Goal: Information Seeking & Learning: Compare options

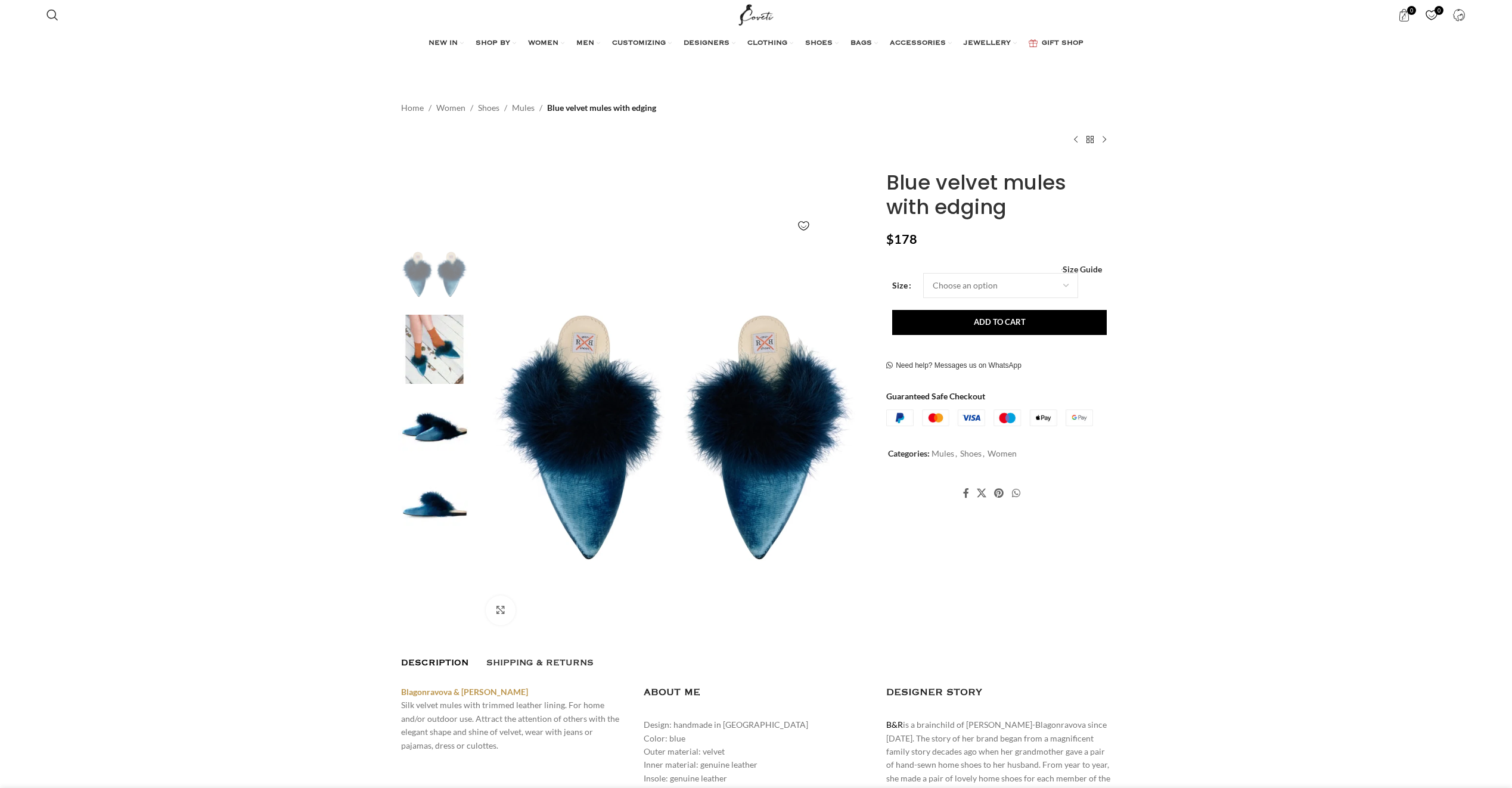
click at [615, 441] on img at bounding box center [674, 436] width 396 height 395
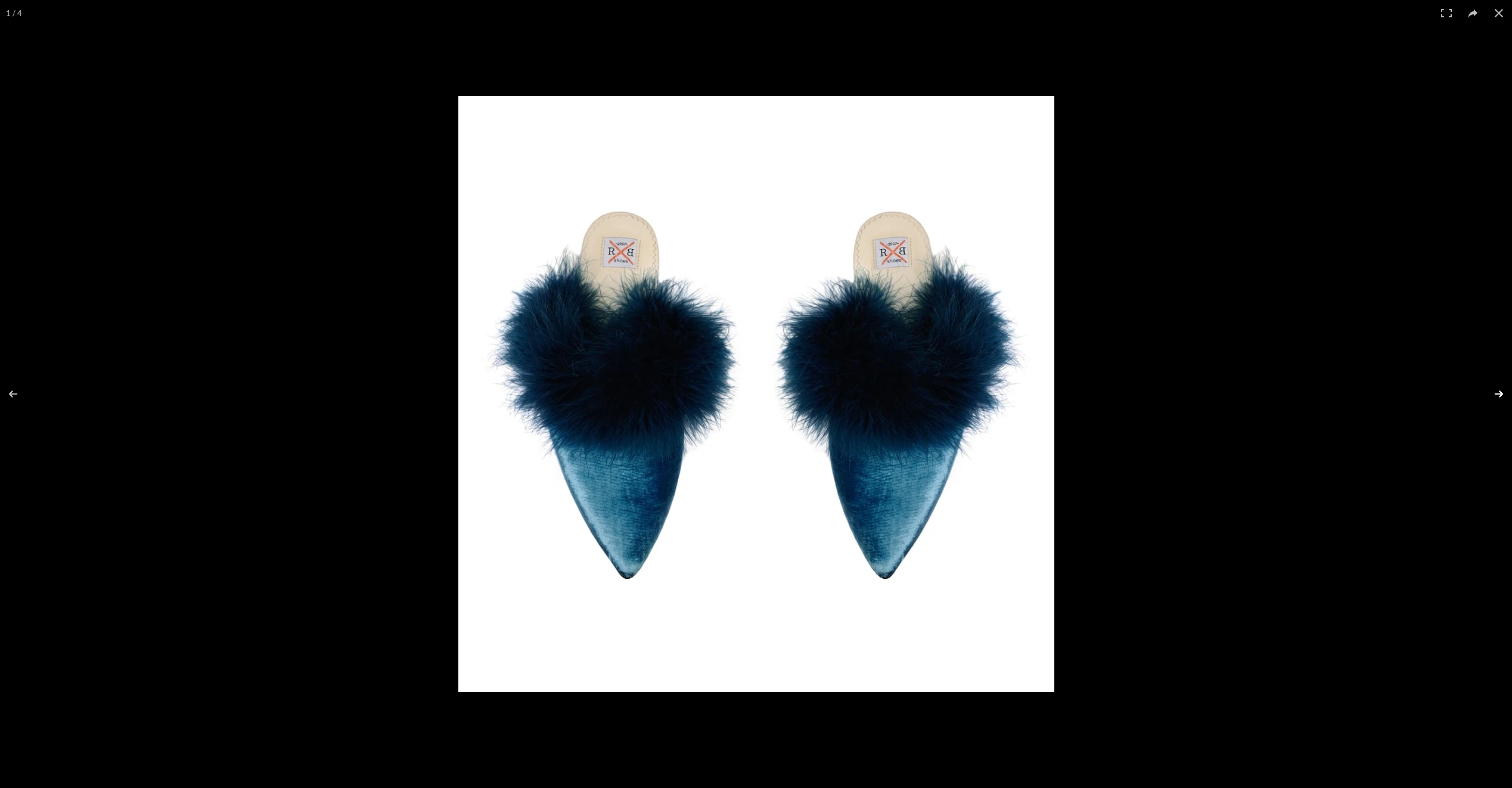
click at [1497, 395] on button at bounding box center [1491, 394] width 42 height 59
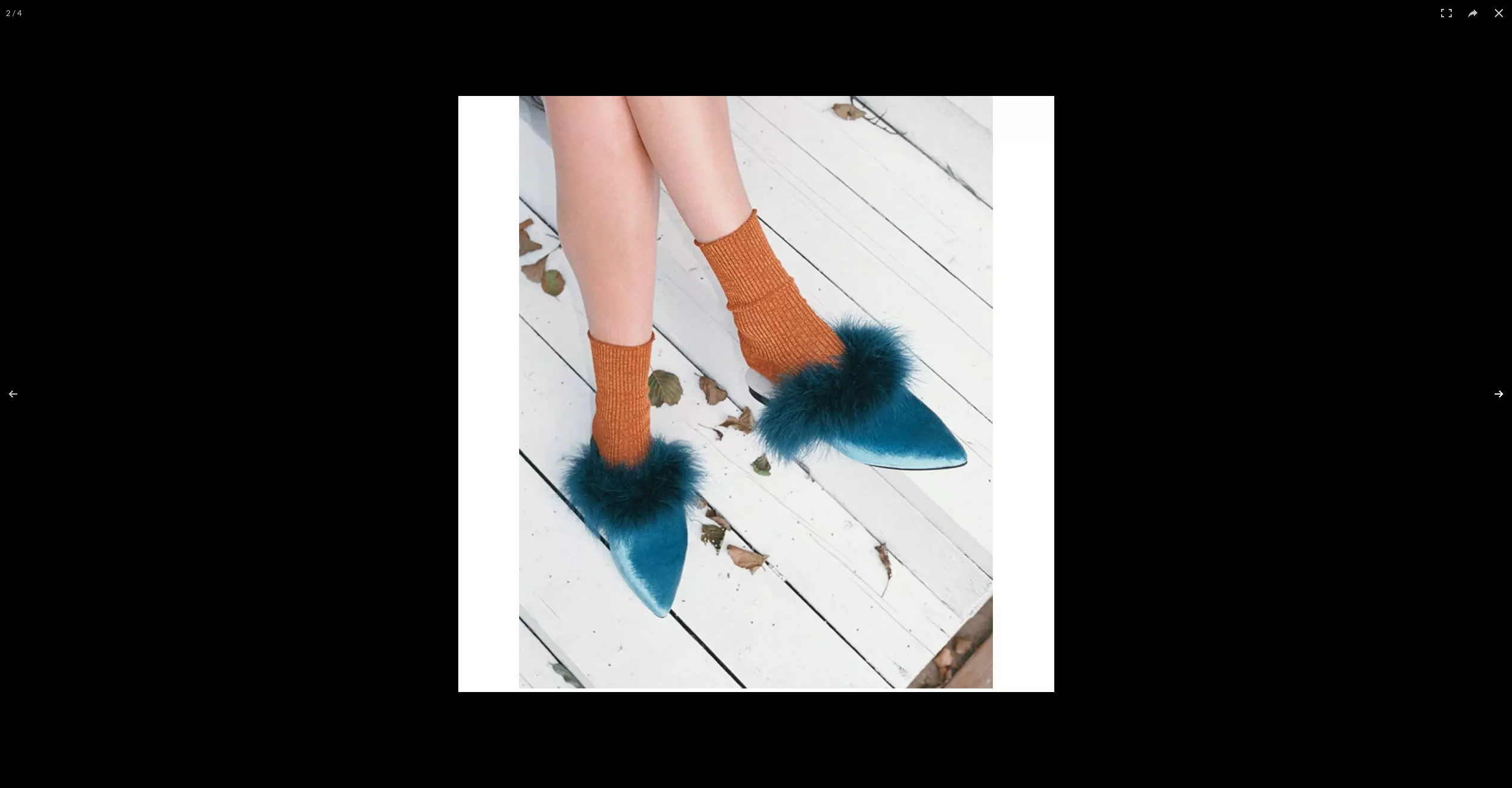
click at [1497, 395] on button at bounding box center [1491, 394] width 42 height 59
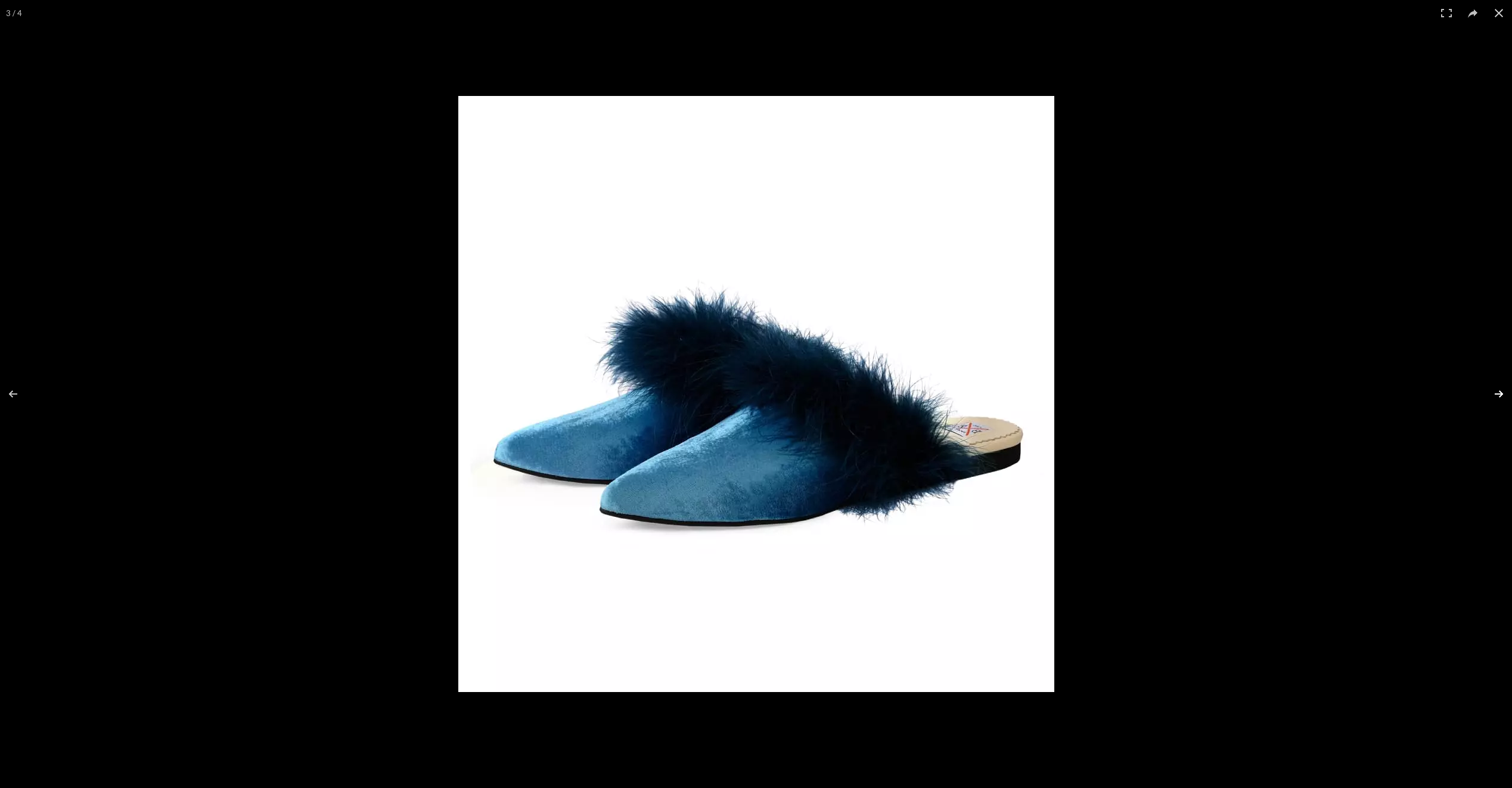
click at [1497, 395] on button at bounding box center [1491, 394] width 42 height 59
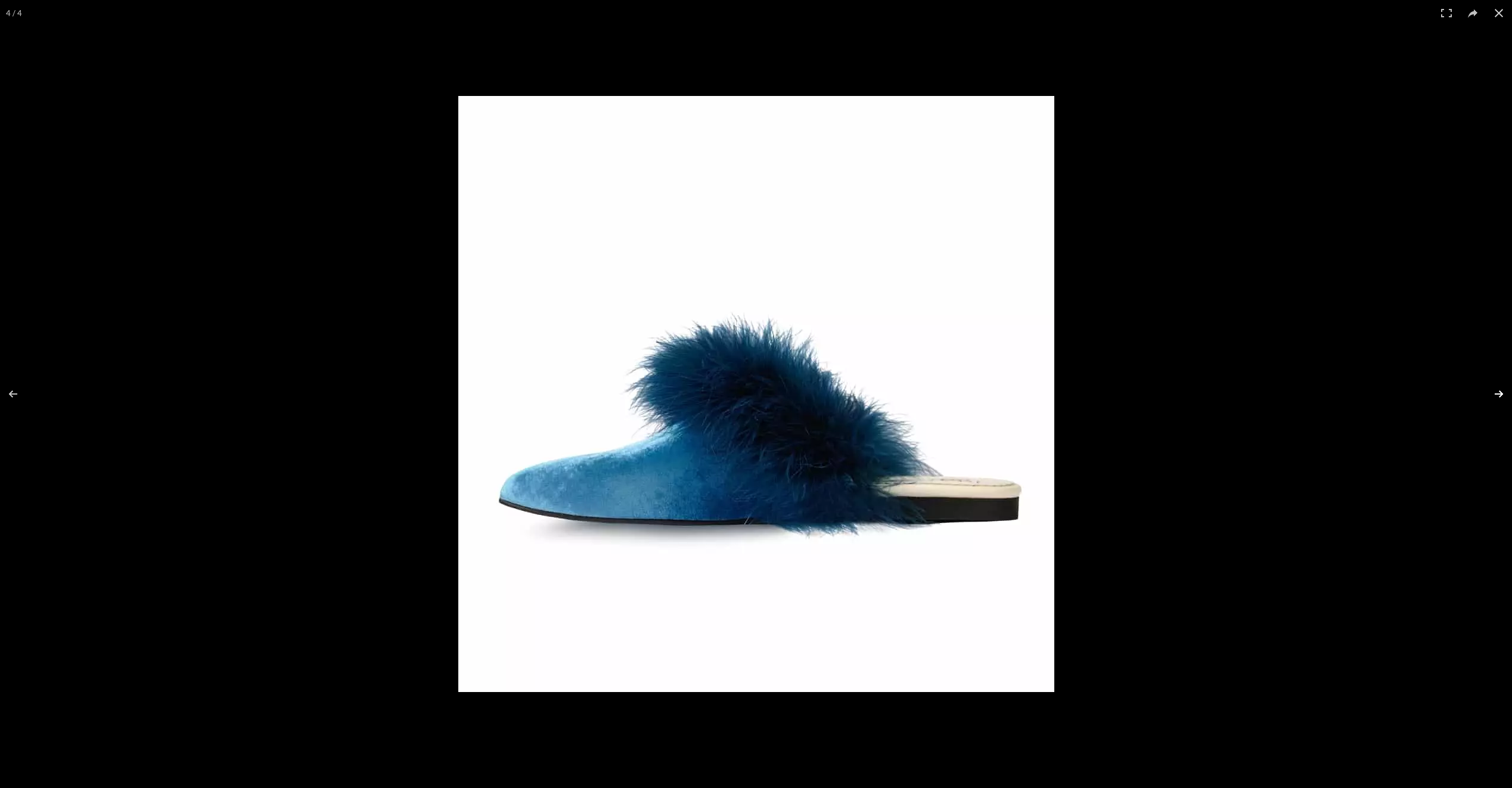
click at [1497, 395] on button at bounding box center [1491, 394] width 42 height 59
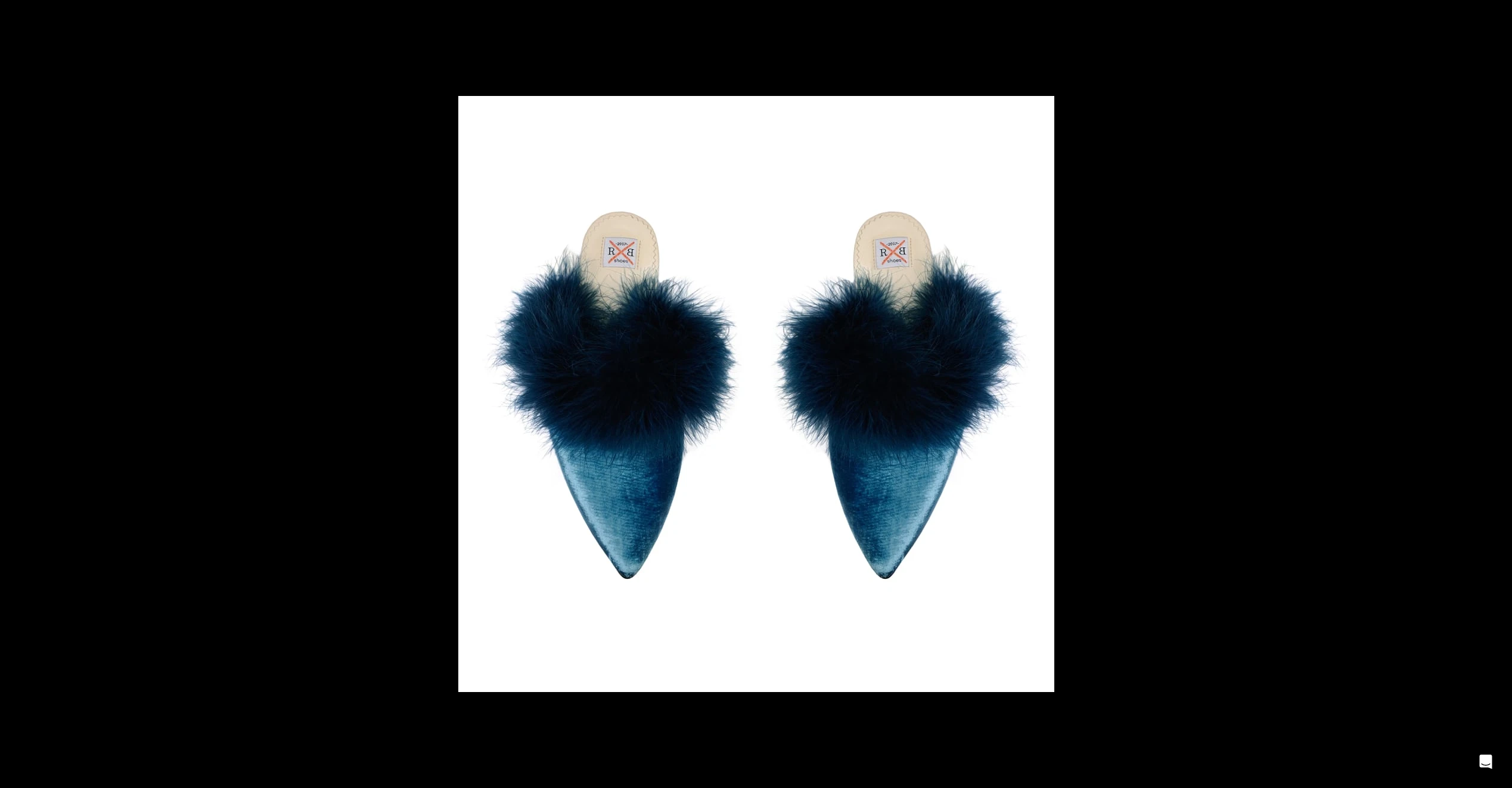
scroll to position [0, 126]
click at [1497, 395] on button at bounding box center [1491, 394] width 42 height 59
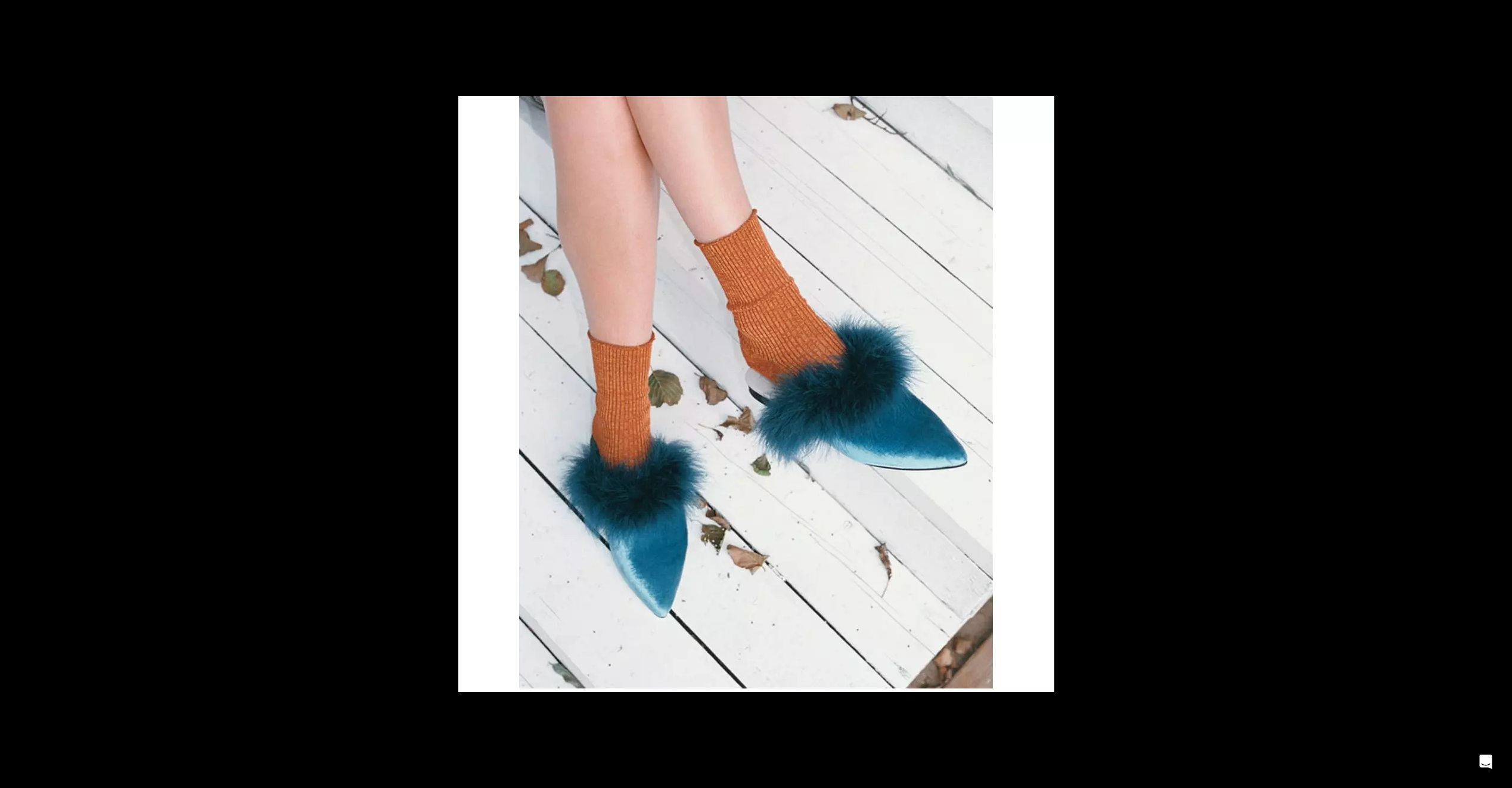
click at [1497, 395] on button at bounding box center [1491, 394] width 42 height 59
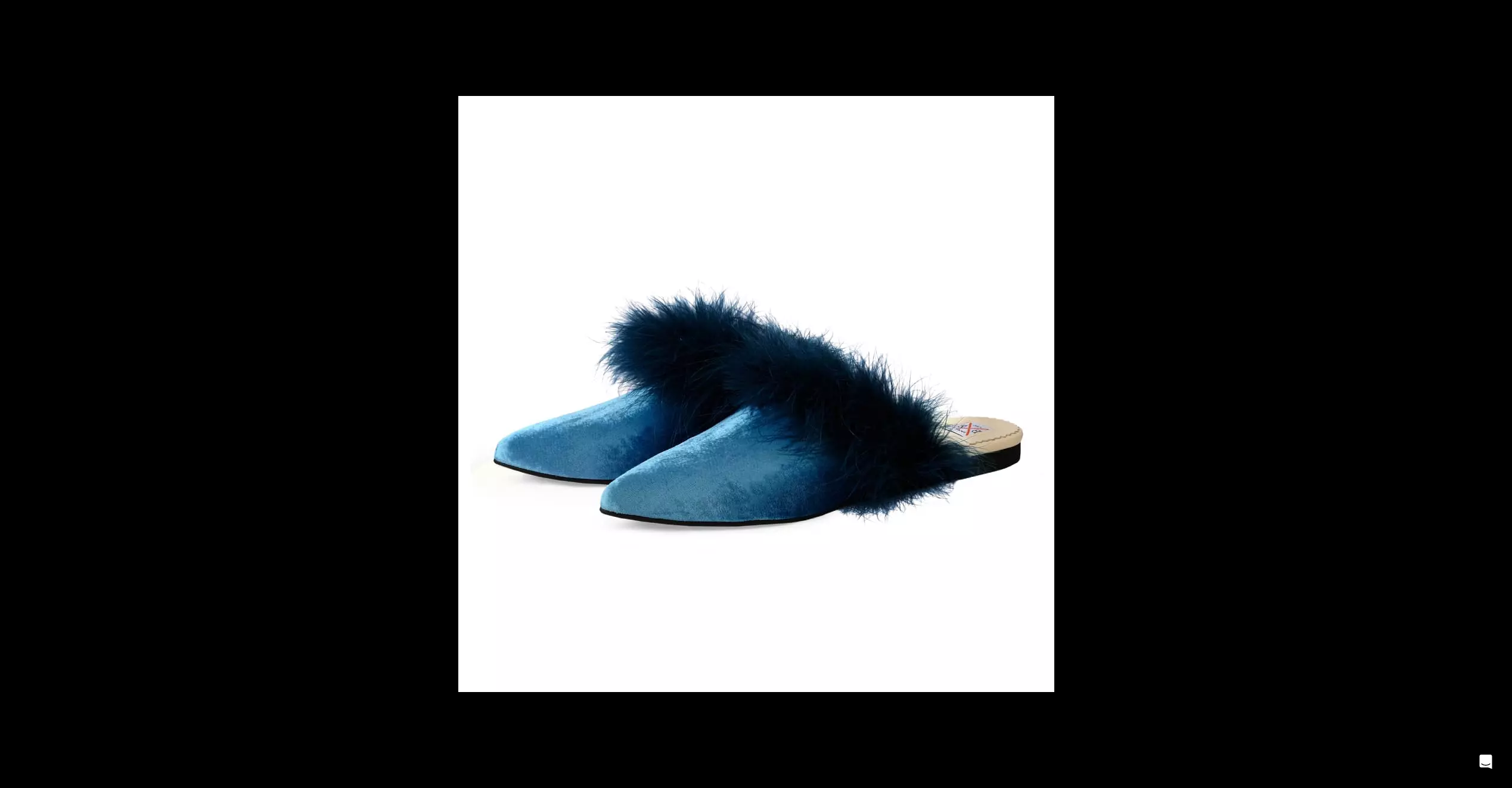
click at [1497, 395] on button at bounding box center [1491, 394] width 42 height 59
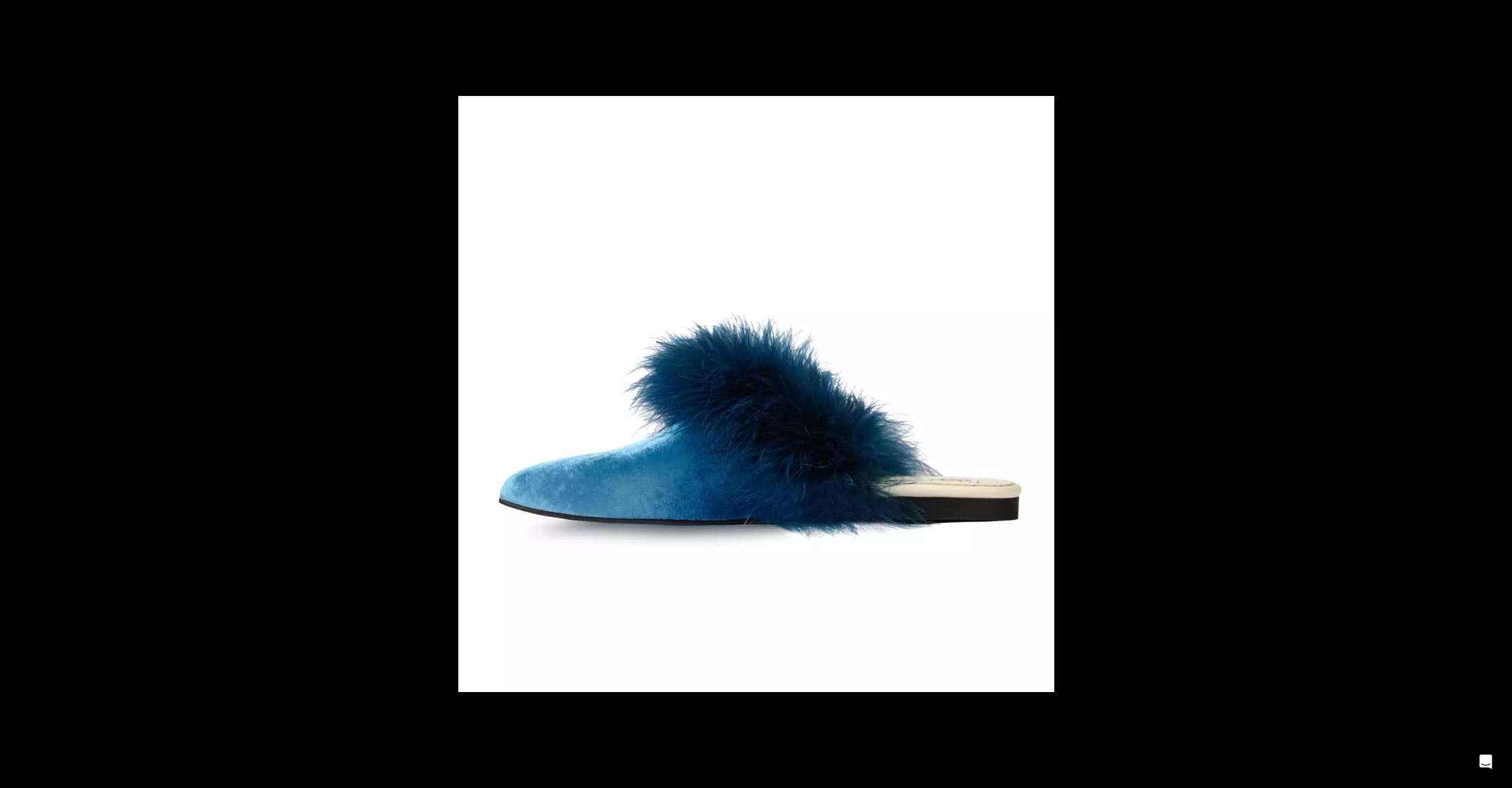
click at [1497, 395] on button at bounding box center [1491, 394] width 42 height 59
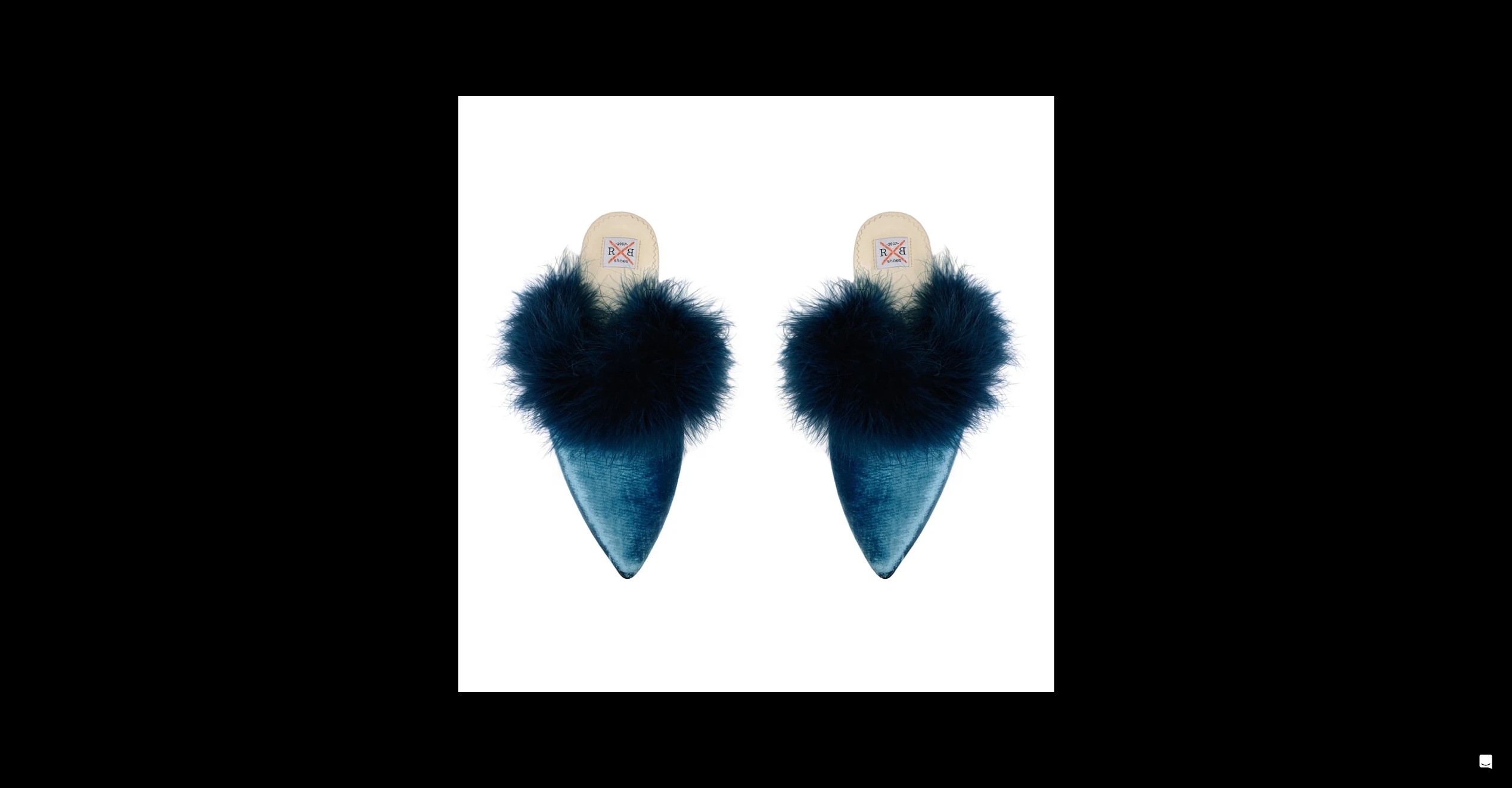
click at [1497, 395] on button at bounding box center [1491, 394] width 42 height 59
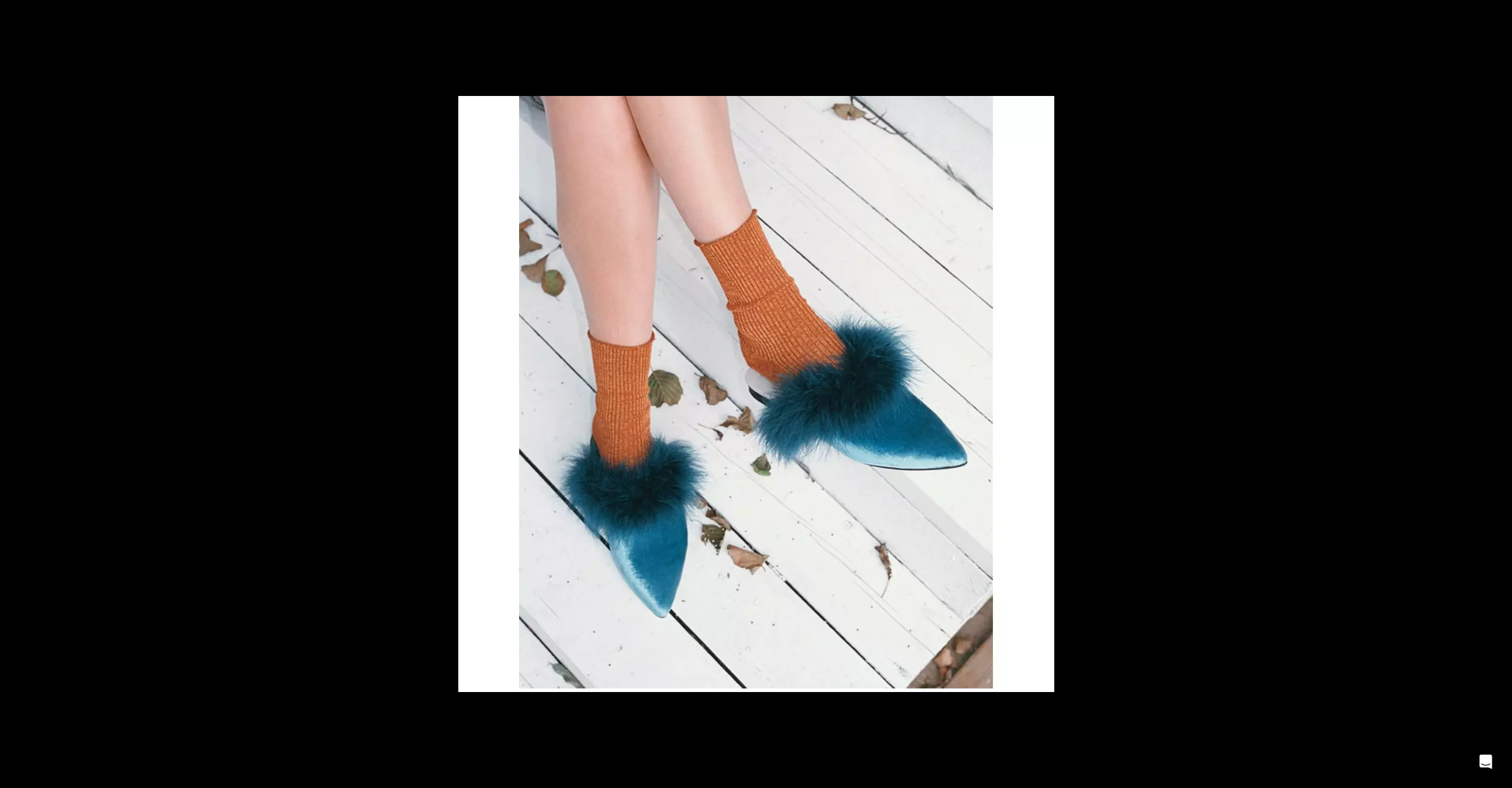
click at [1497, 395] on button at bounding box center [1491, 394] width 42 height 59
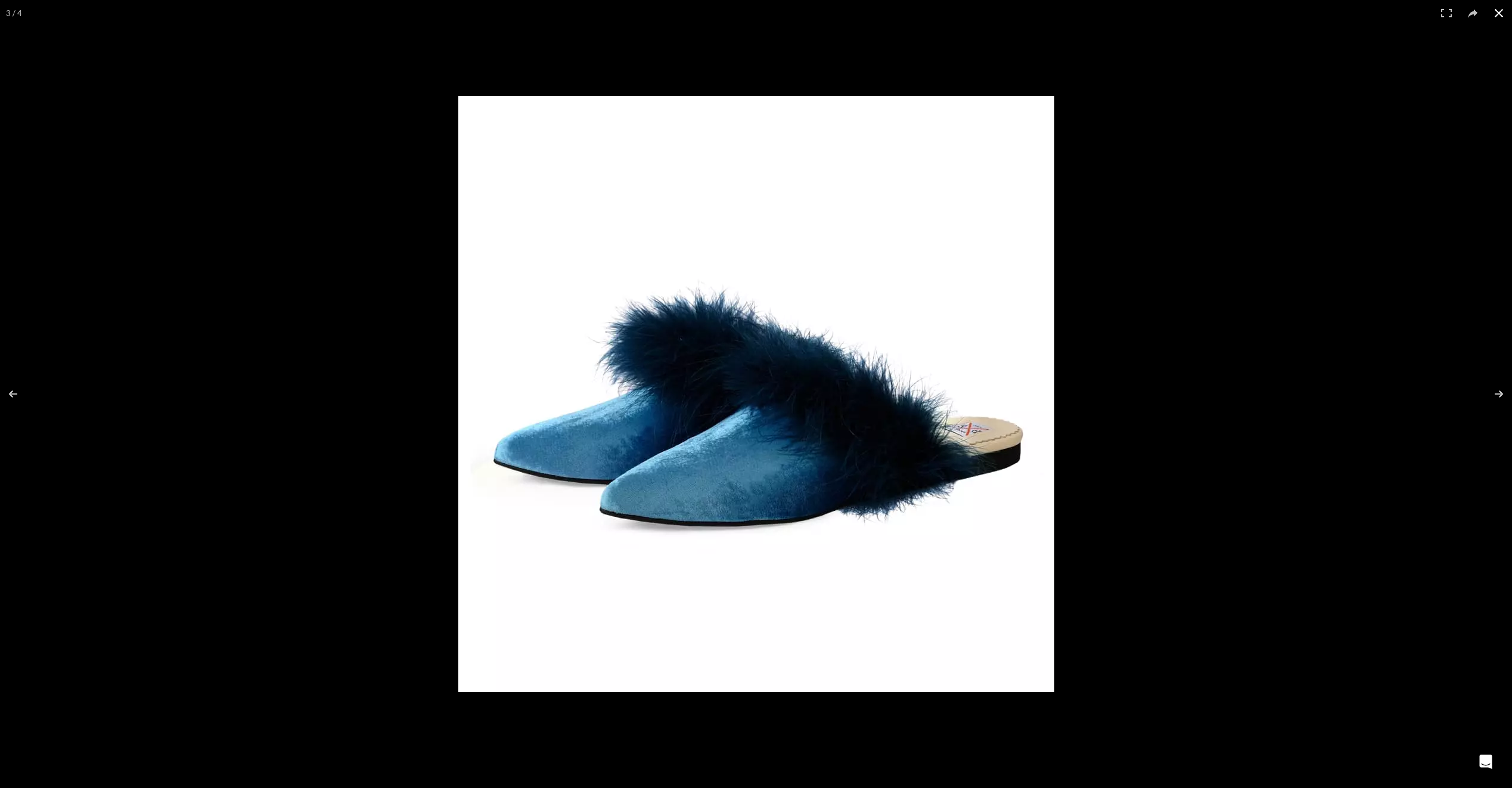
click at [1497, 11] on button at bounding box center [1499, 13] width 26 height 26
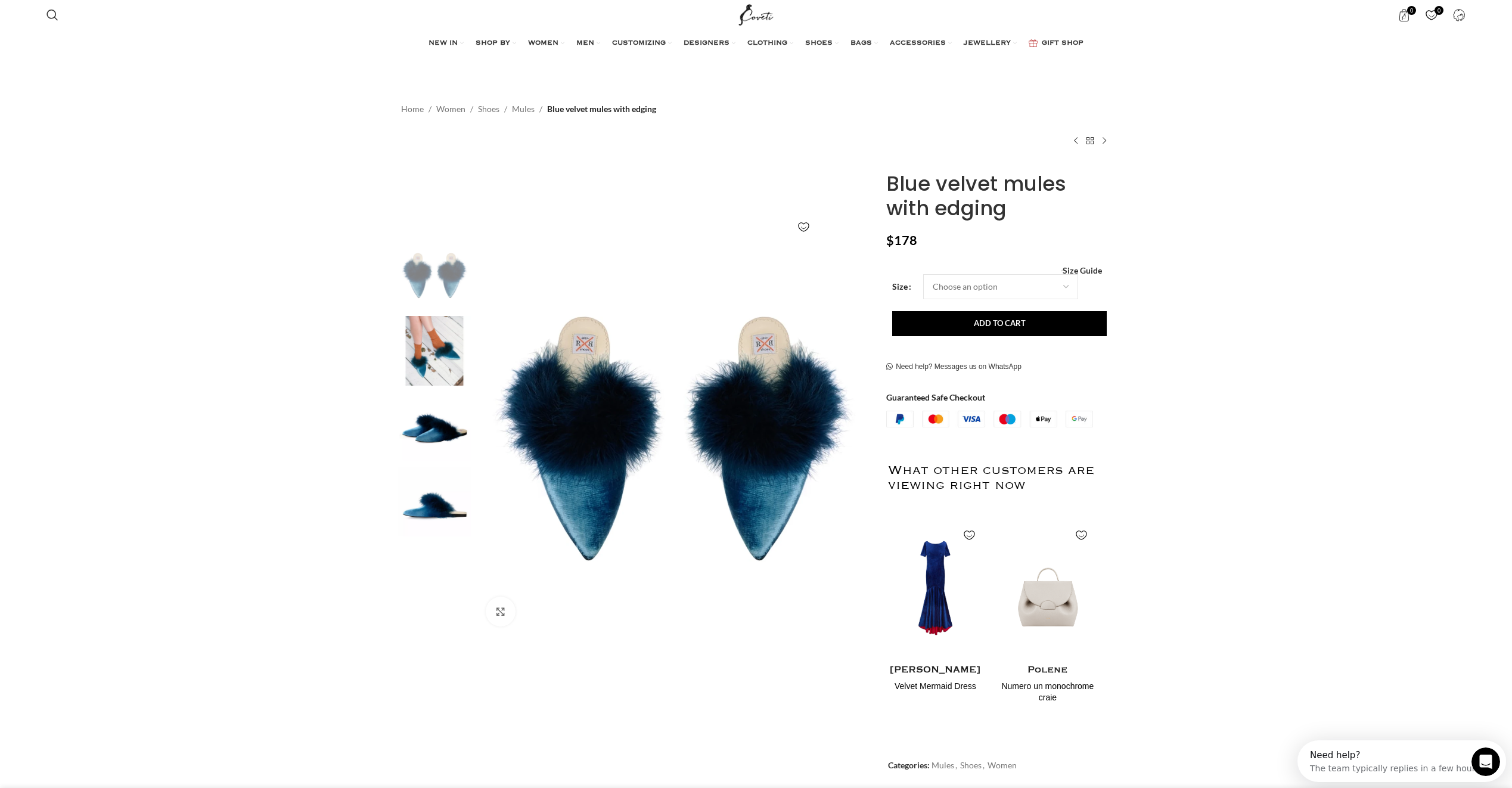
scroll to position [0, 0]
click at [1005, 286] on select "Choose an option 2 UK 3 UK 4 UK 5 UK 6 UK 7 UK 8 UK 9 UK" at bounding box center [1000, 286] width 155 height 25
select select "9-uk"
click at [923, 275] on select "Choose an option 2 UK 3 UK 4 UK 5 UK 6 UK 7 UK 8 UK 9 UK" at bounding box center [1000, 286] width 155 height 25
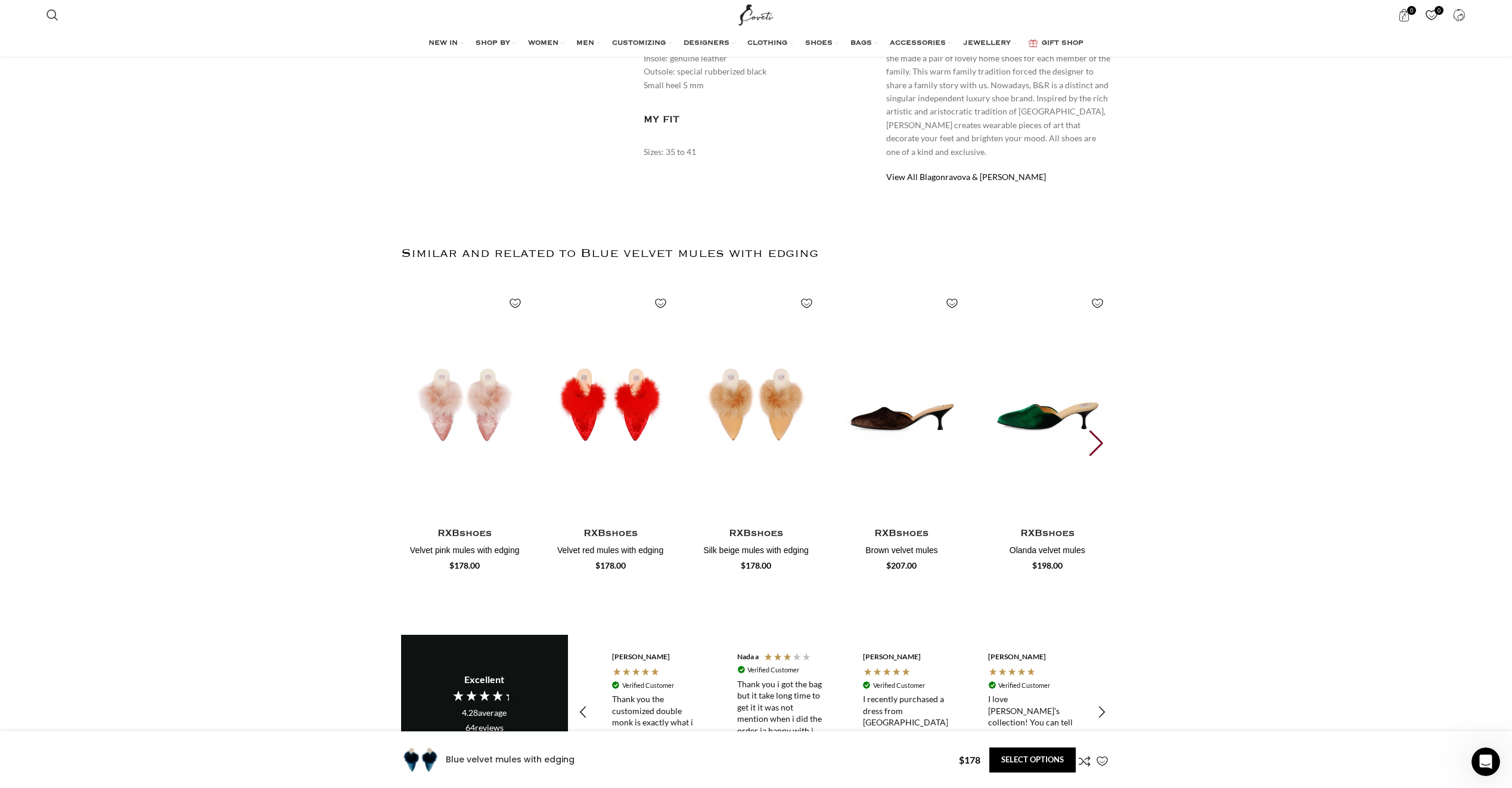
scroll to position [913, 0]
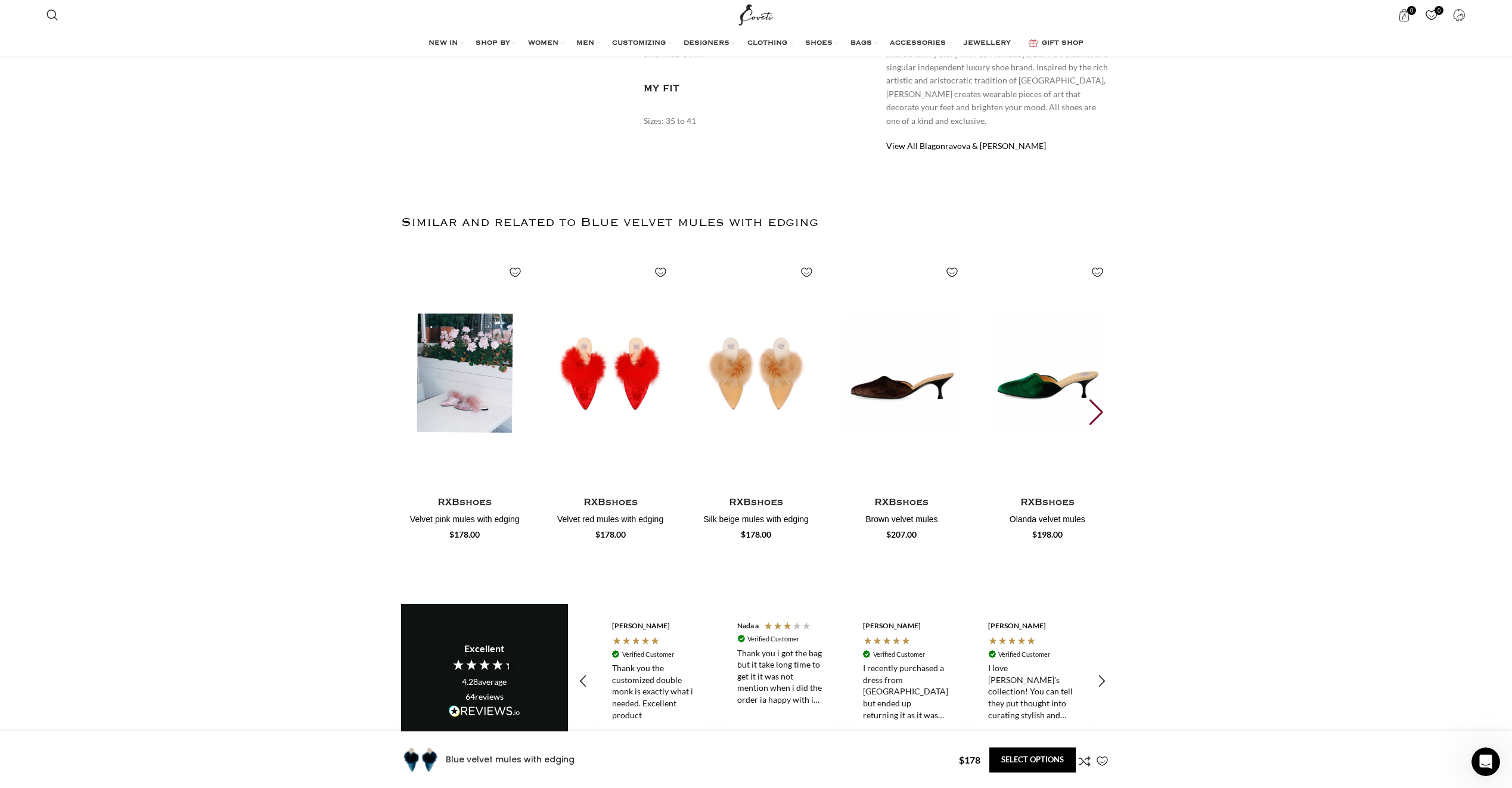
click at [461, 340] on img "1 / 30" at bounding box center [464, 373] width 132 height 246
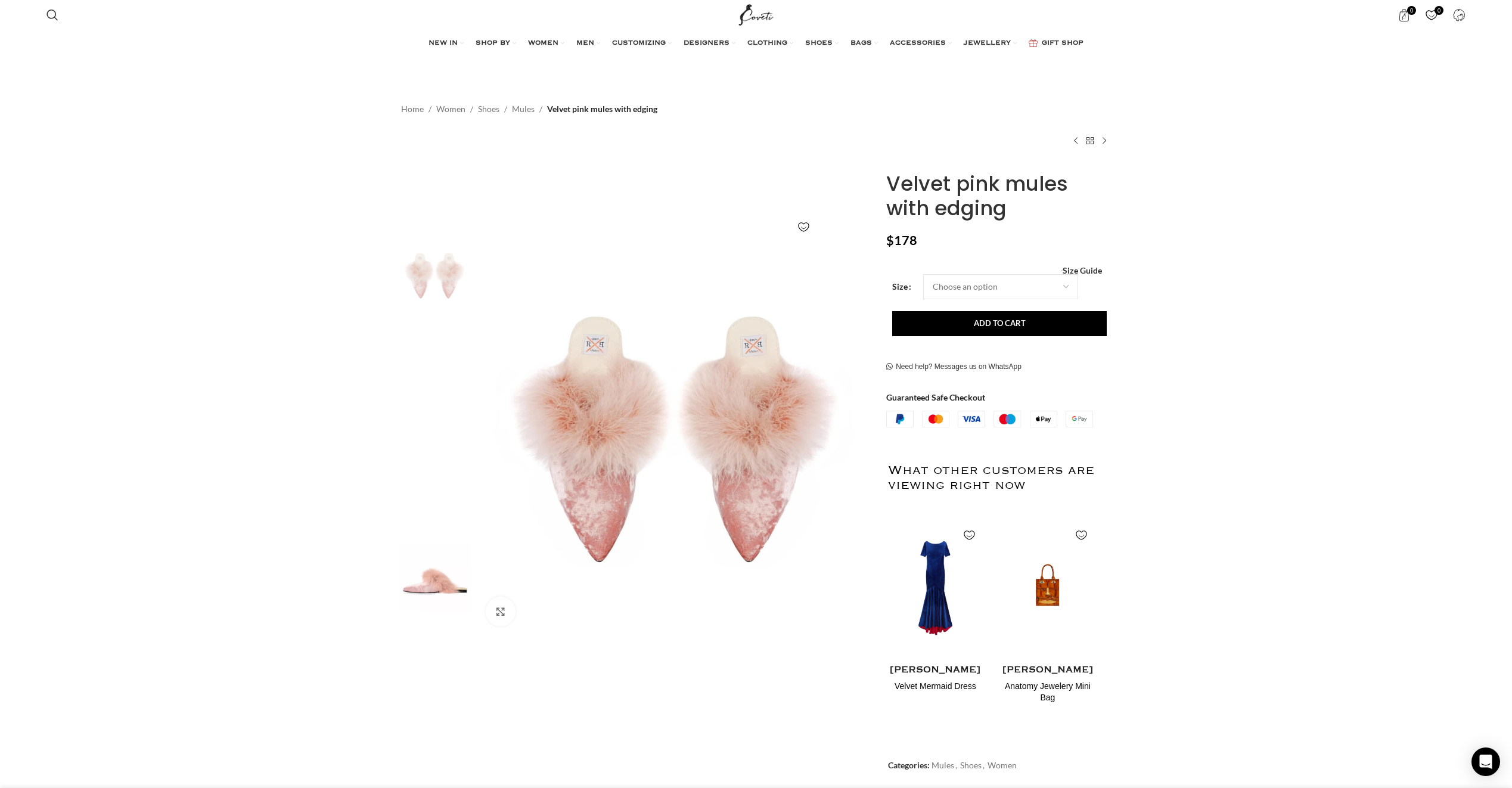
click at [439, 341] on img "2 / 5" at bounding box center [434, 351] width 72 height 69
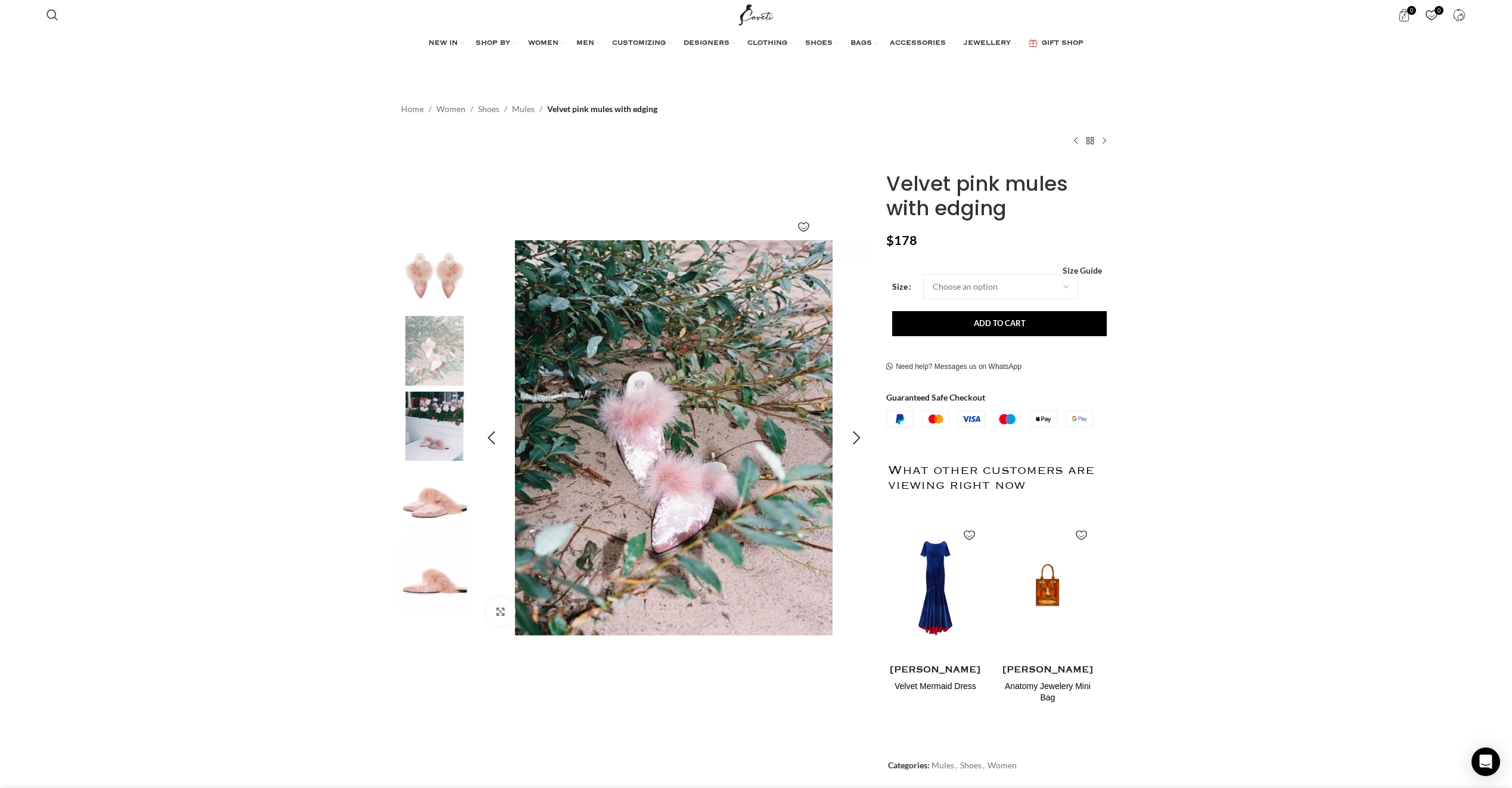
click at [670, 423] on img "2 / 5" at bounding box center [673, 437] width 396 height 395
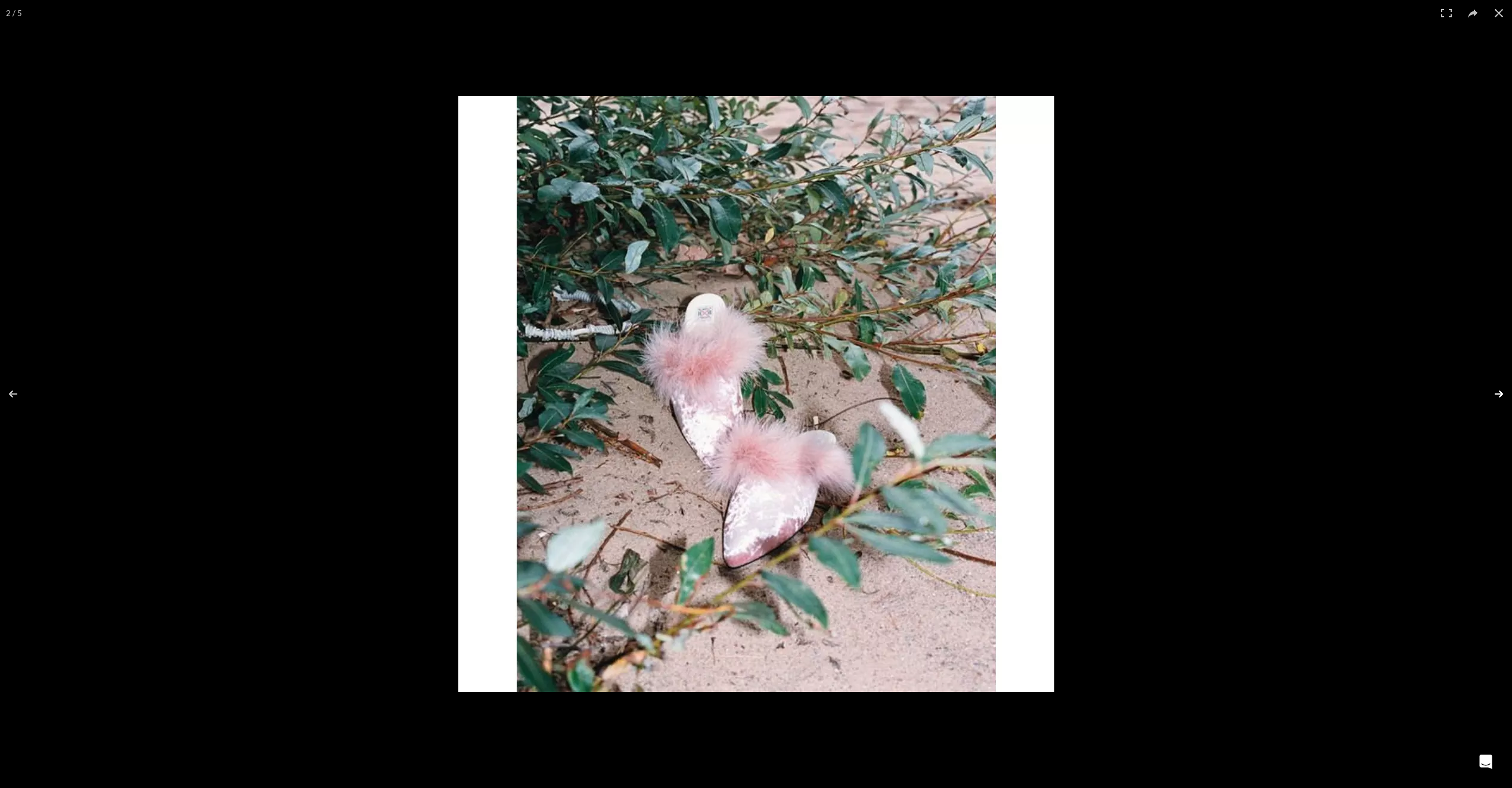
click at [1498, 393] on button at bounding box center [1491, 394] width 42 height 59
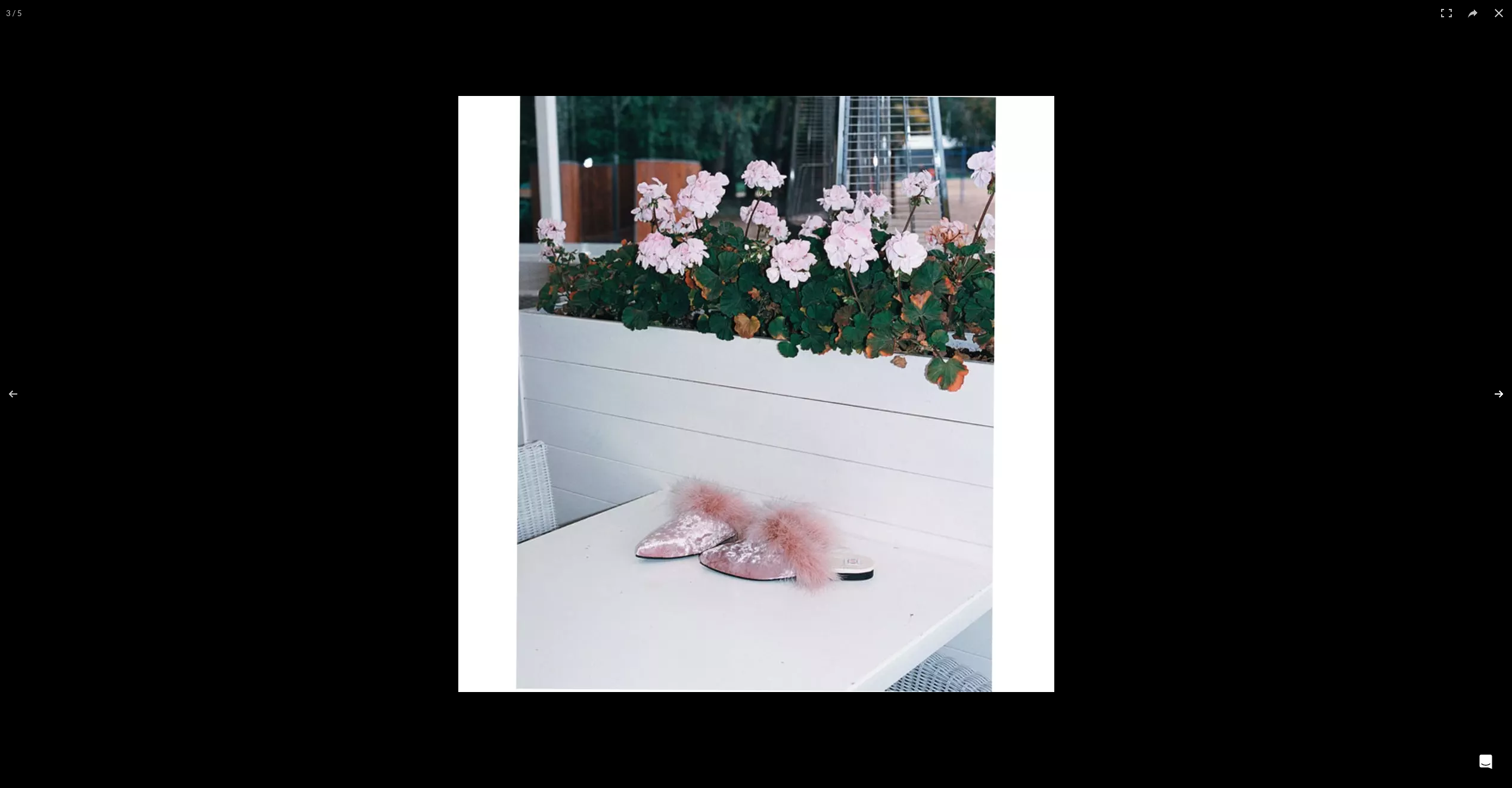
click at [1498, 393] on button at bounding box center [1491, 394] width 42 height 59
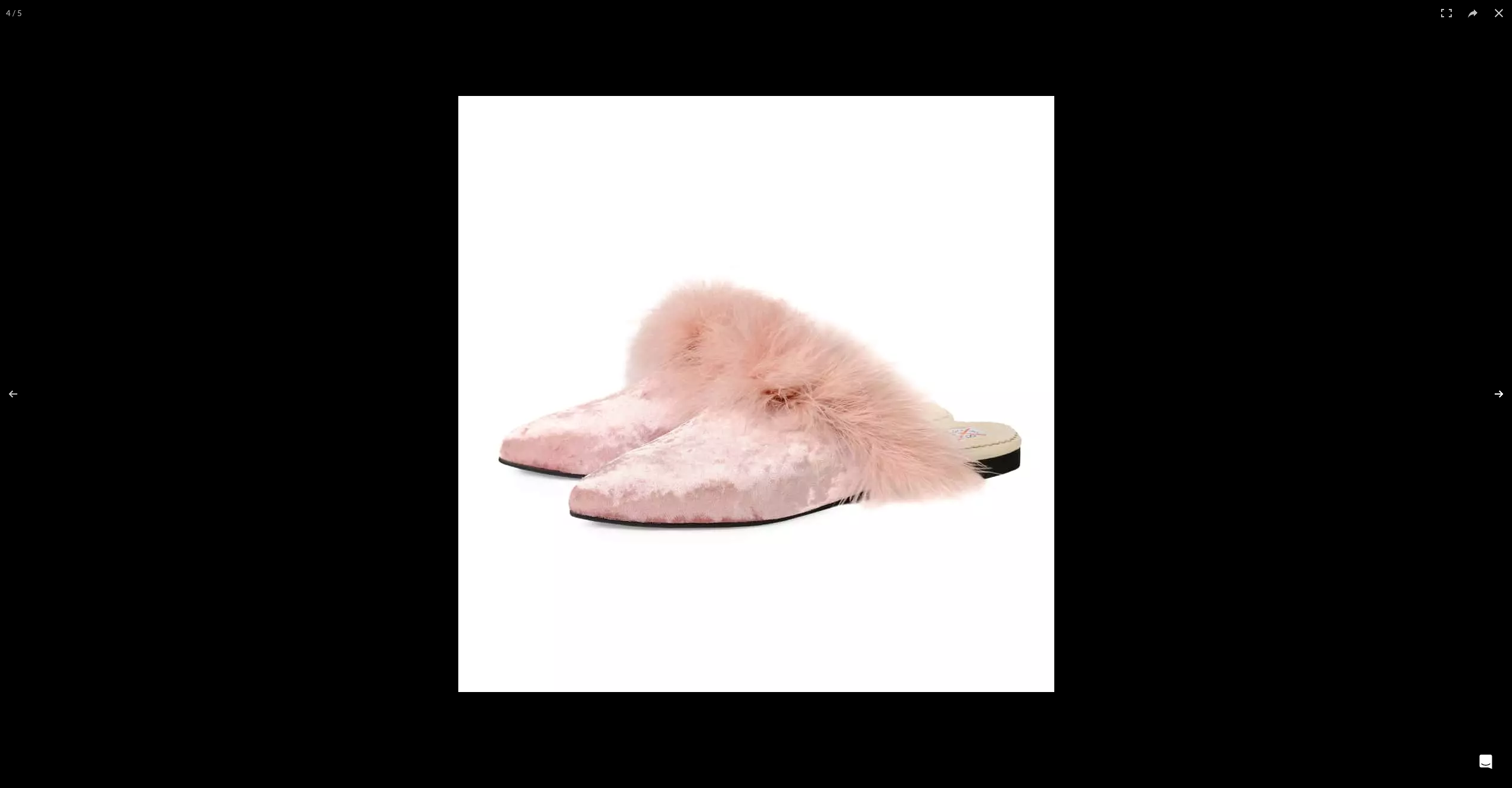
scroll to position [0, 126]
click at [1498, 393] on button at bounding box center [1491, 394] width 42 height 59
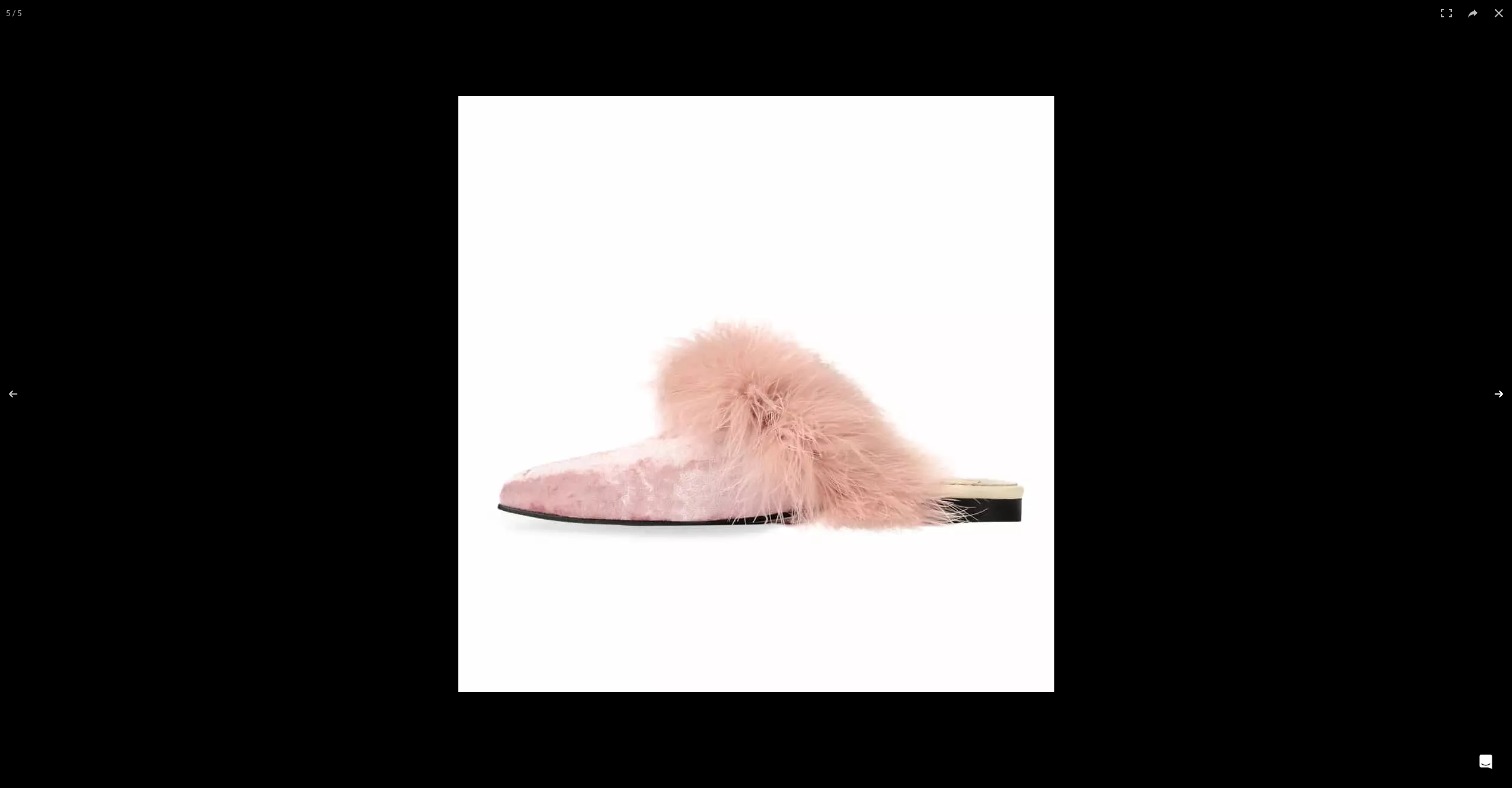
click at [1498, 393] on button at bounding box center [1491, 394] width 42 height 59
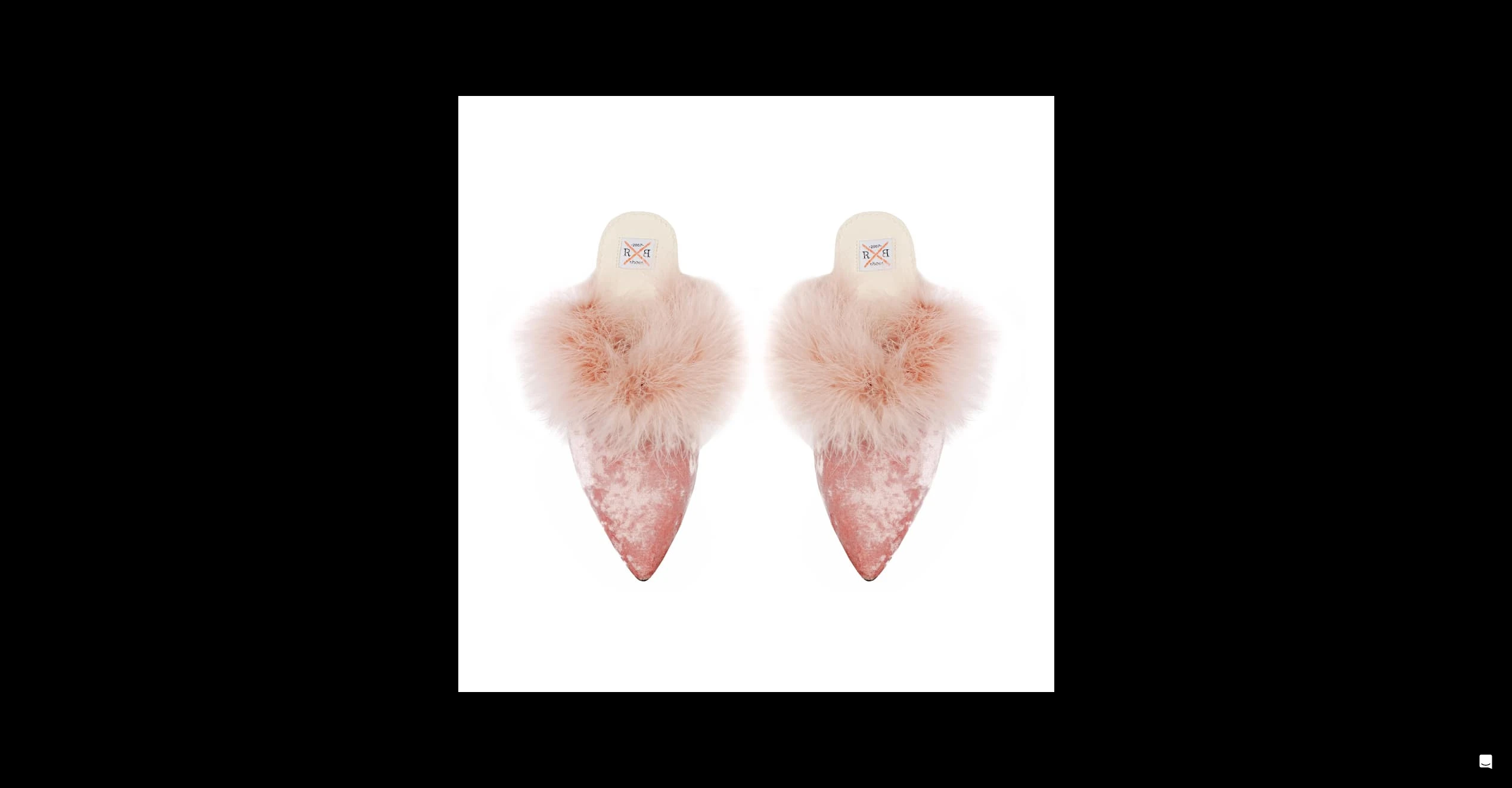
click at [1498, 393] on button at bounding box center [1491, 394] width 42 height 59
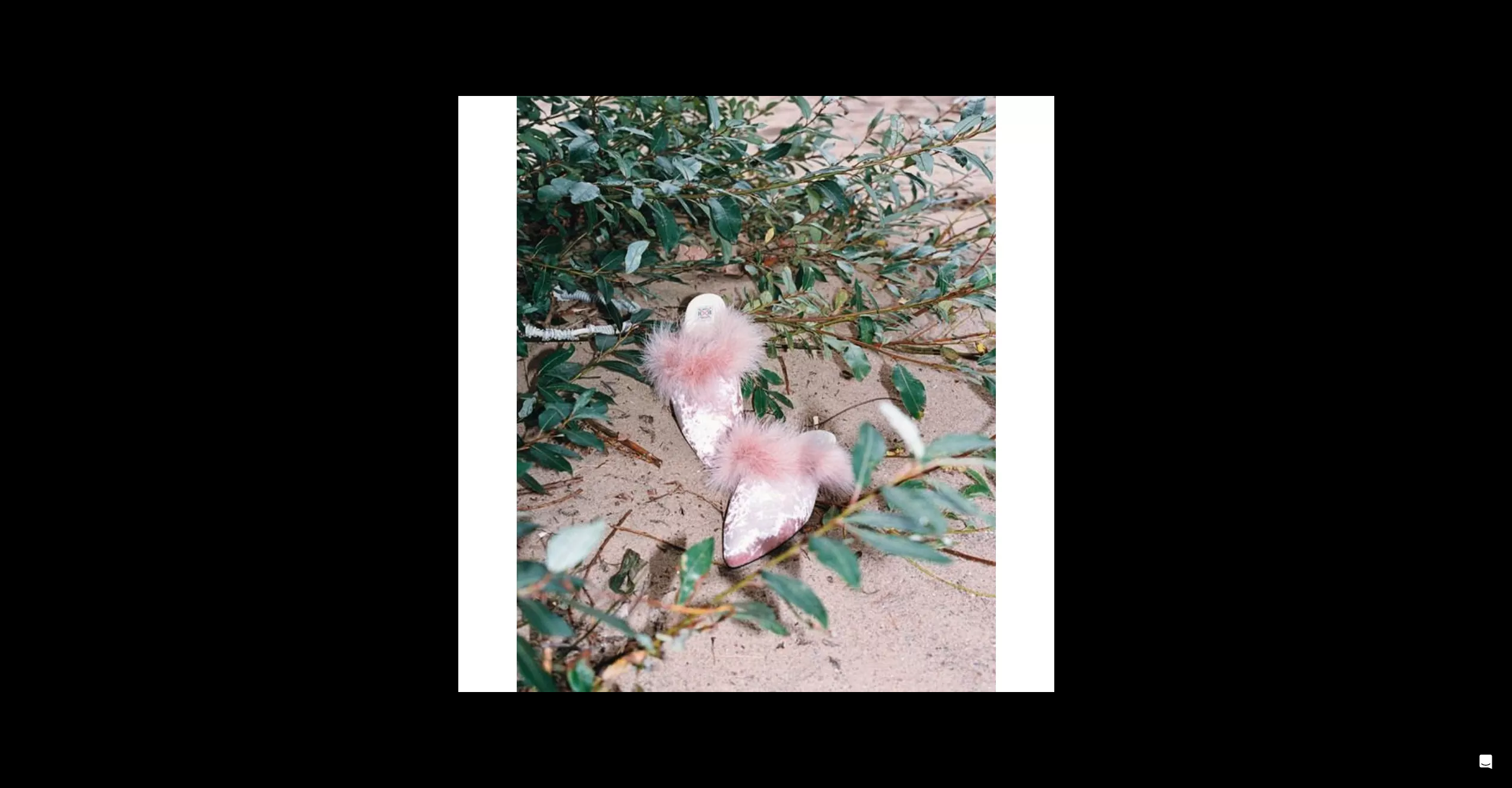
click at [1498, 393] on button at bounding box center [1491, 394] width 42 height 59
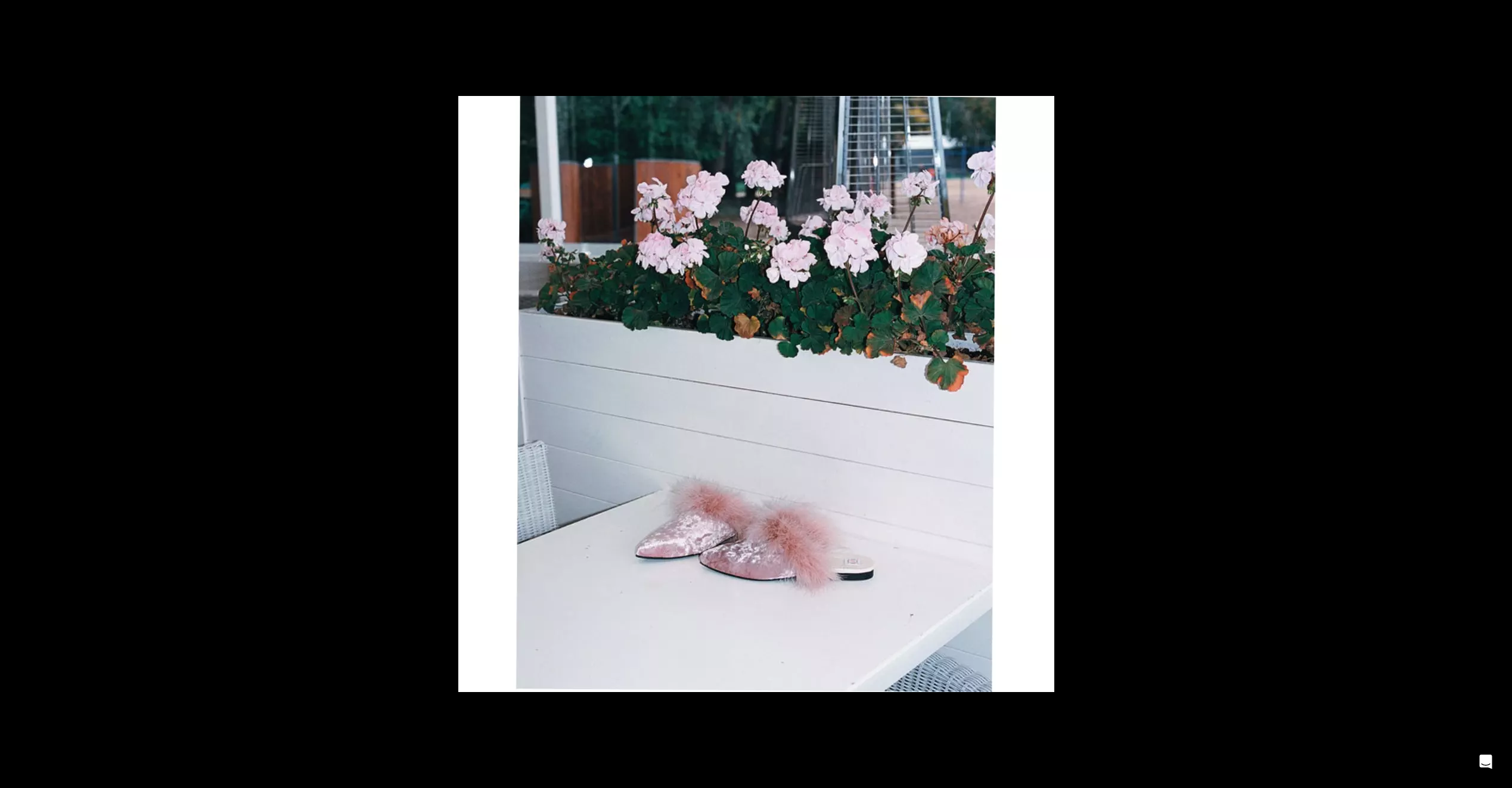
click at [1498, 393] on button at bounding box center [1491, 394] width 42 height 59
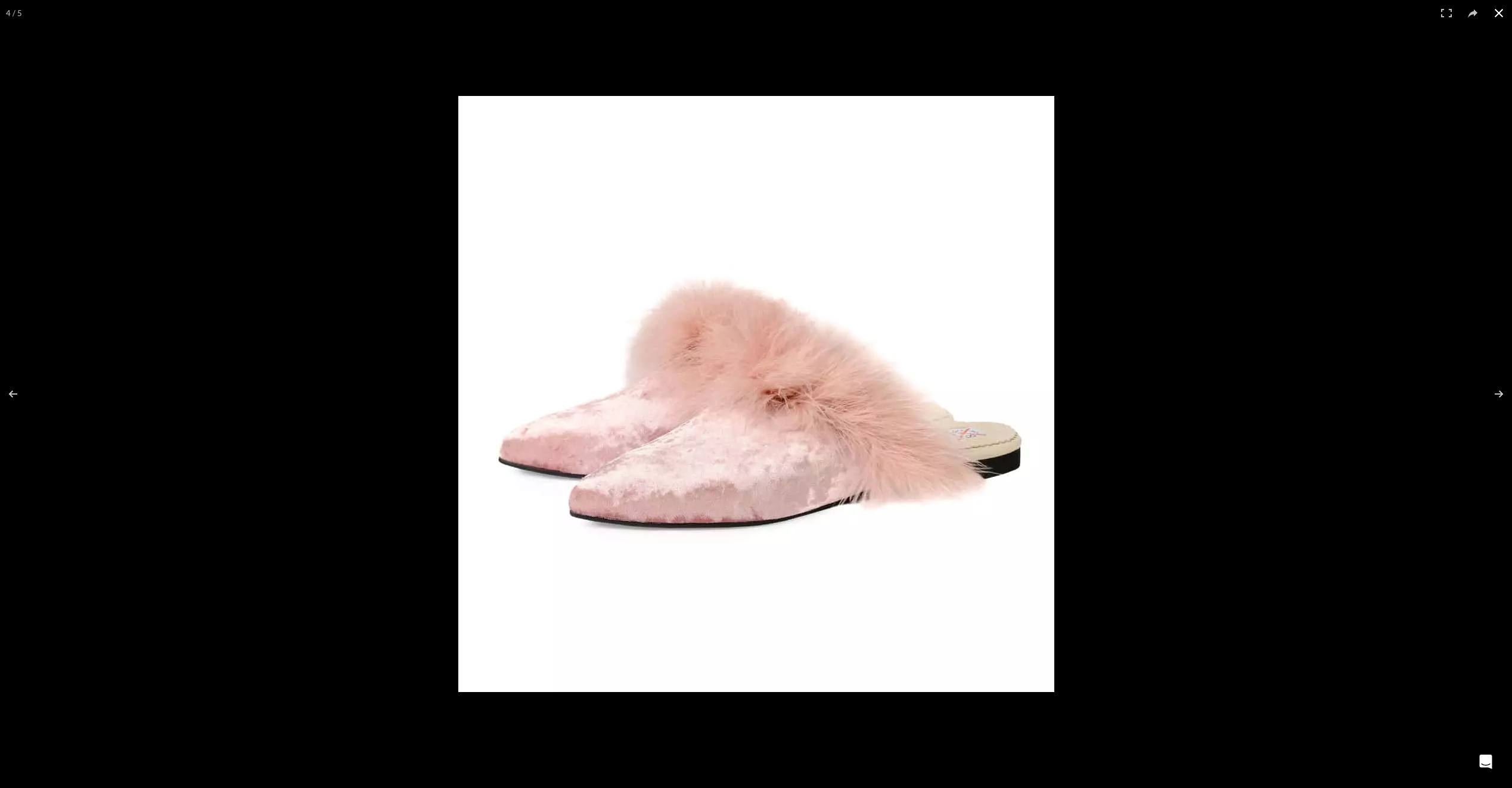
click at [1506, 13] on button at bounding box center [1499, 13] width 26 height 26
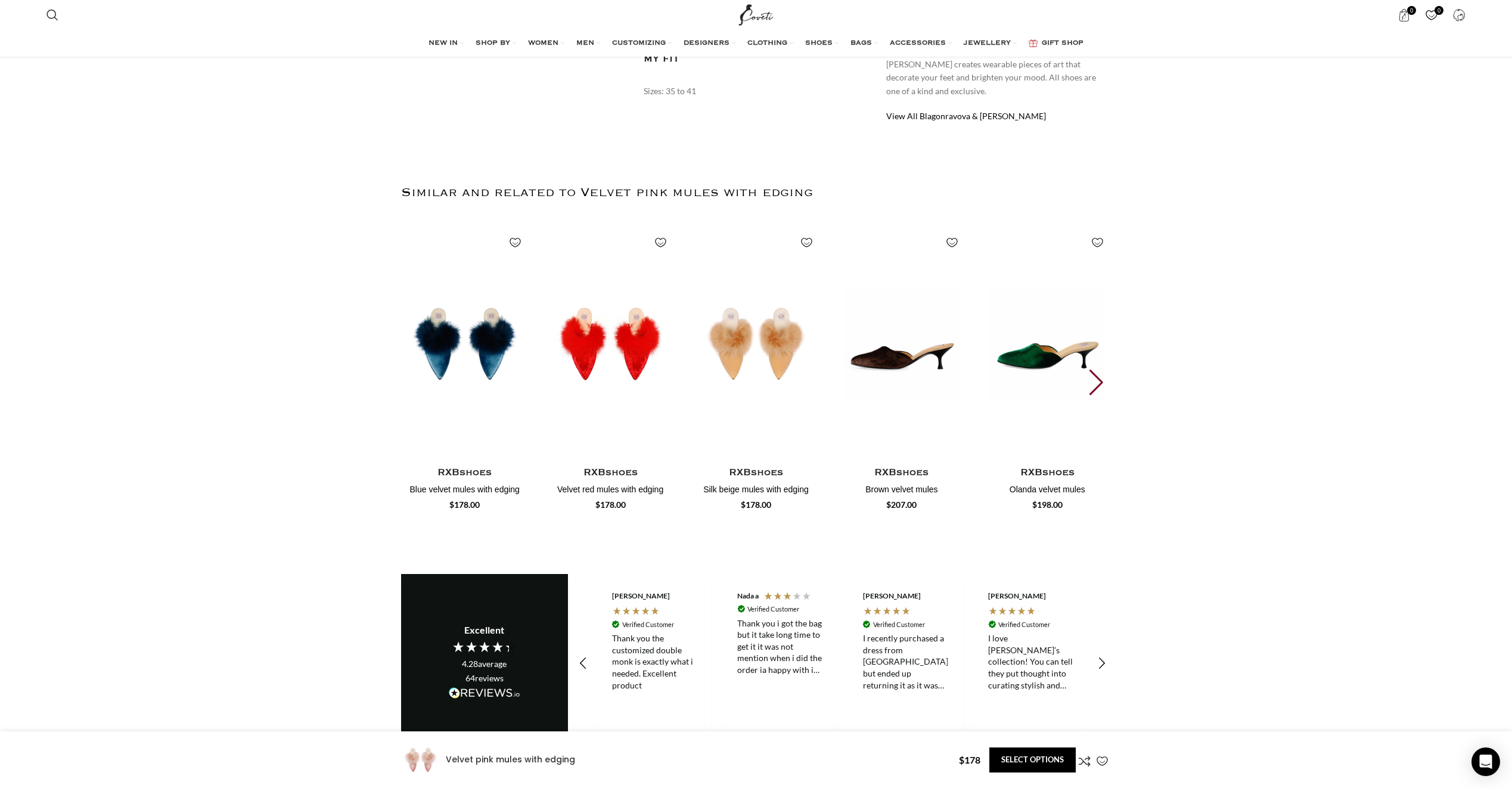
scroll to position [894, 0]
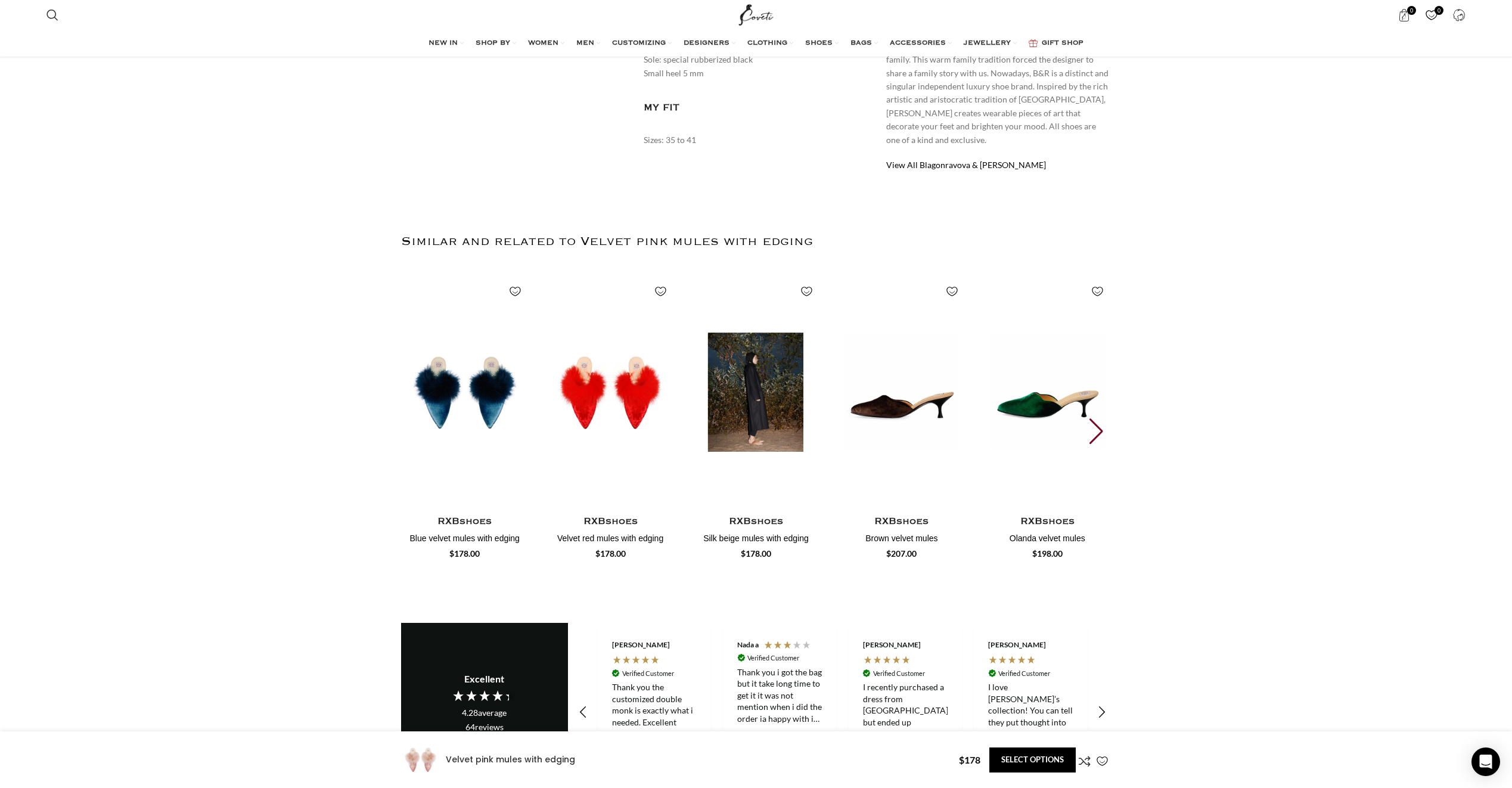
click at [751, 416] on img "3 / 30" at bounding box center [756, 393] width 132 height 246
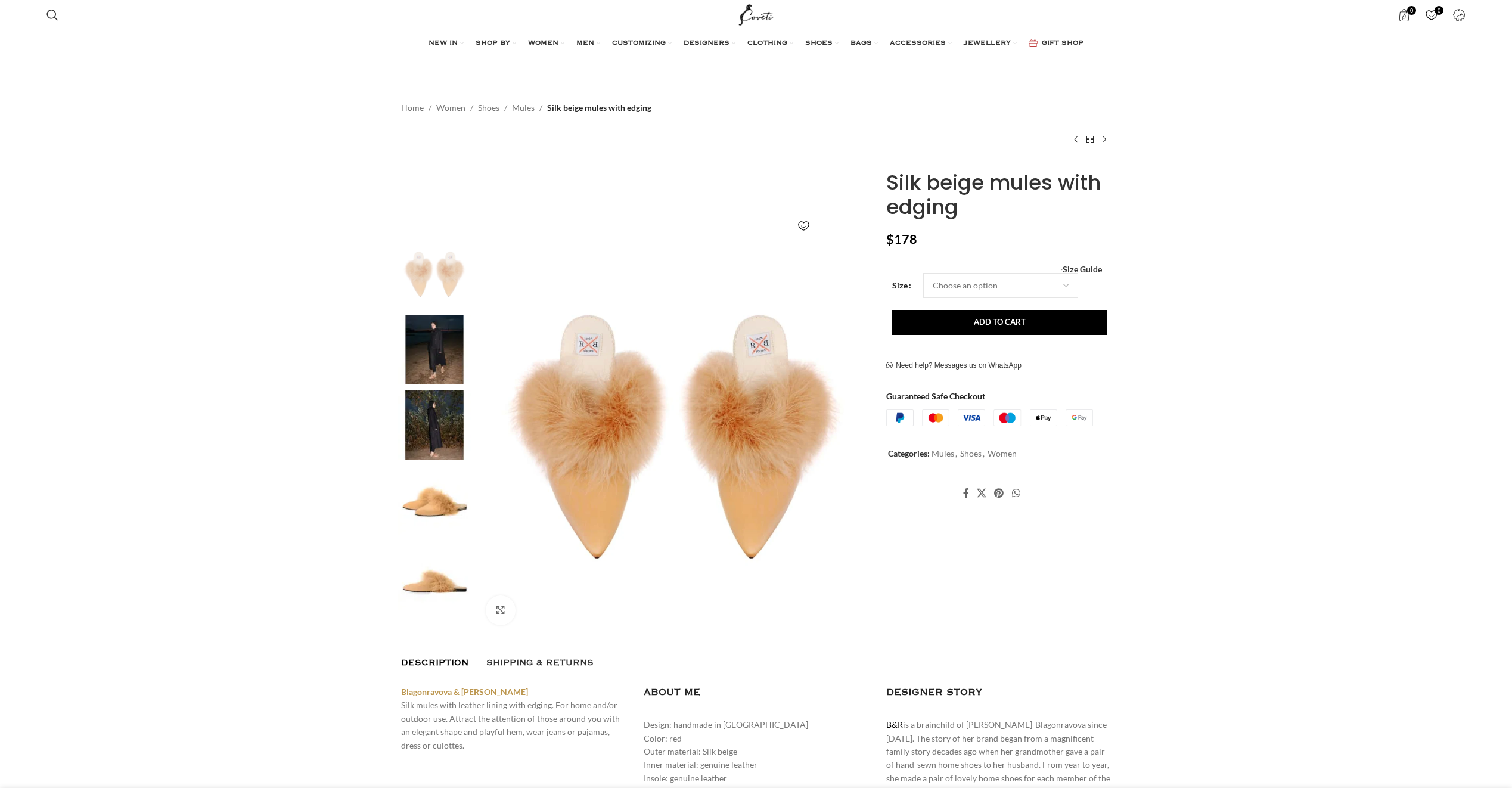
click at [582, 402] on img at bounding box center [674, 436] width 396 height 395
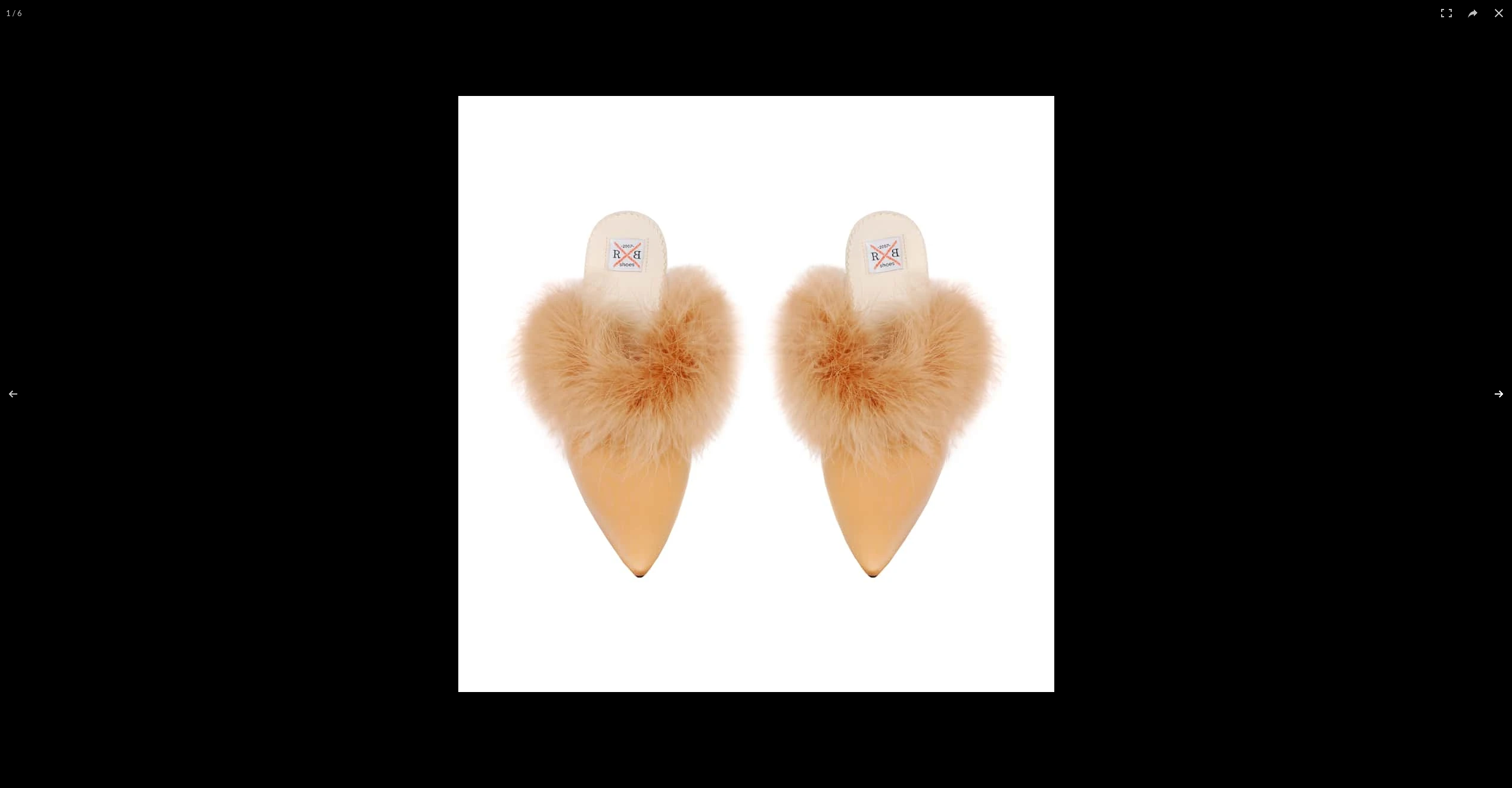
click at [1499, 391] on button at bounding box center [1491, 394] width 42 height 59
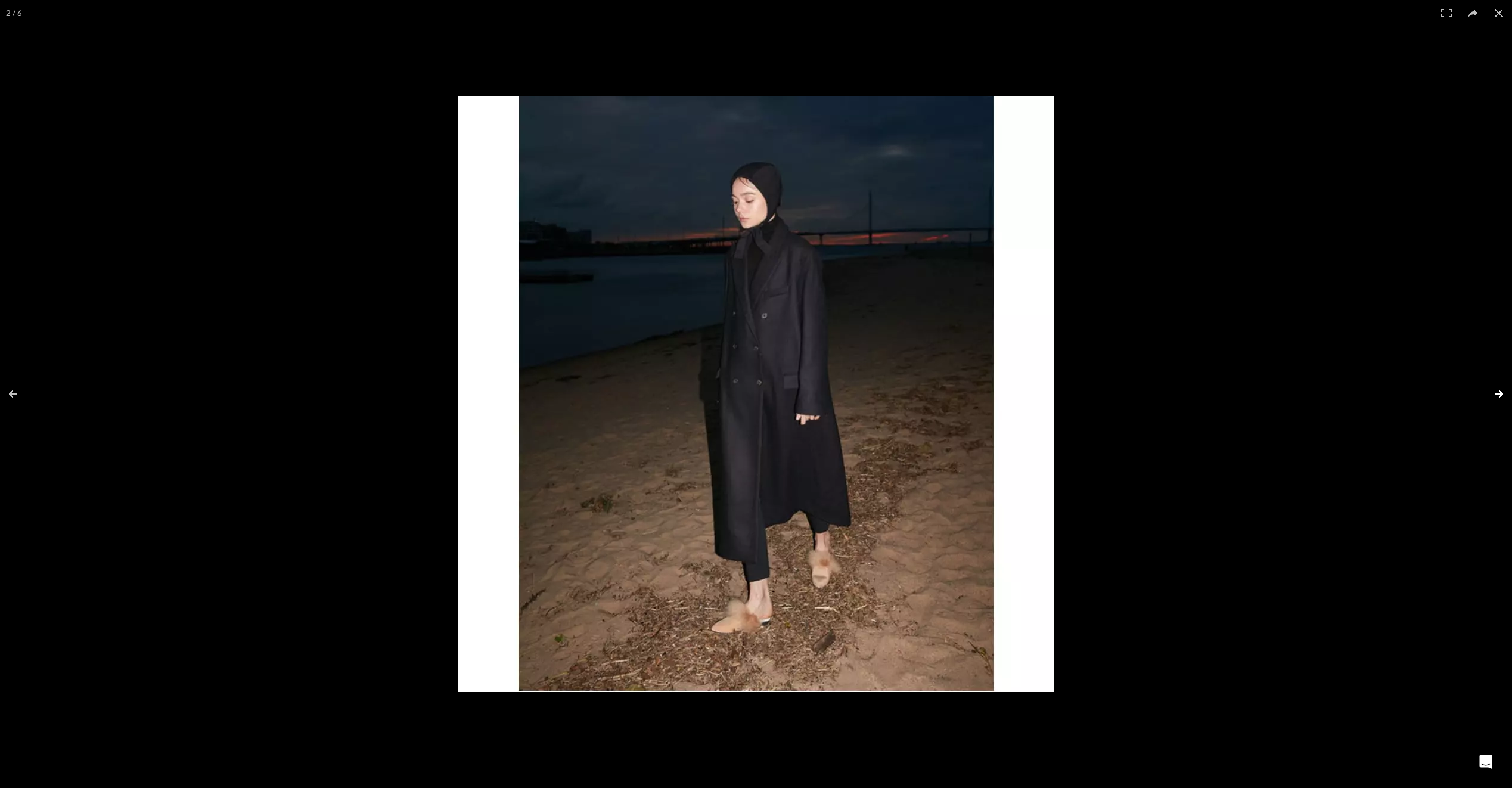
click at [1499, 391] on button at bounding box center [1491, 394] width 42 height 59
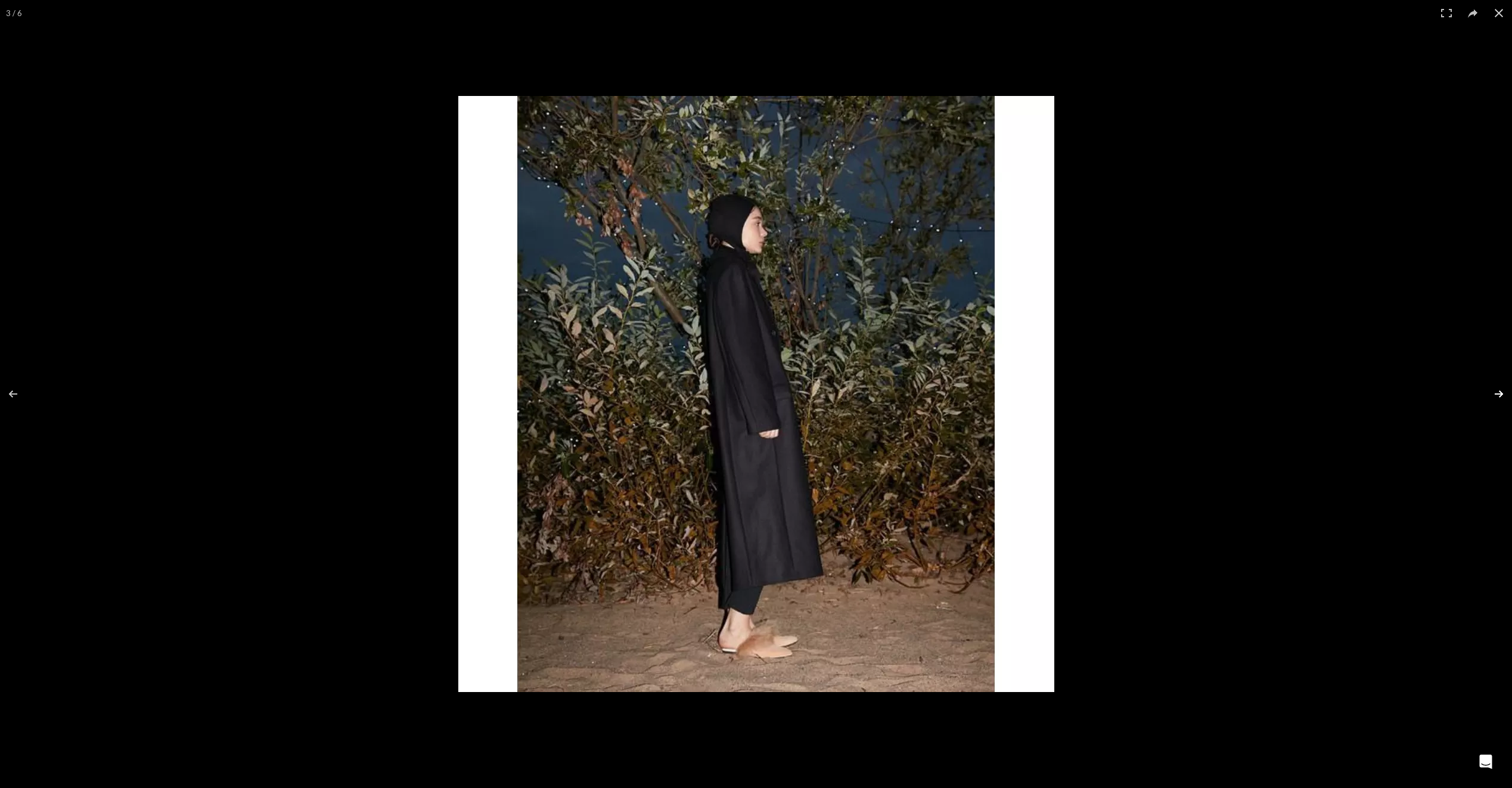
click at [1499, 391] on button at bounding box center [1491, 394] width 42 height 59
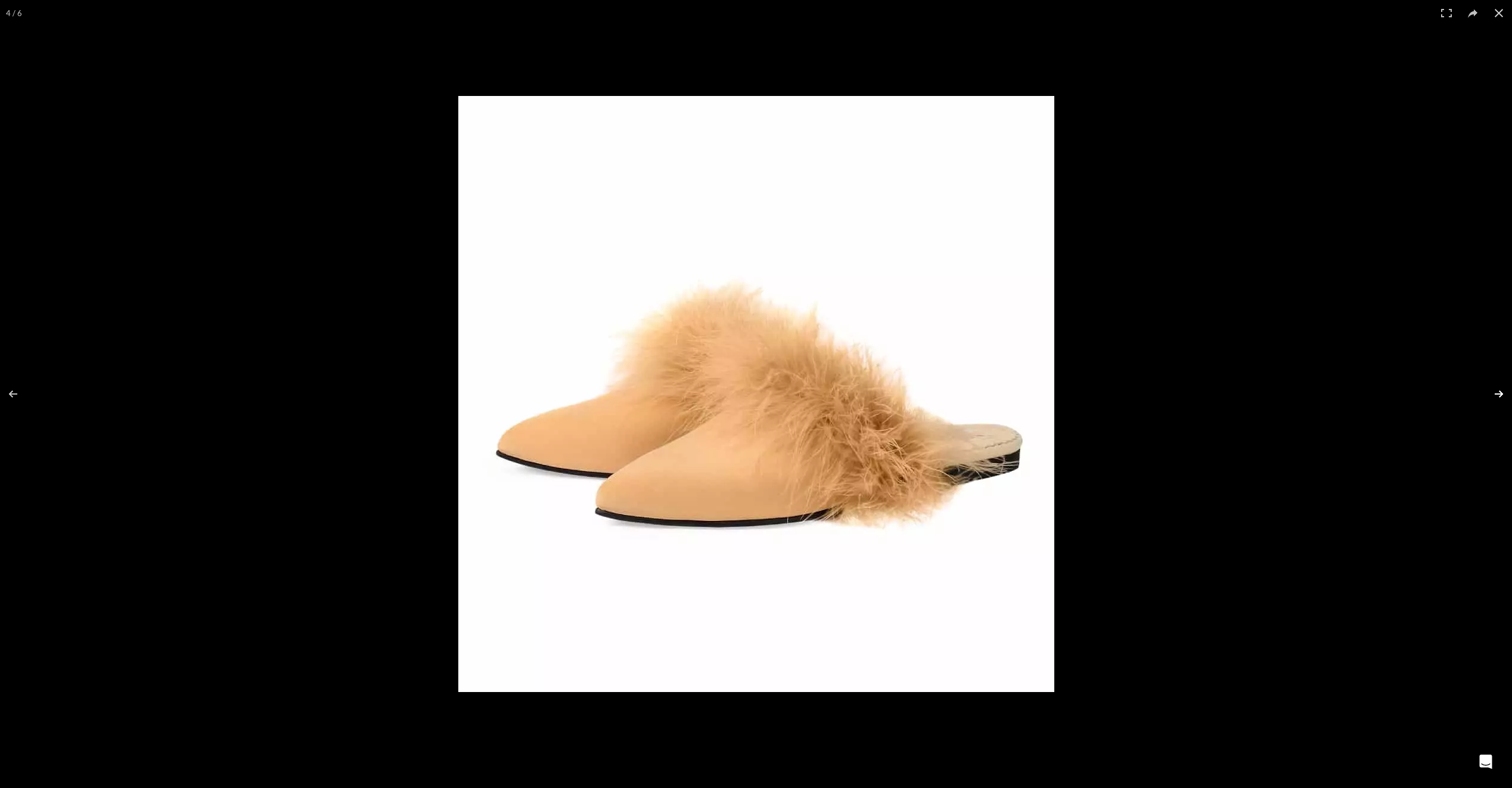
click at [1499, 391] on button at bounding box center [1491, 394] width 42 height 59
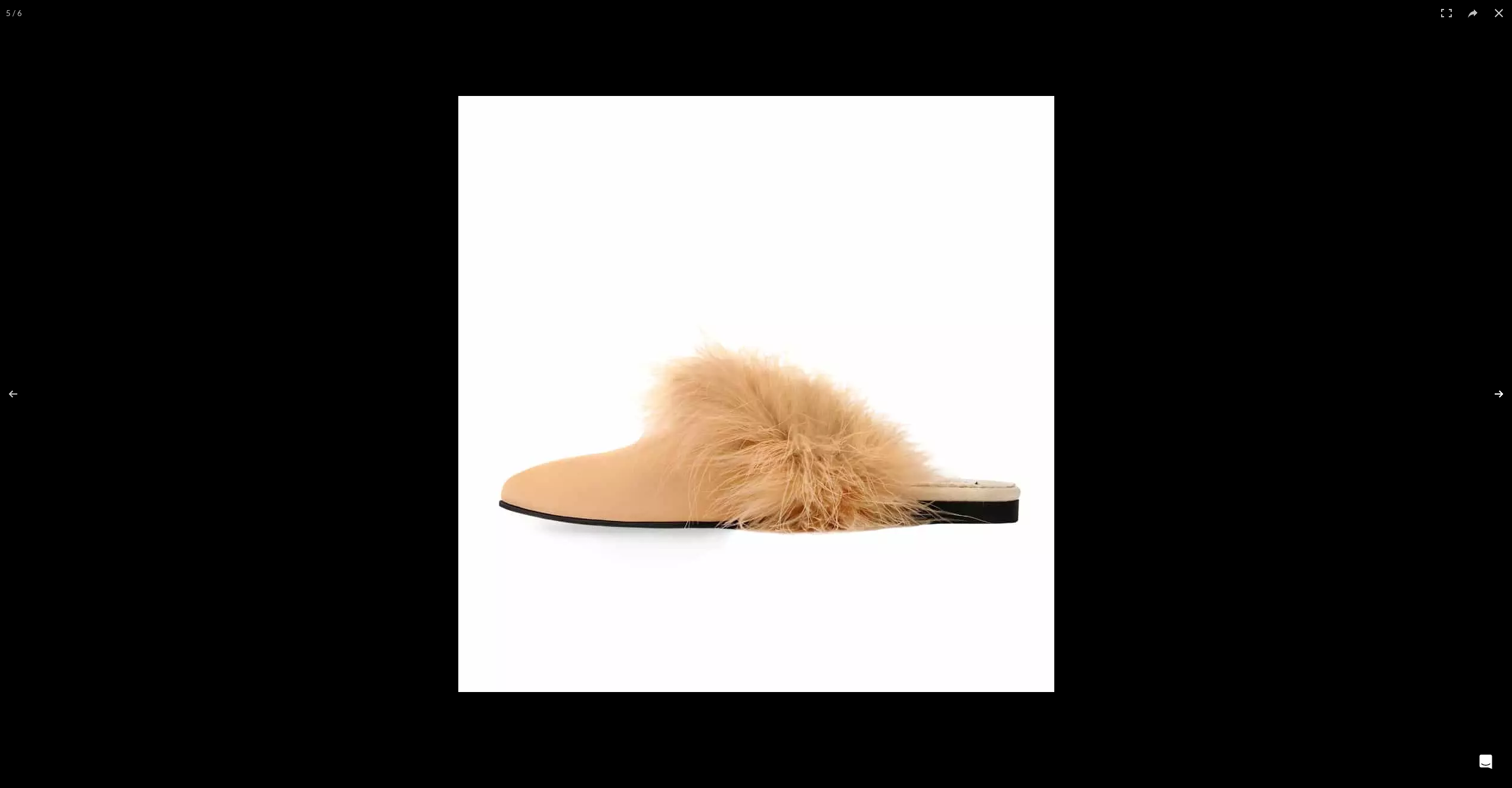
click at [1499, 391] on button at bounding box center [1491, 394] width 42 height 59
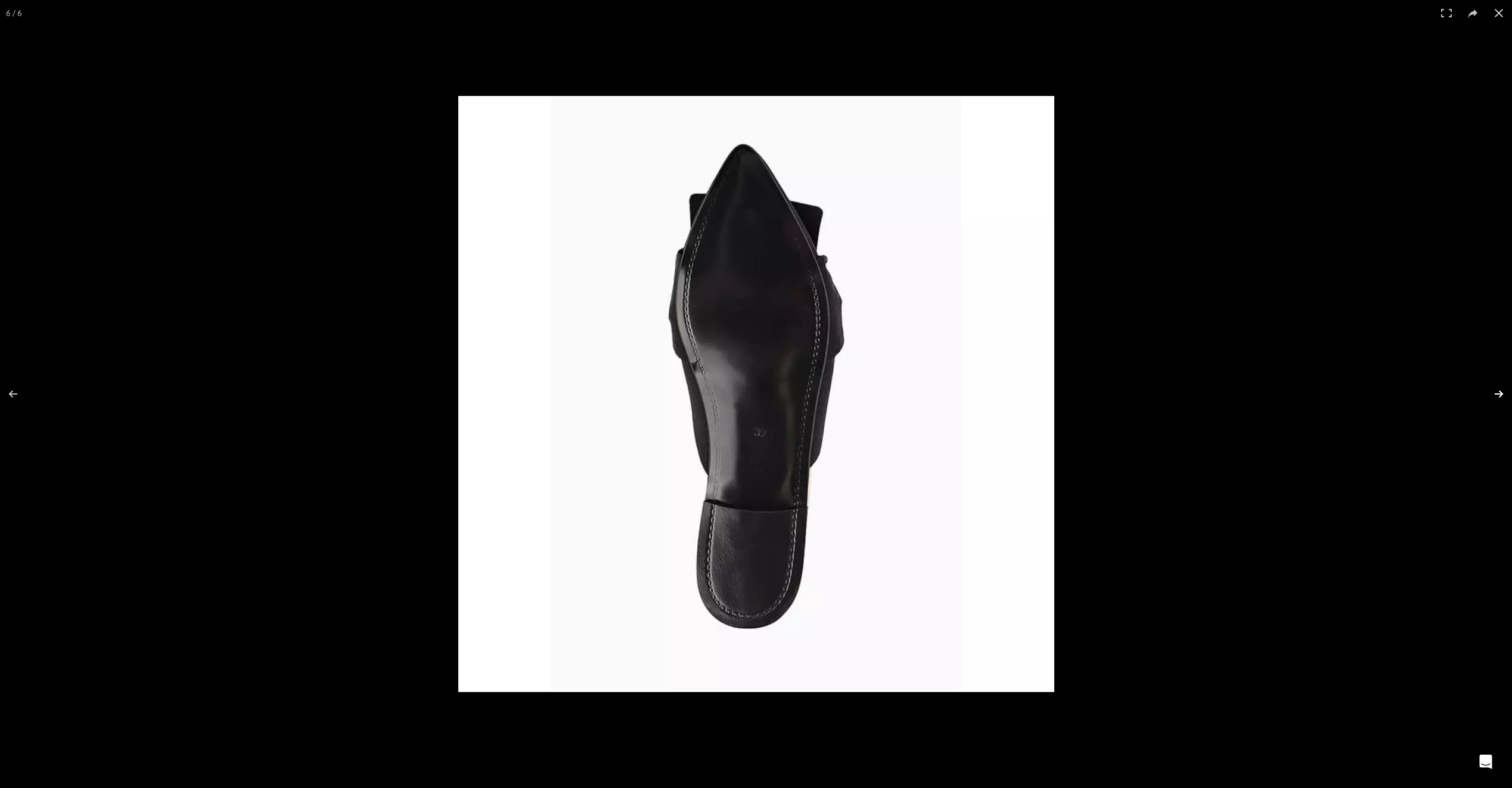
click at [1499, 391] on button at bounding box center [1491, 394] width 42 height 59
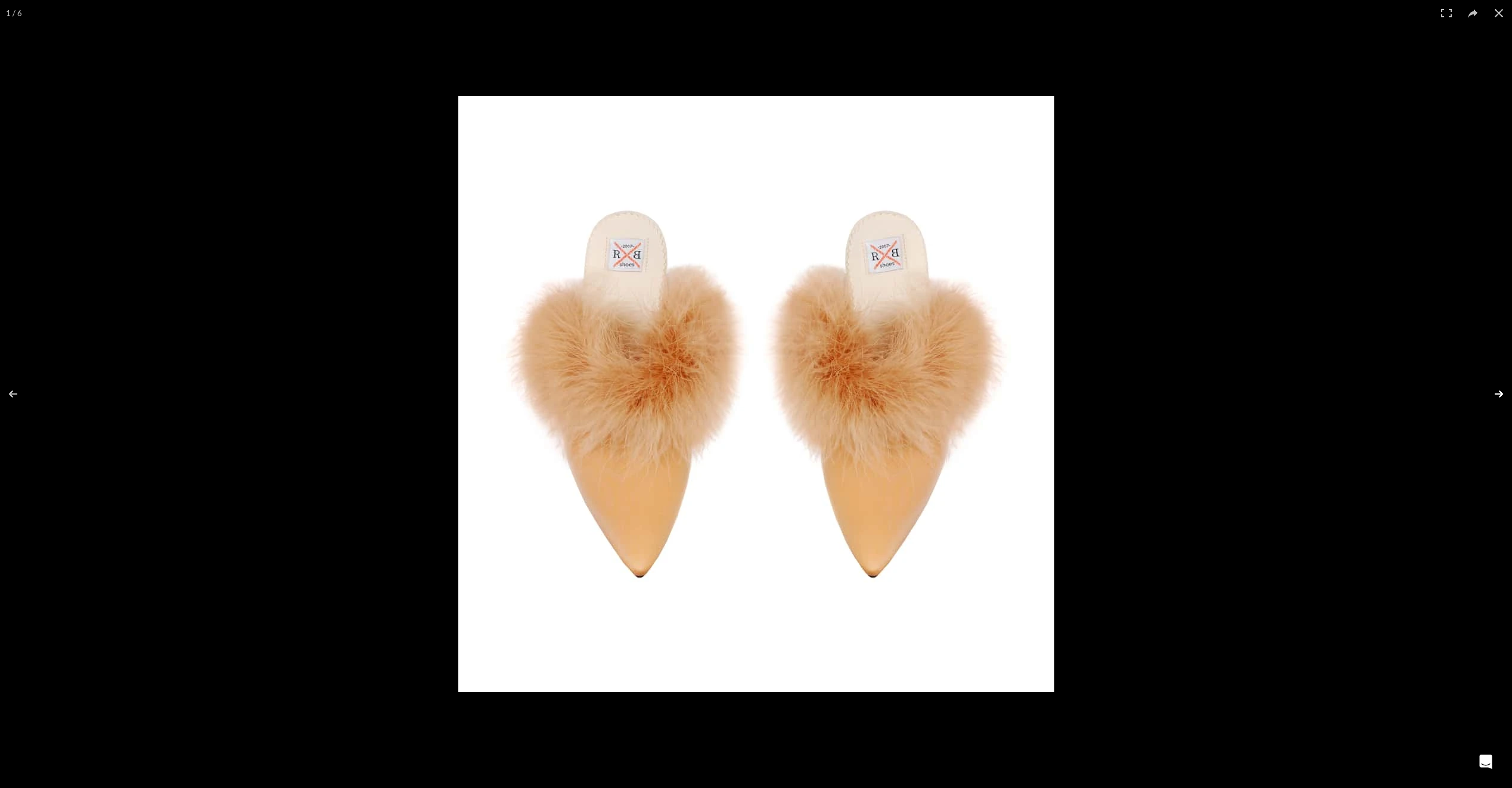
click at [1499, 391] on button at bounding box center [1491, 394] width 42 height 59
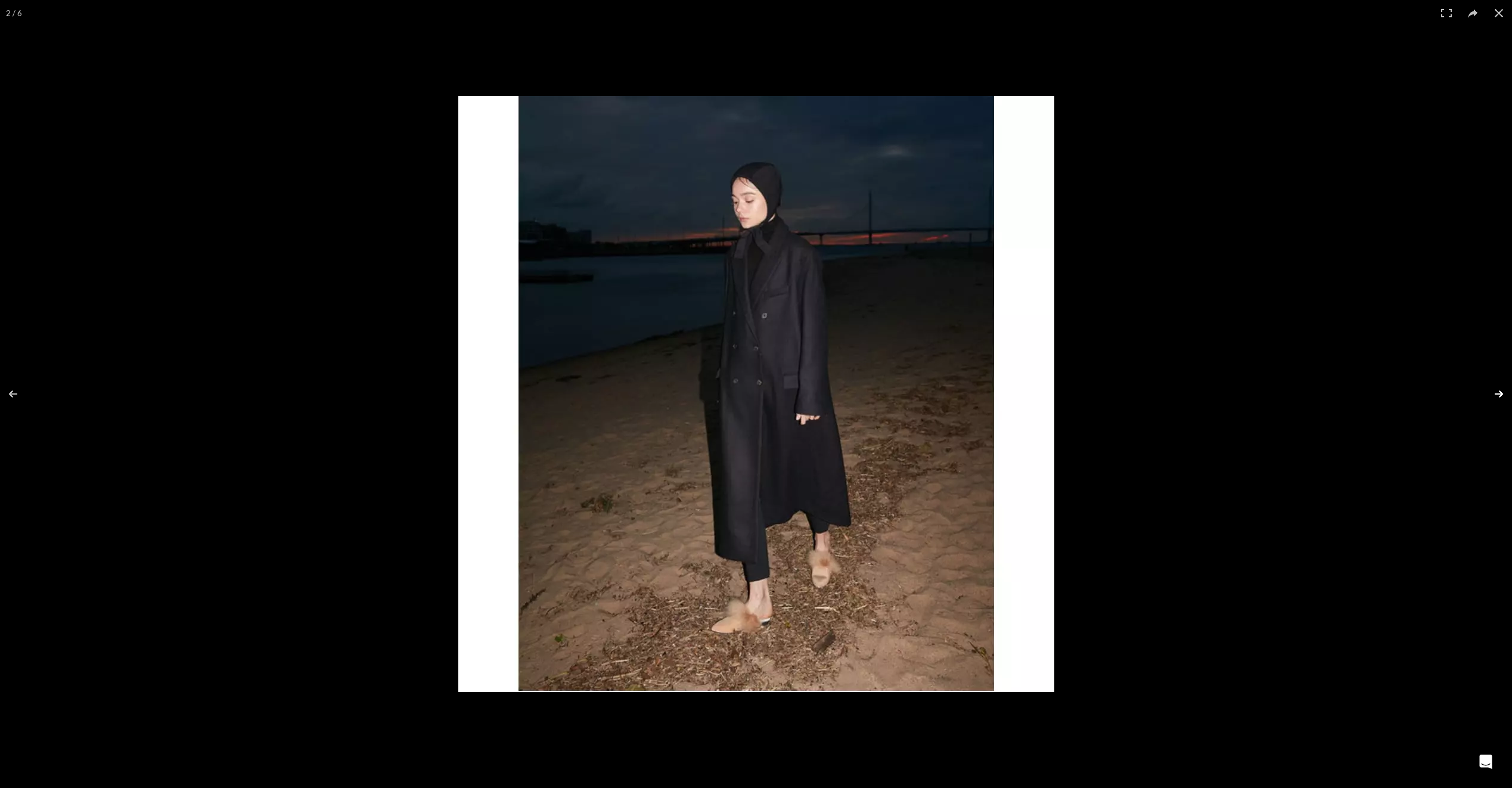
click at [1499, 391] on button at bounding box center [1491, 394] width 42 height 59
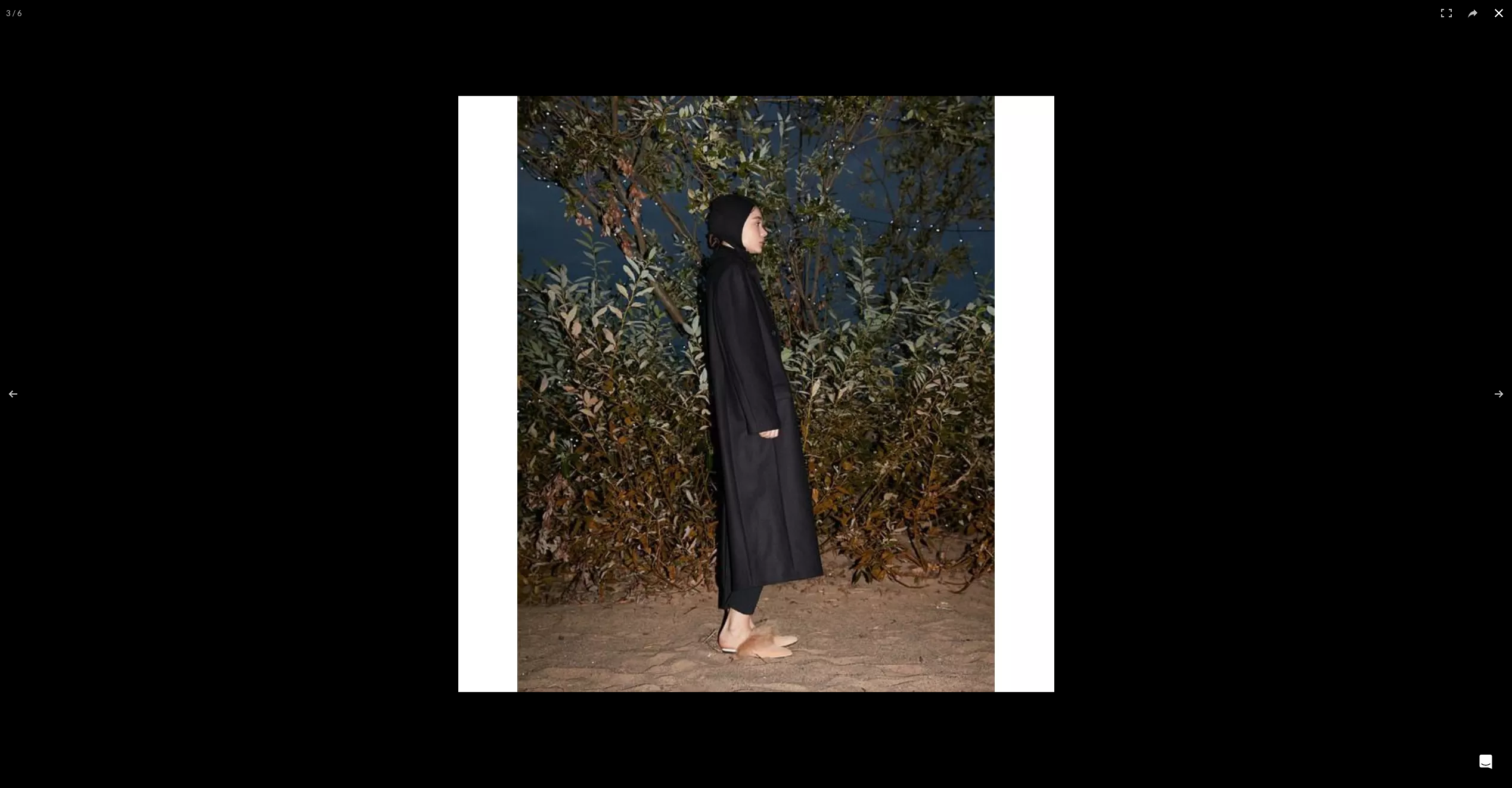
scroll to position [0, 126]
click at [1498, 16] on button at bounding box center [1499, 13] width 26 height 26
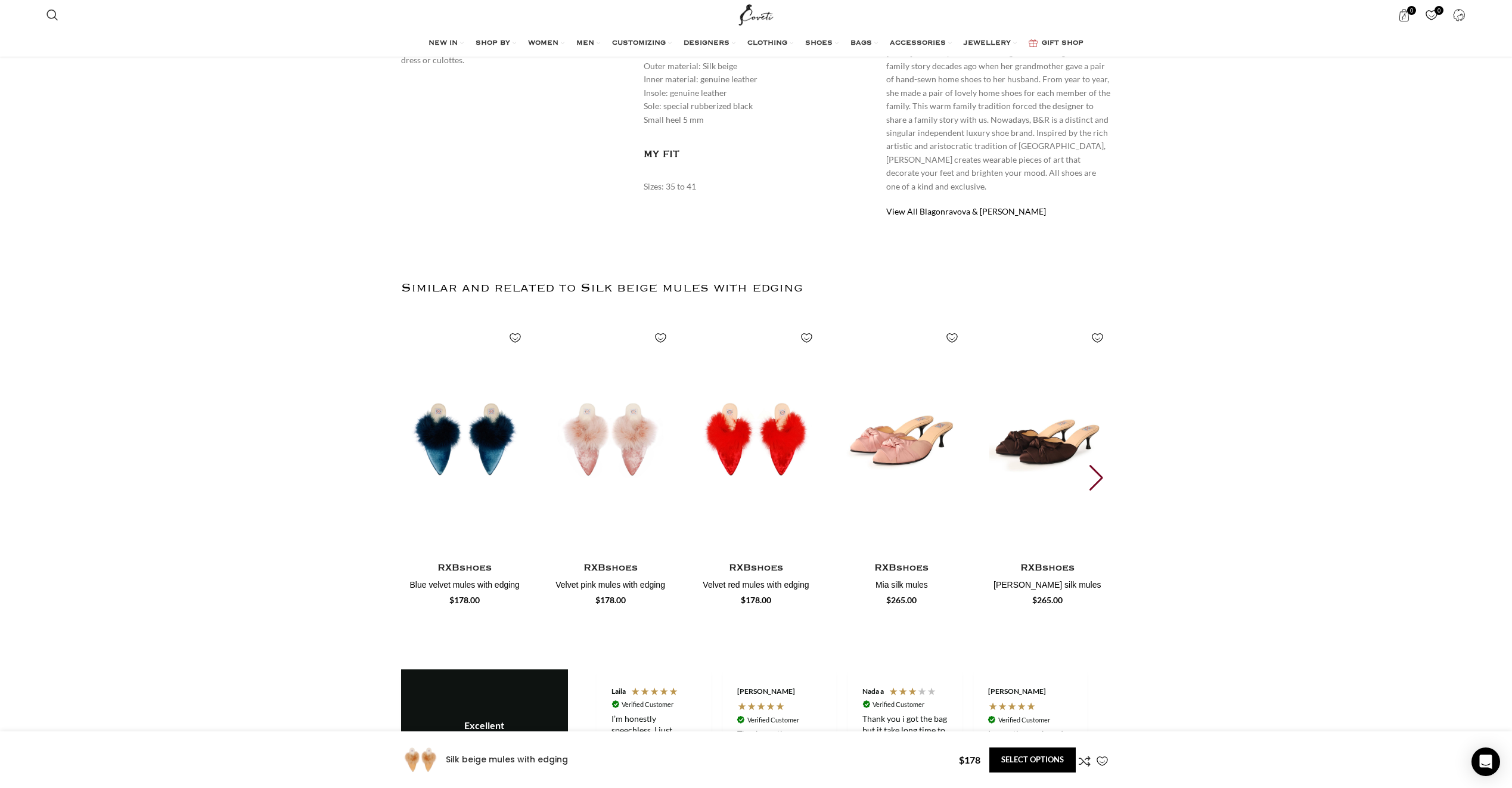
scroll to position [835, 0]
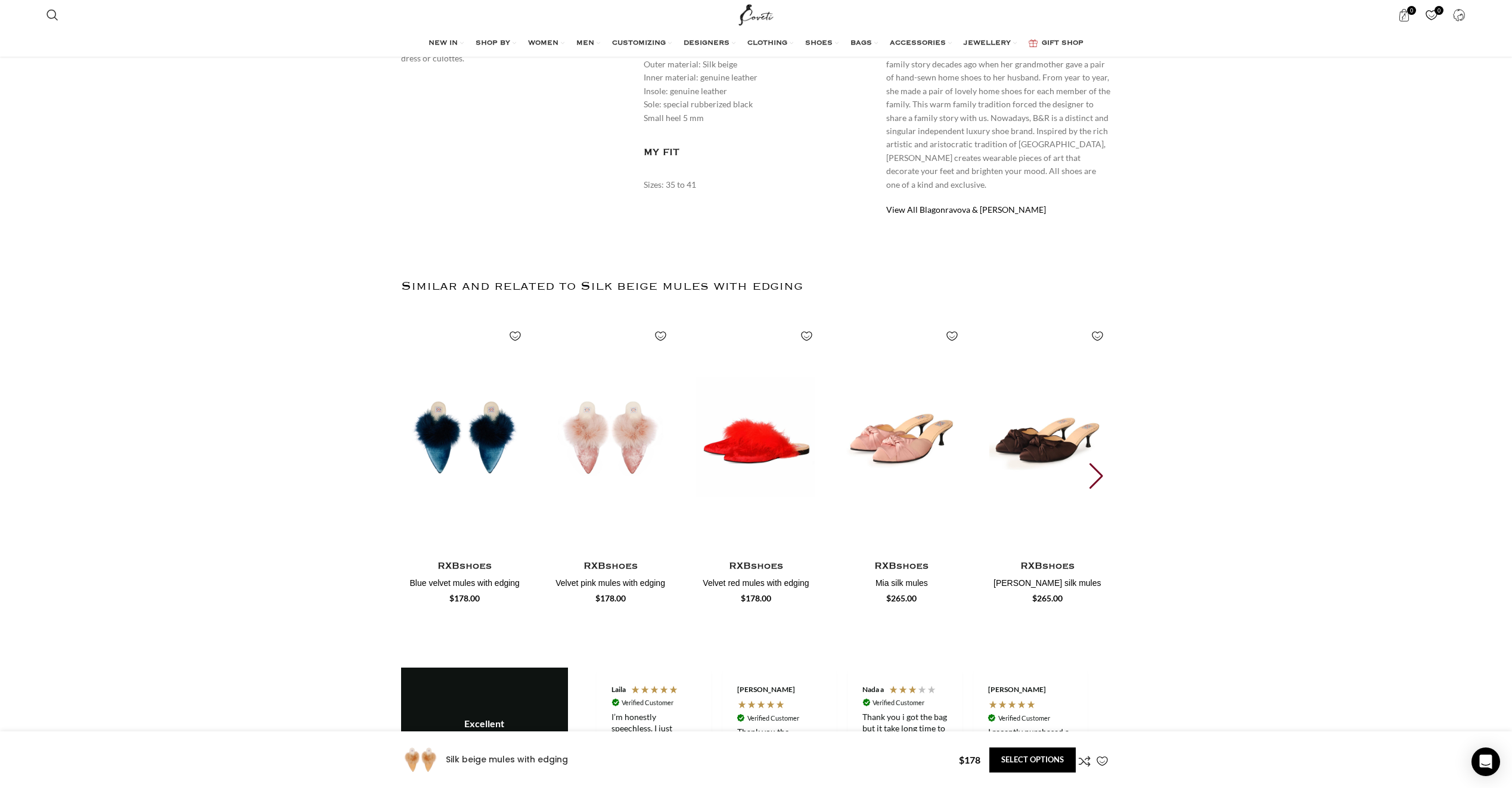
click at [733, 425] on img "3 / 30" at bounding box center [756, 437] width 132 height 246
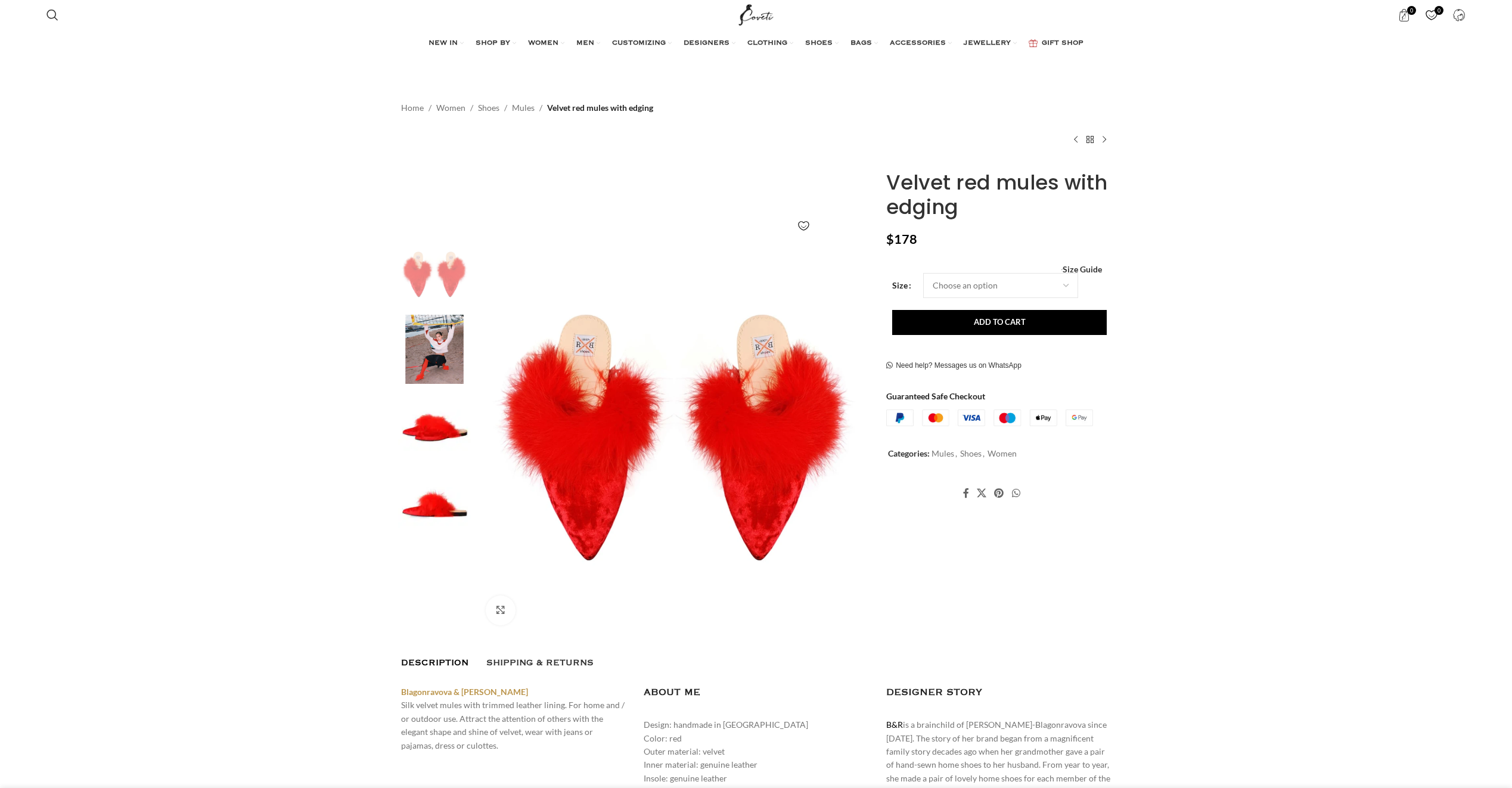
click at [620, 369] on img at bounding box center [674, 436] width 396 height 395
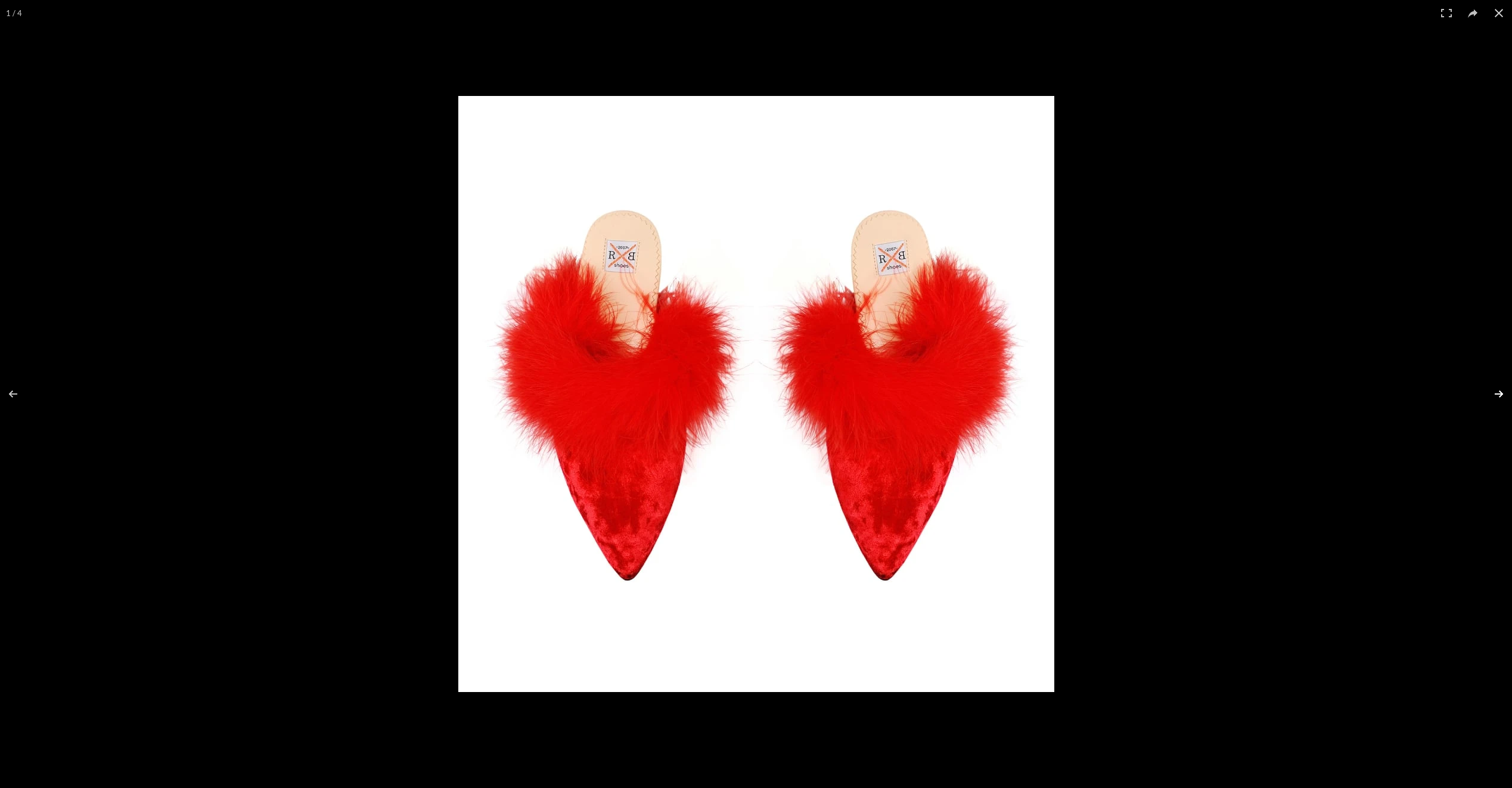
click at [1491, 393] on button at bounding box center [1491, 394] width 42 height 59
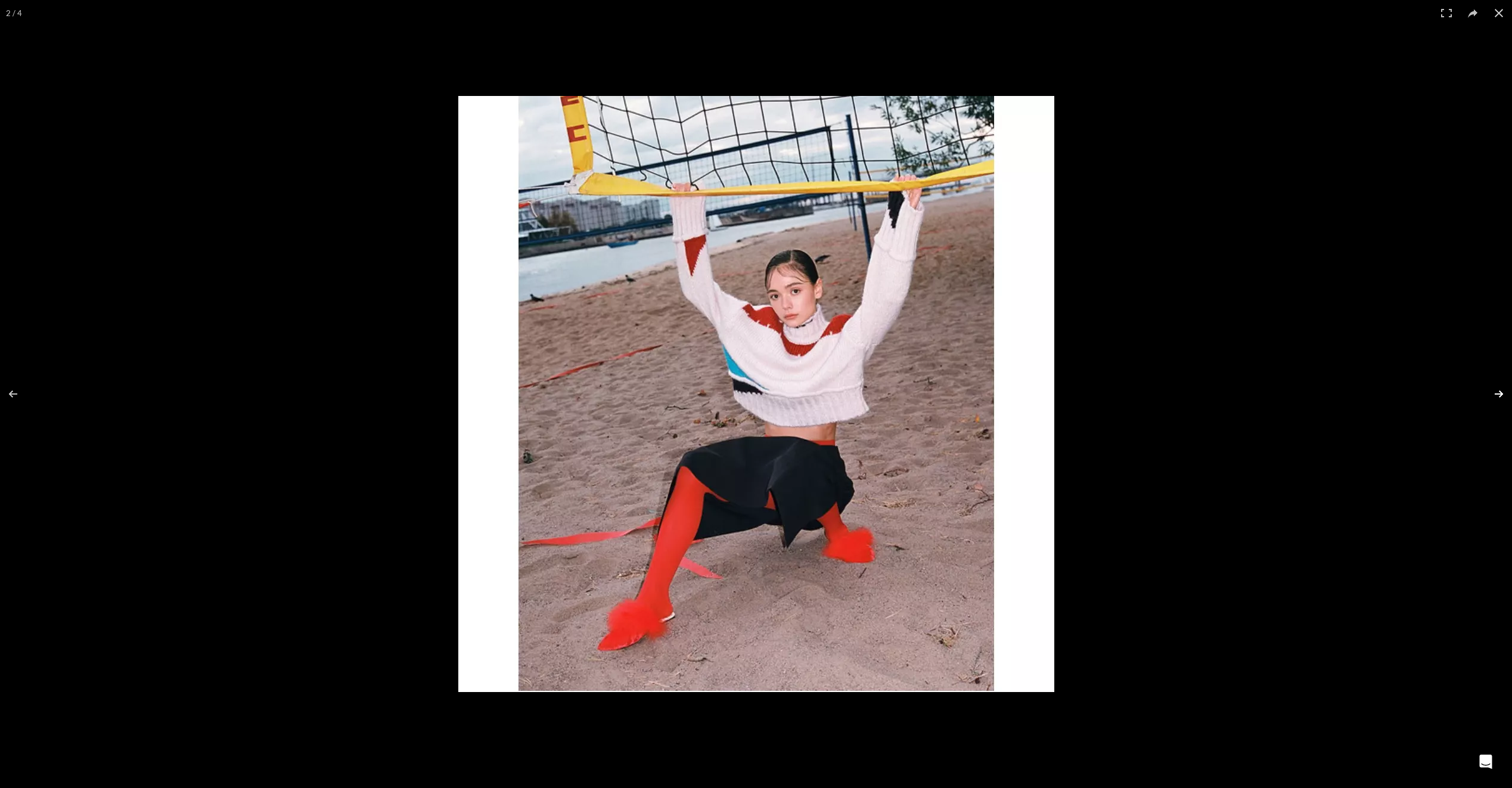
click at [1491, 393] on button at bounding box center [1491, 394] width 42 height 59
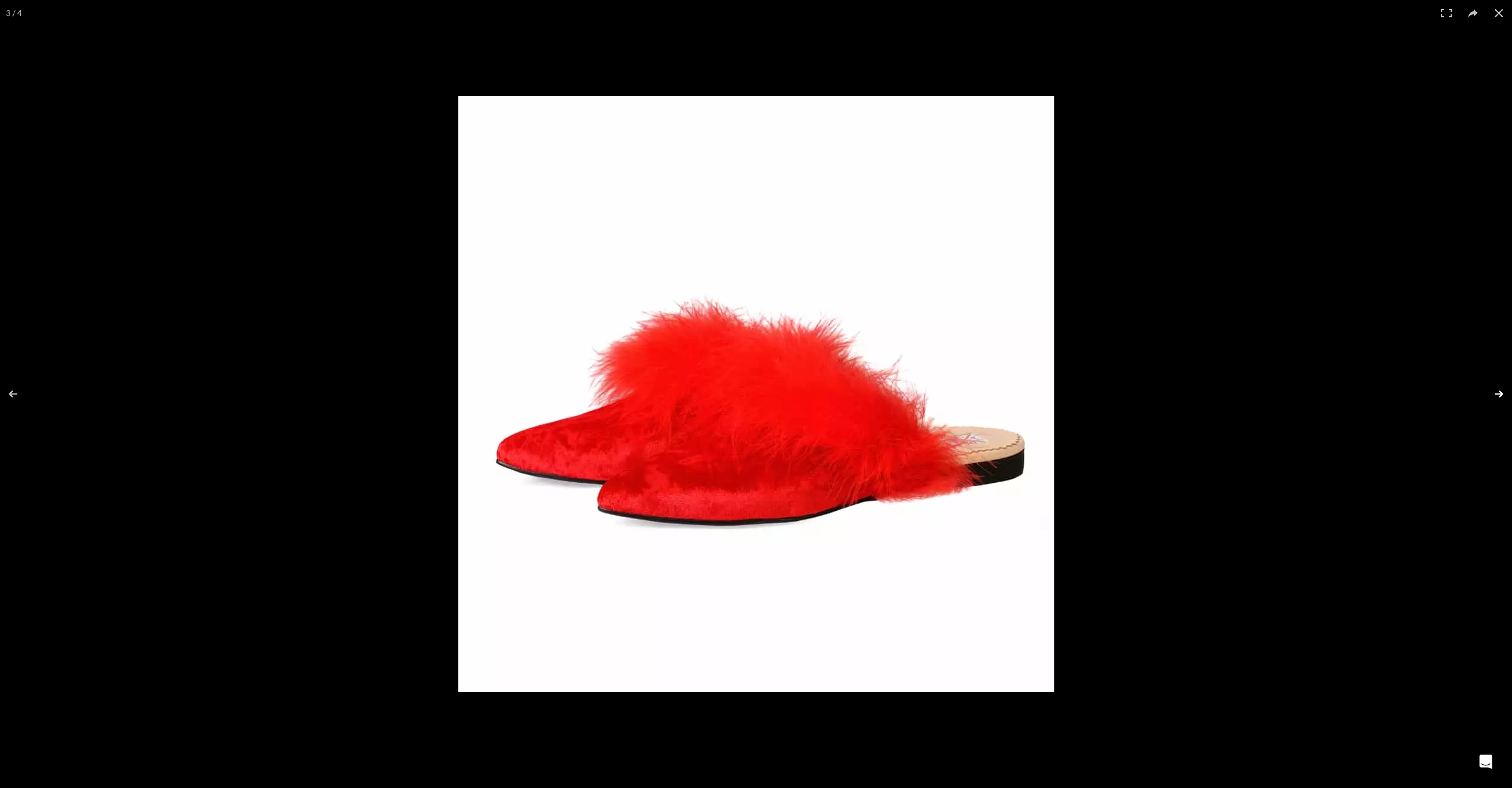
click at [1491, 393] on button at bounding box center [1491, 394] width 42 height 59
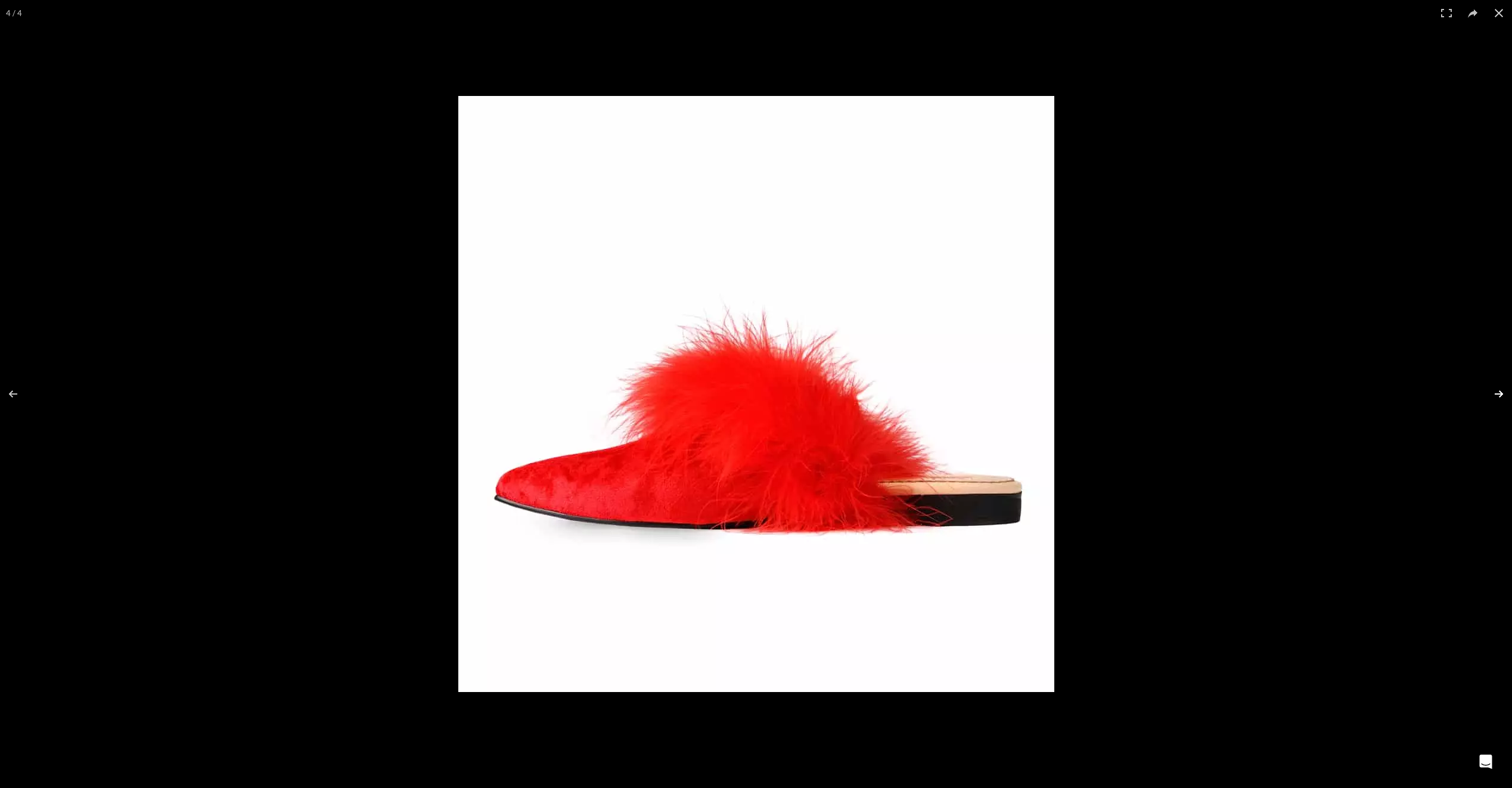
click at [1491, 393] on button at bounding box center [1491, 394] width 42 height 59
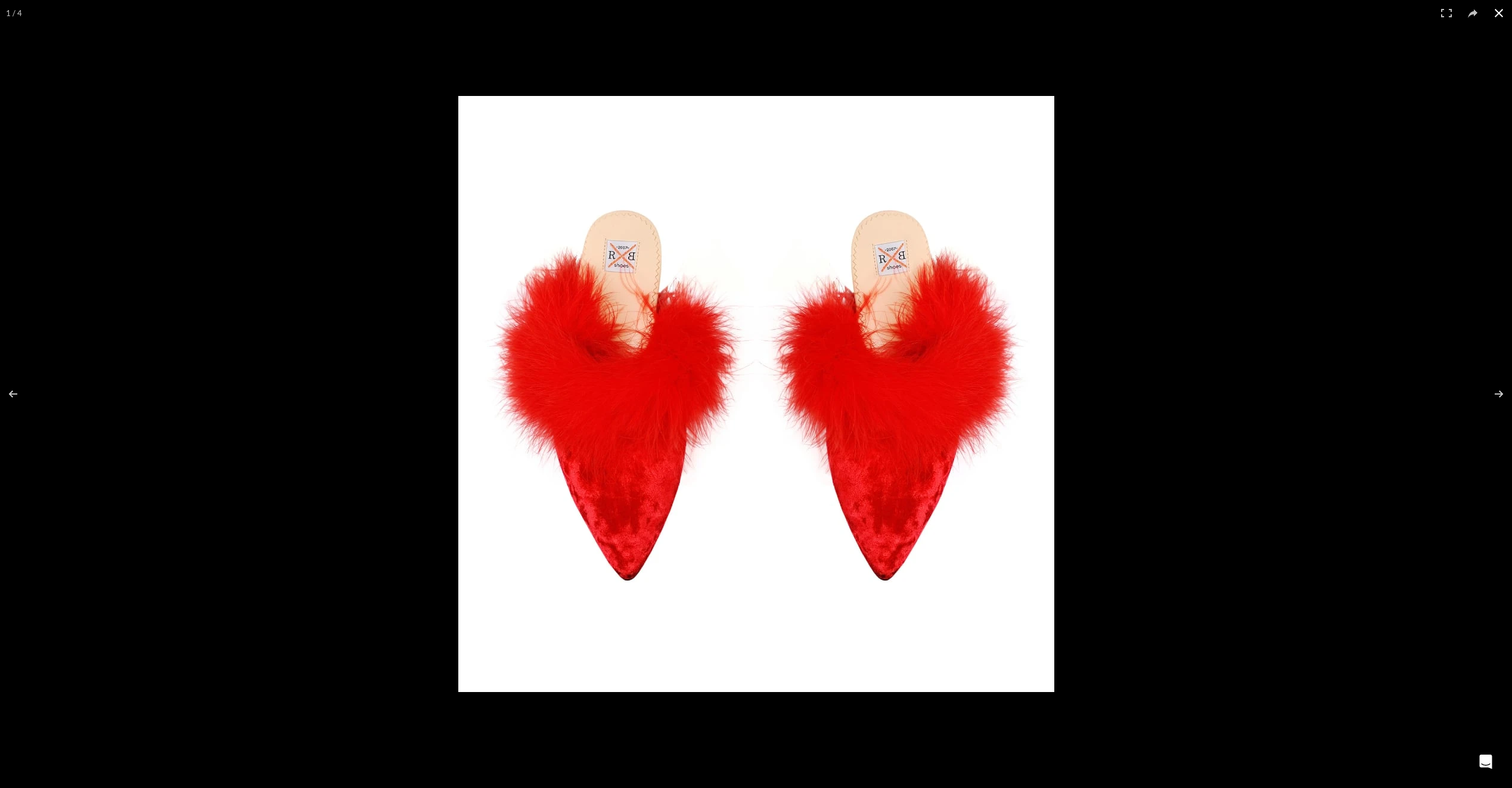
click at [1501, 11] on button at bounding box center [1499, 13] width 26 height 26
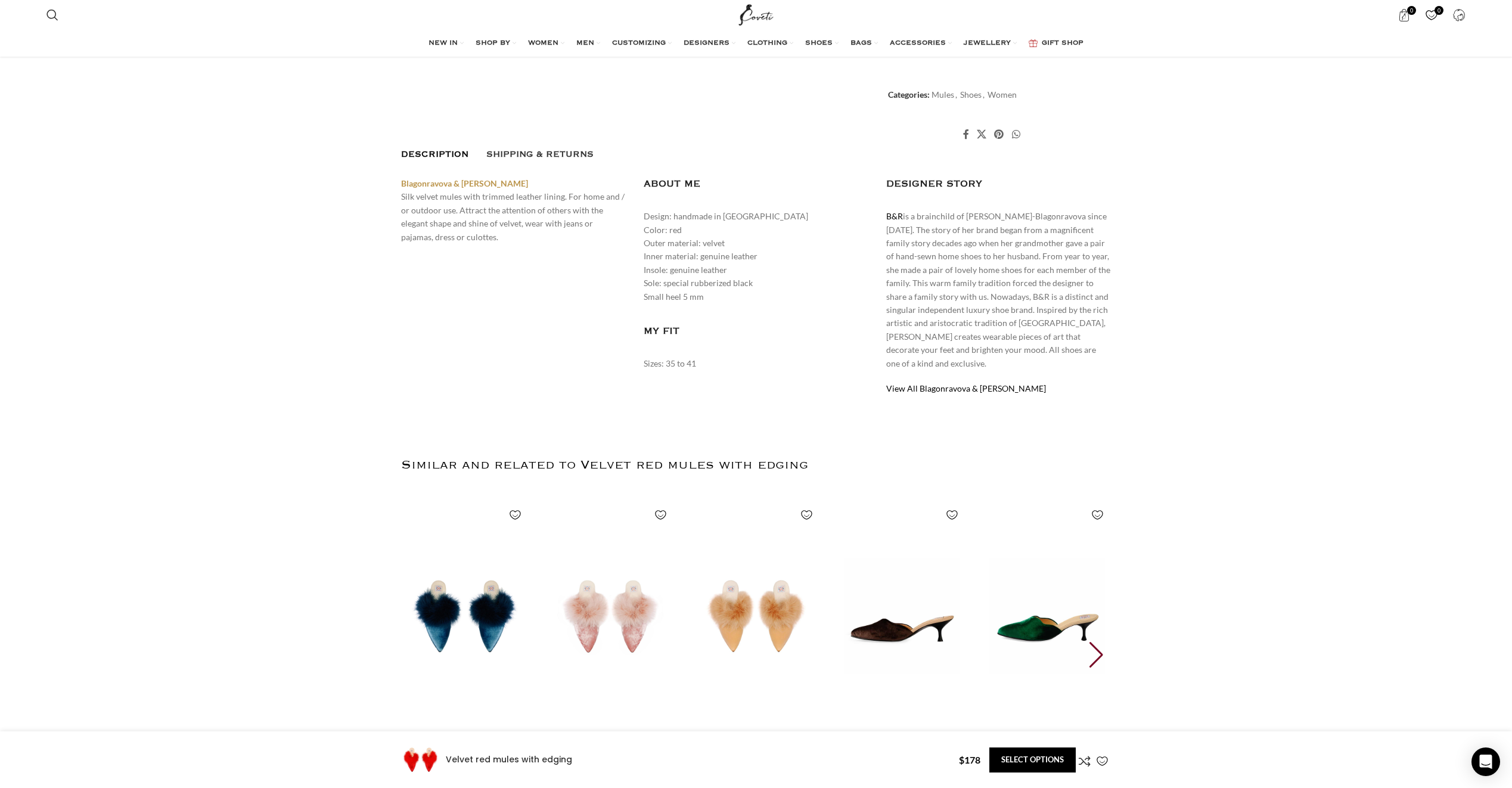
scroll to position [835, 0]
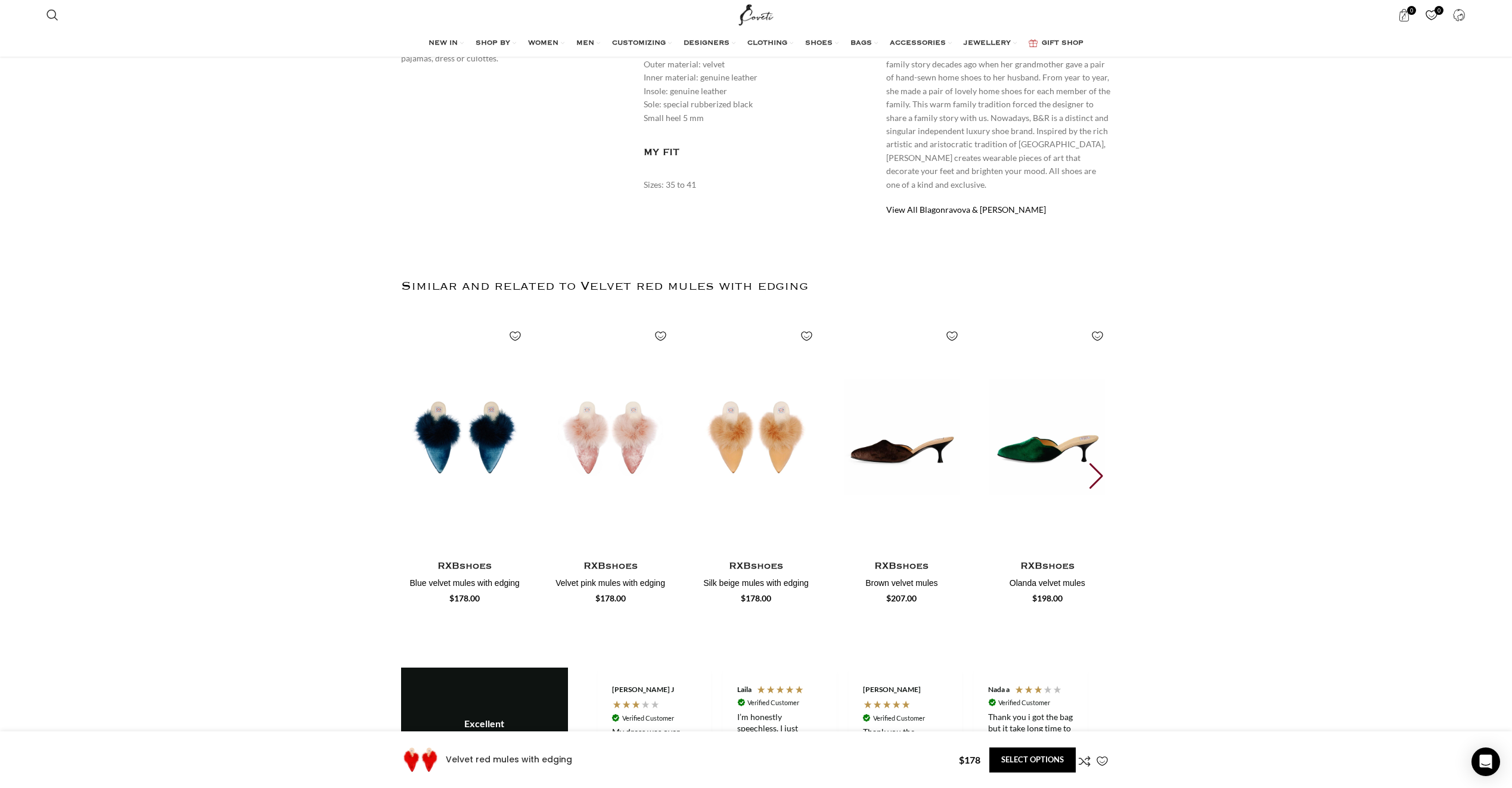
click at [1103, 466] on div "Next slide" at bounding box center [1098, 476] width 16 height 26
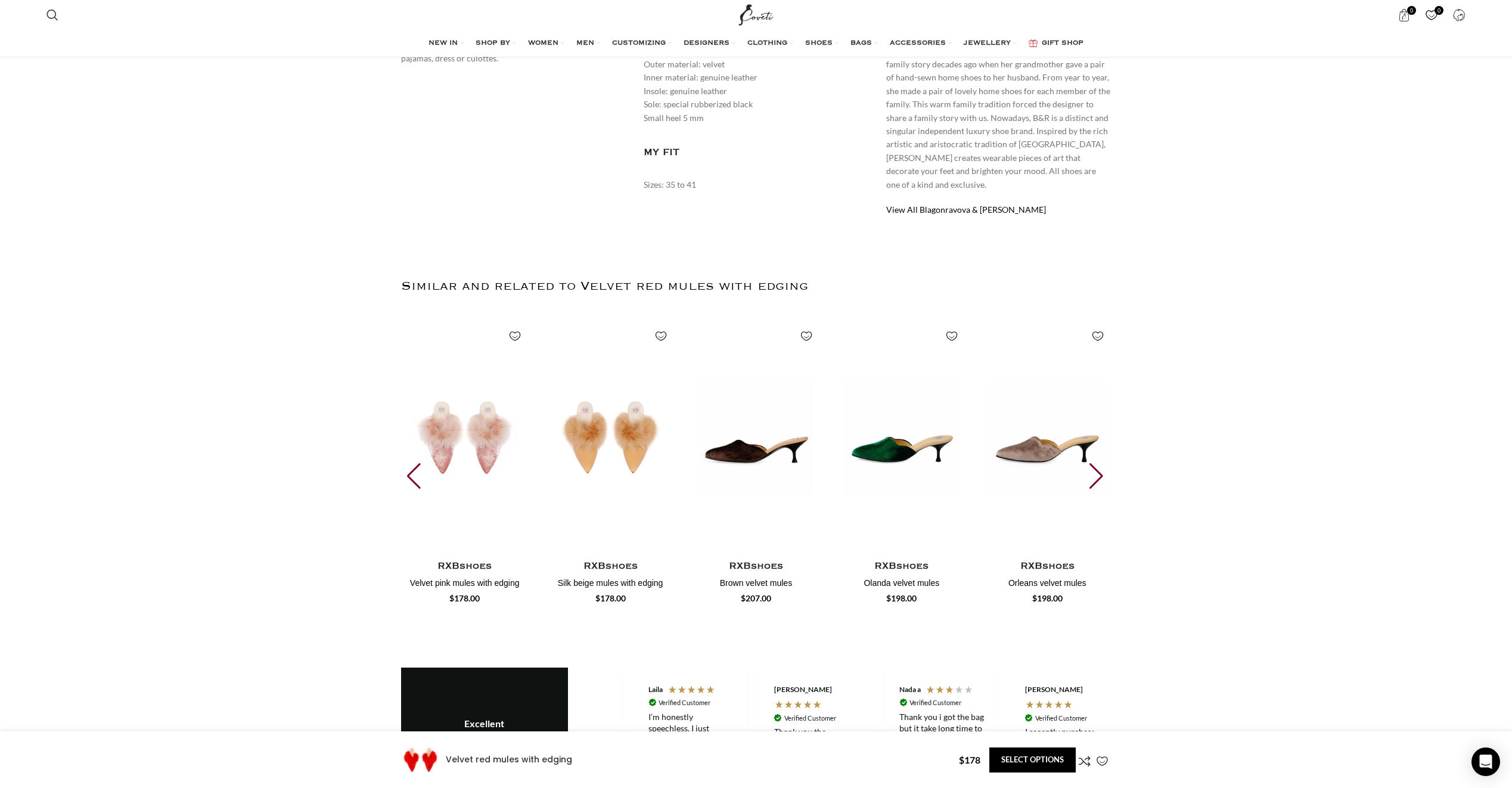
scroll to position [0, 126]
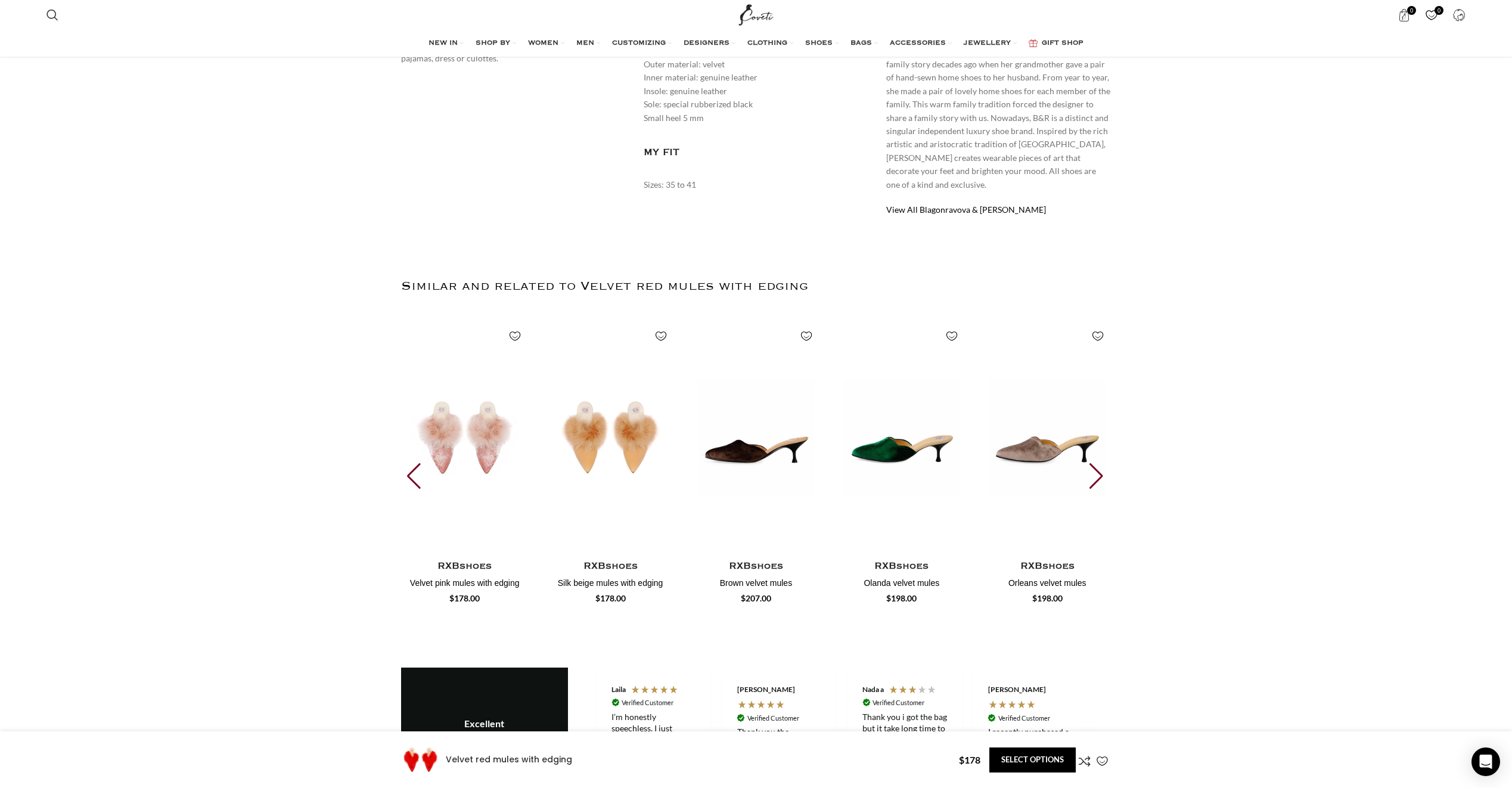
click at [1103, 466] on div "Next slide" at bounding box center [1098, 476] width 16 height 26
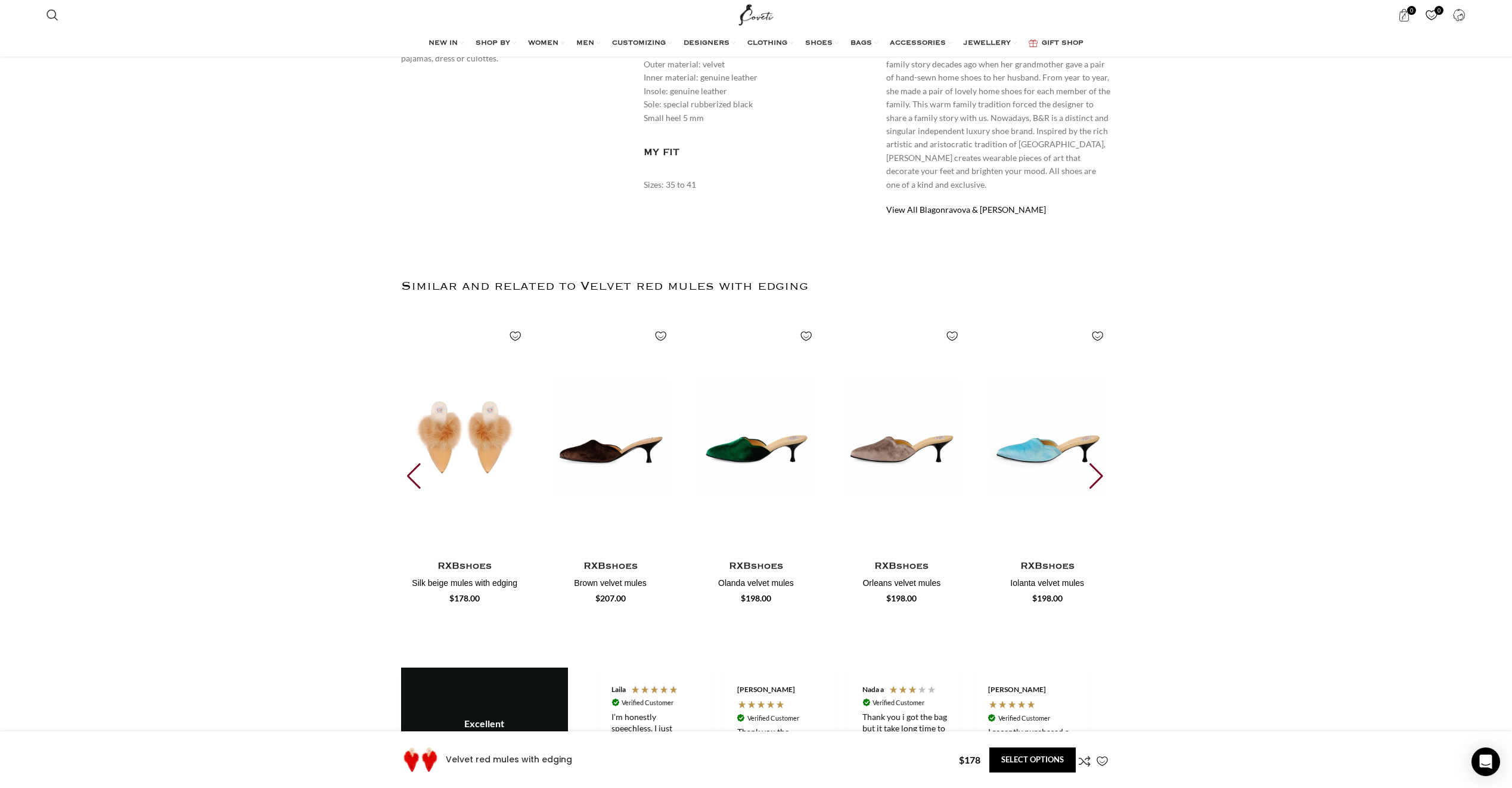
click at [1103, 466] on div "Next slide" at bounding box center [1098, 476] width 16 height 26
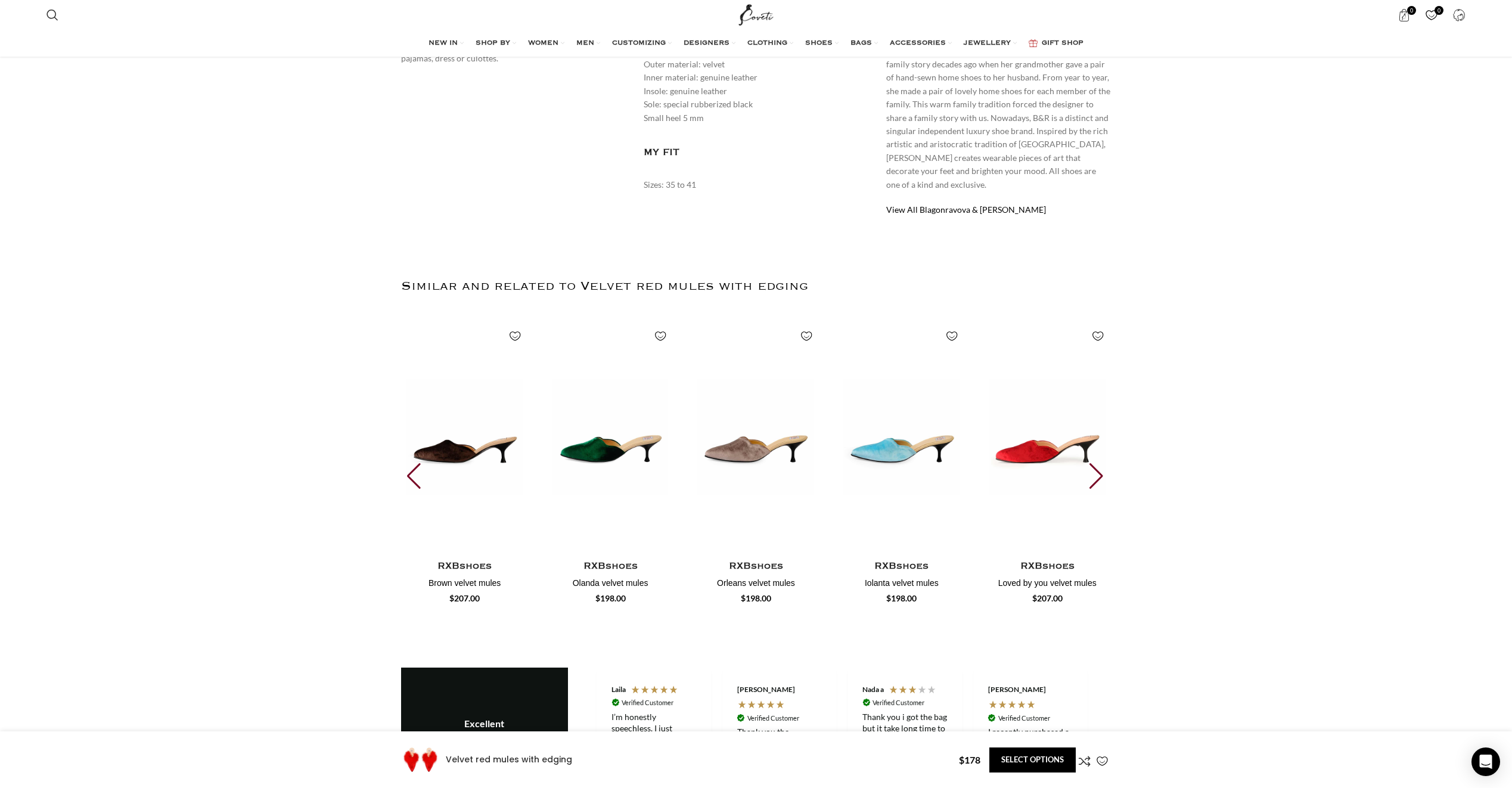
click at [1103, 466] on div "Next slide" at bounding box center [1098, 476] width 16 height 26
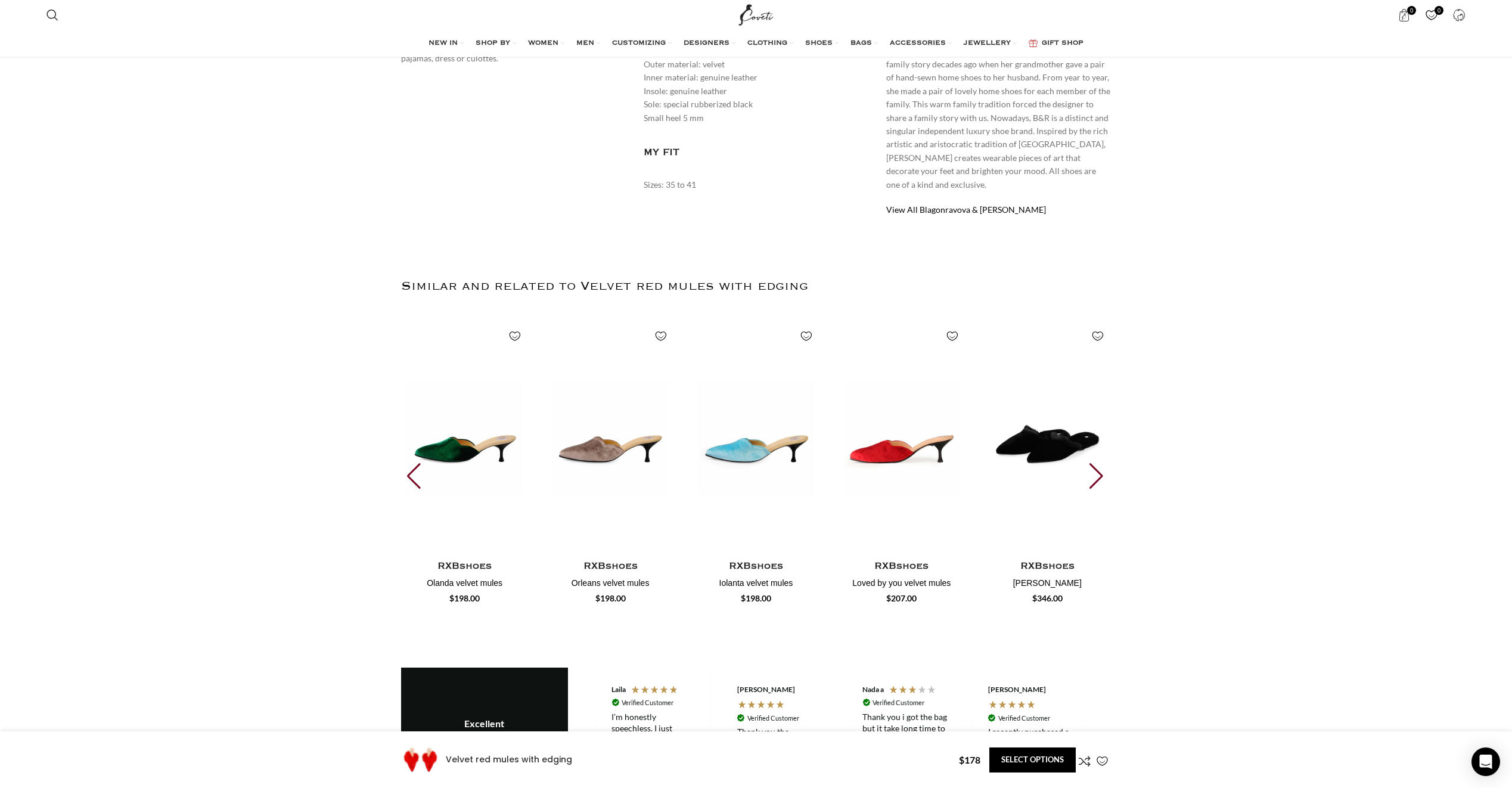
click at [1103, 466] on div "Next slide" at bounding box center [1098, 476] width 16 height 26
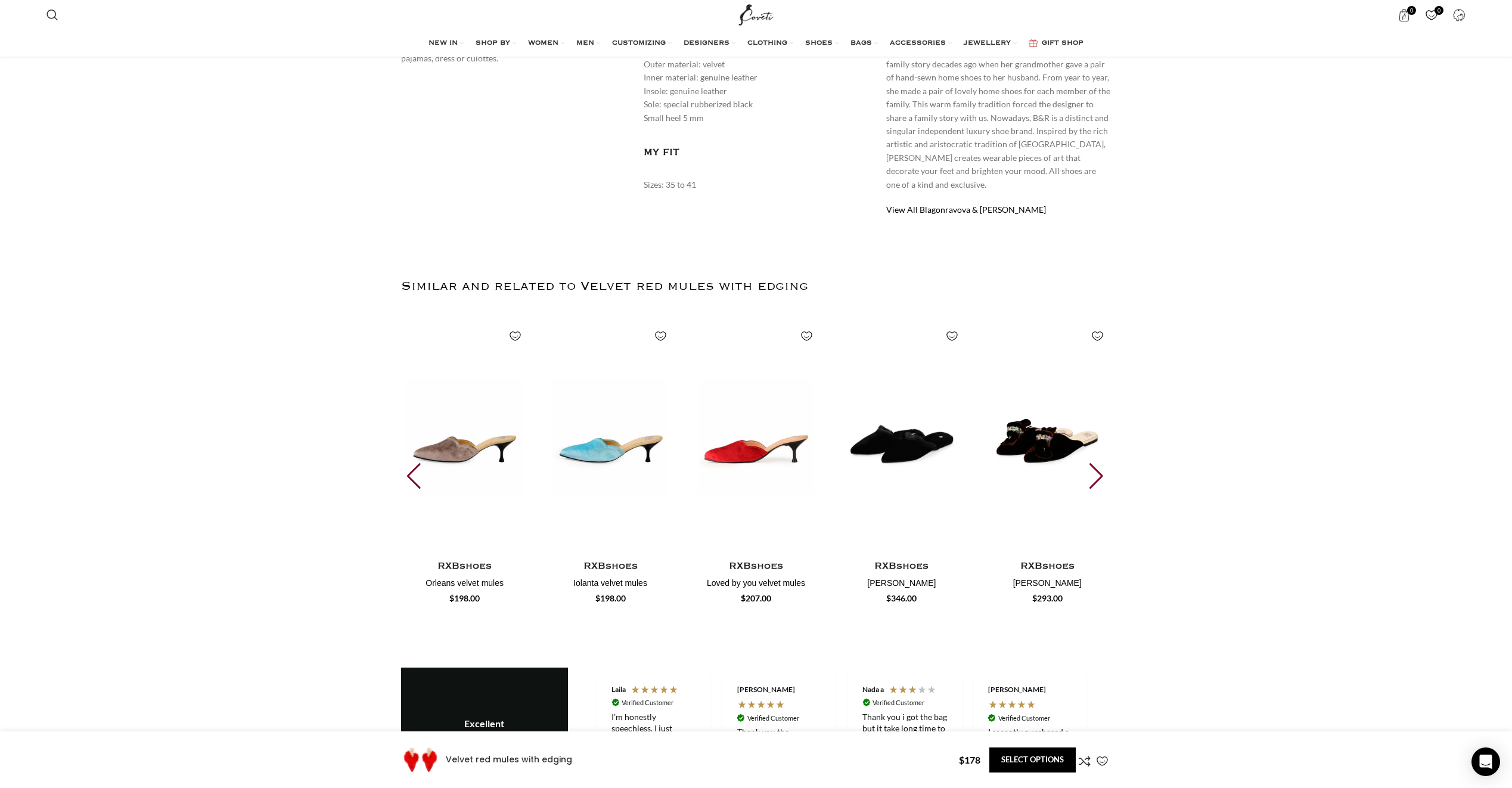
click at [1103, 466] on div "Next slide" at bounding box center [1098, 476] width 16 height 26
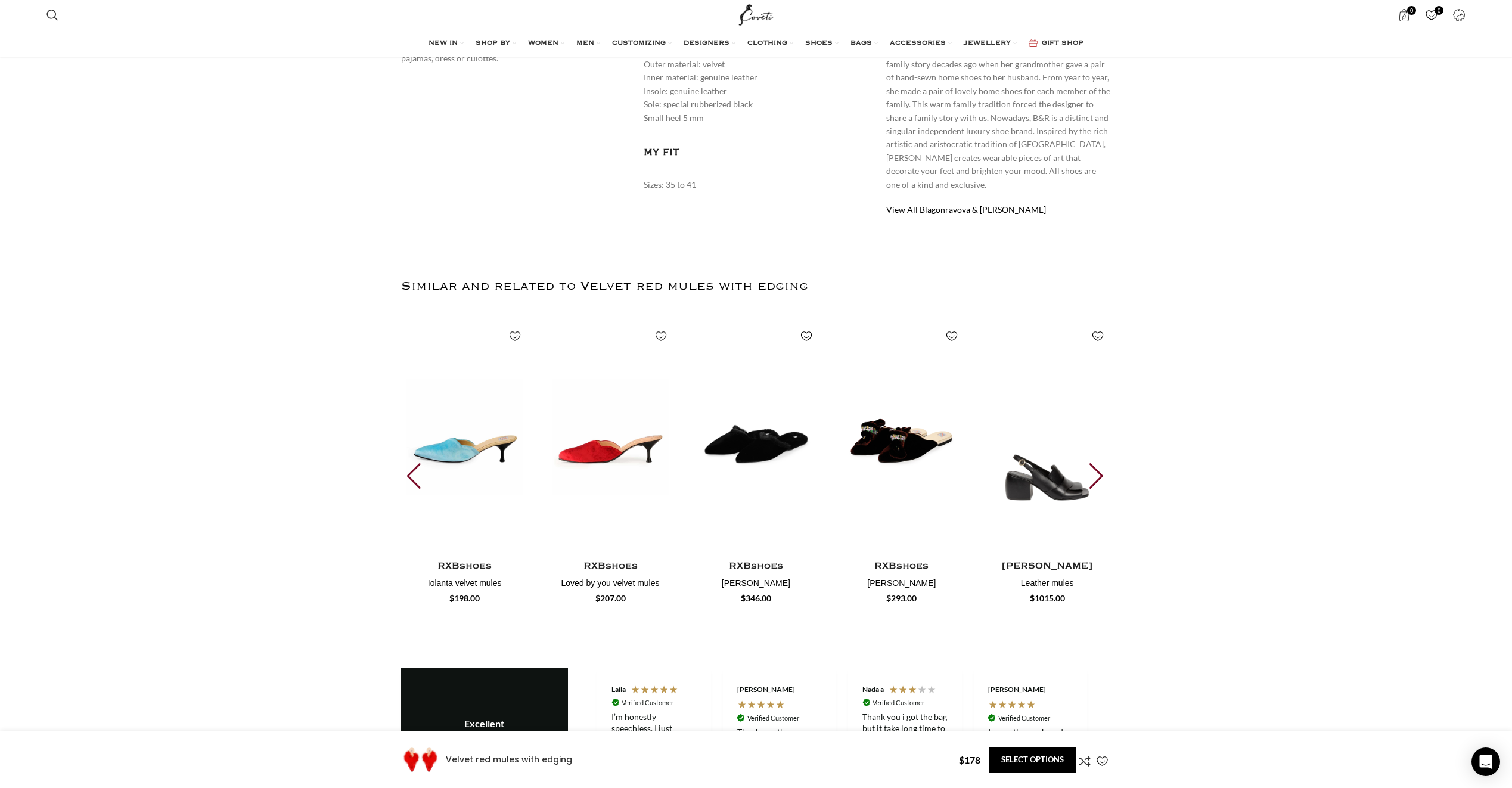
click at [1103, 466] on div "Next slide" at bounding box center [1098, 476] width 16 height 26
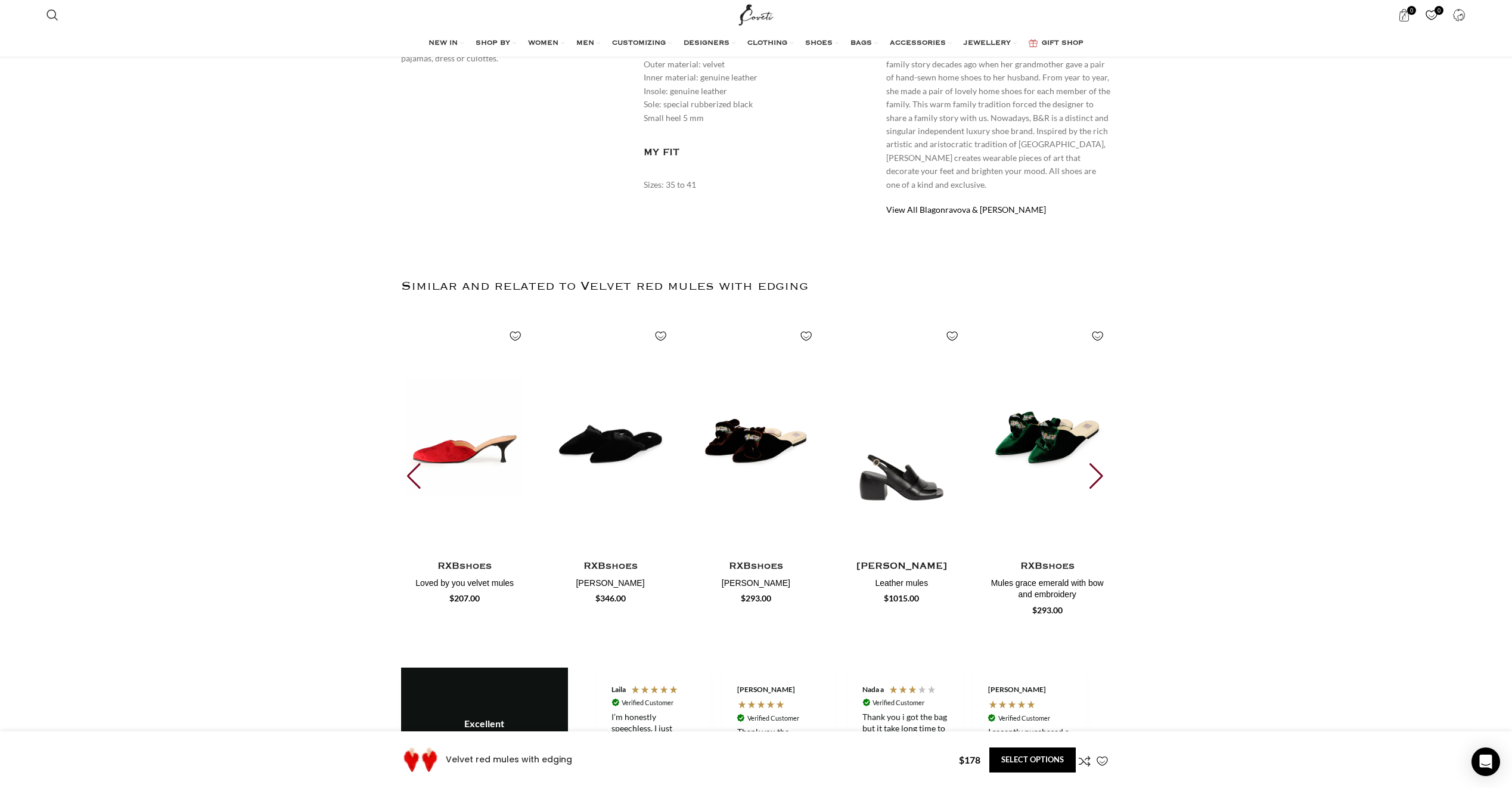
click at [1103, 466] on div "Next slide" at bounding box center [1098, 476] width 16 height 26
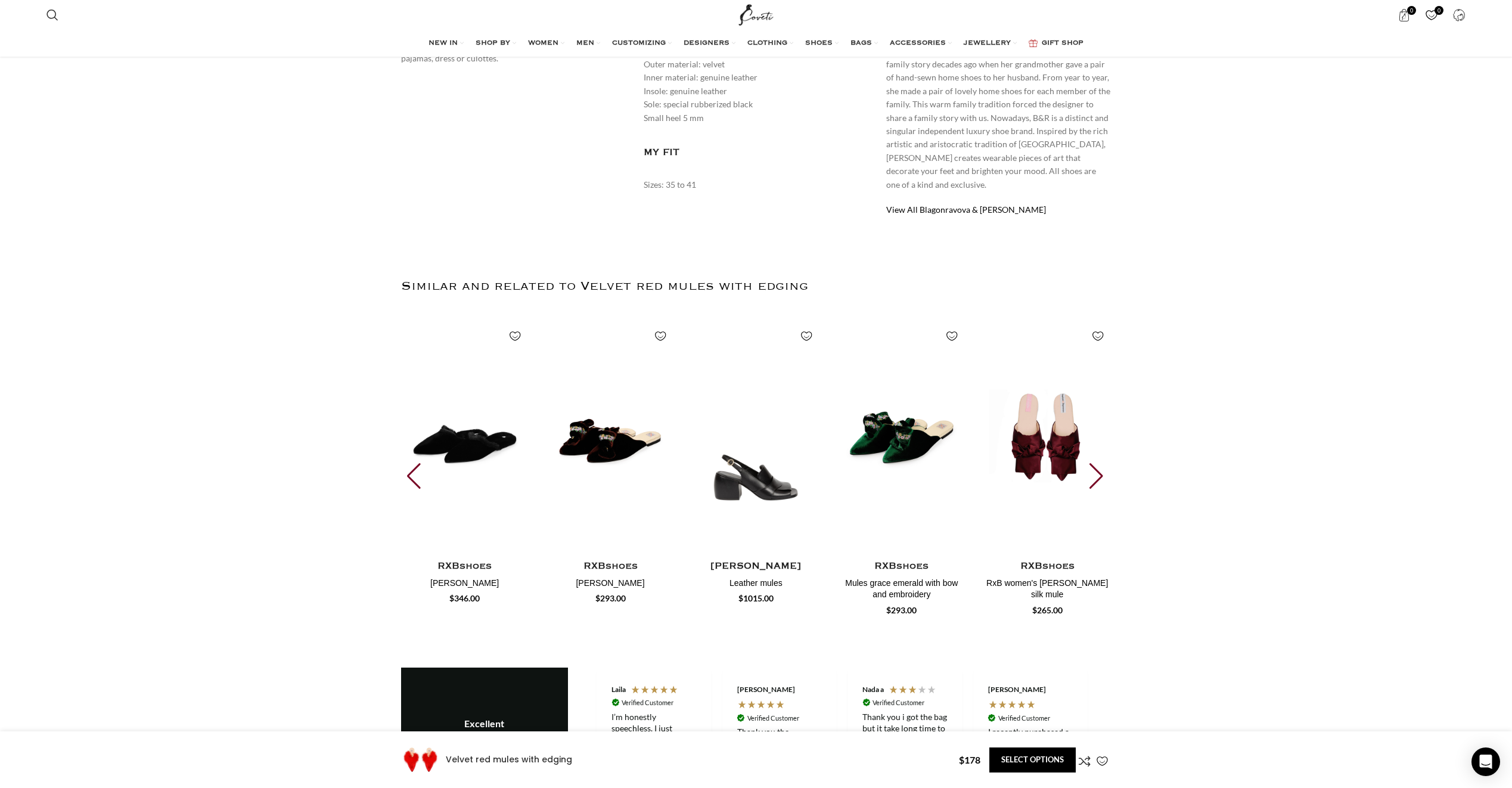
click at [1103, 466] on div "Next slide" at bounding box center [1098, 476] width 16 height 26
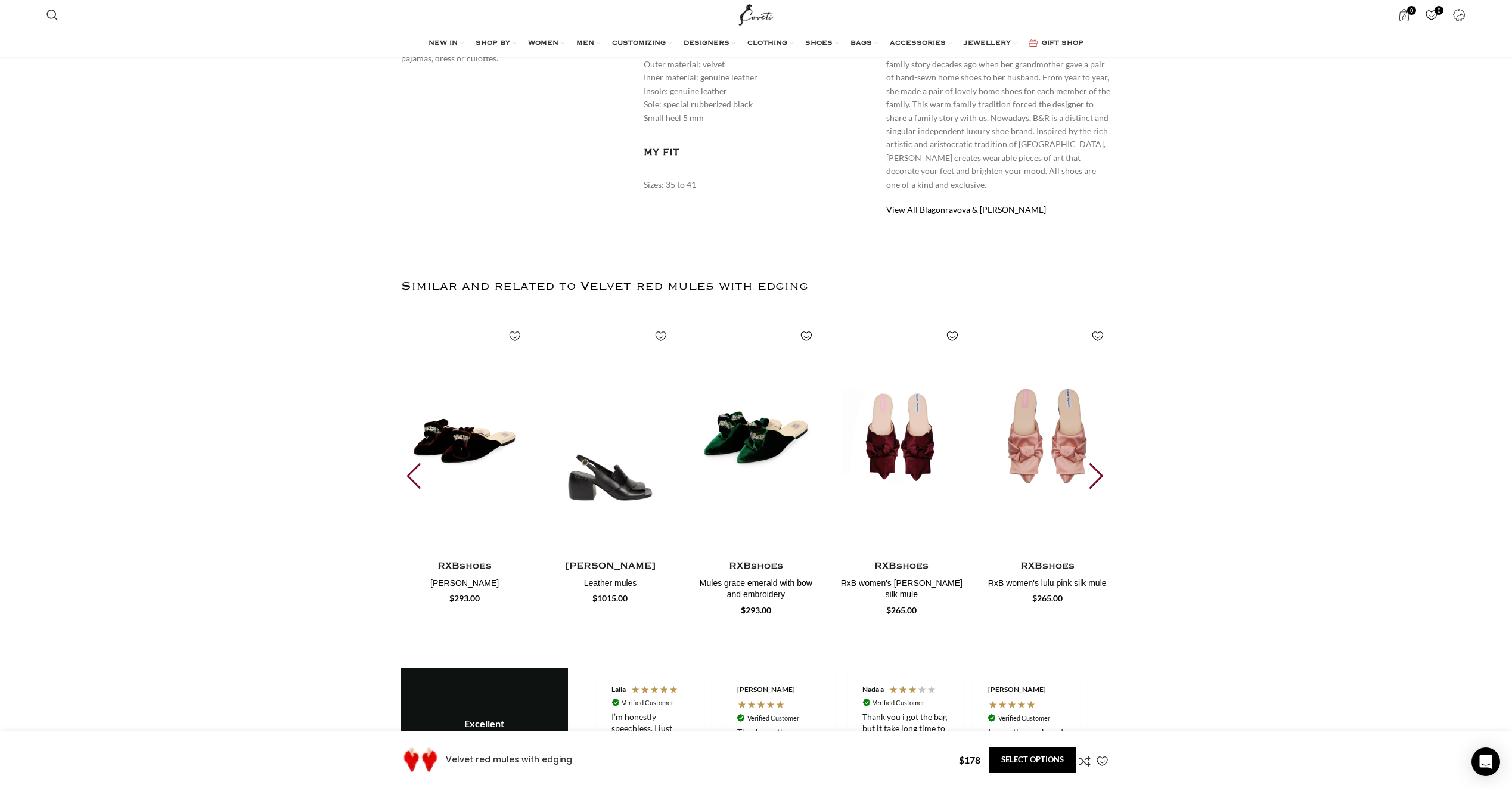
click at [1103, 466] on div "Next slide" at bounding box center [1098, 476] width 16 height 26
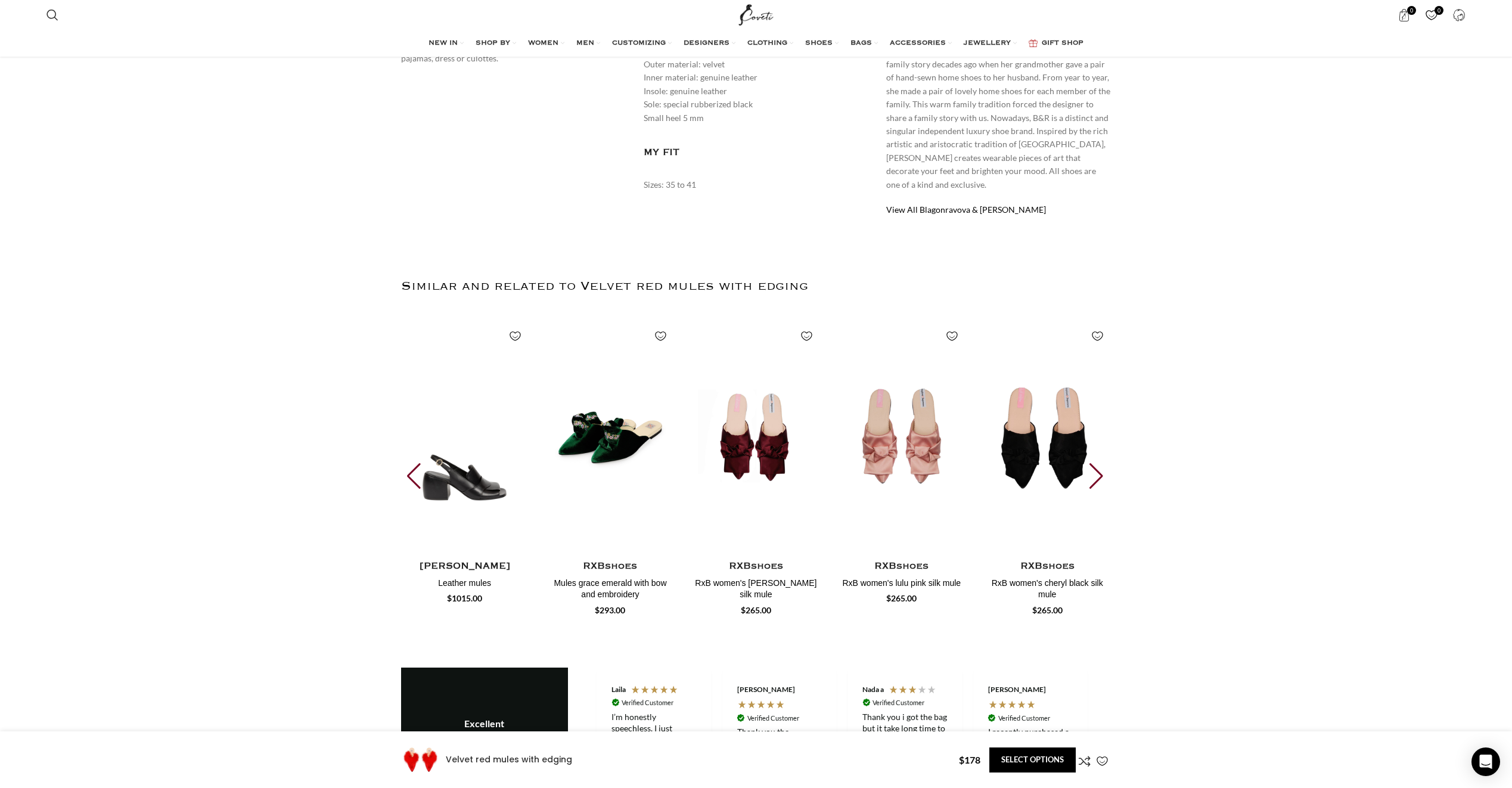
click at [1103, 466] on div "Next slide" at bounding box center [1098, 476] width 16 height 26
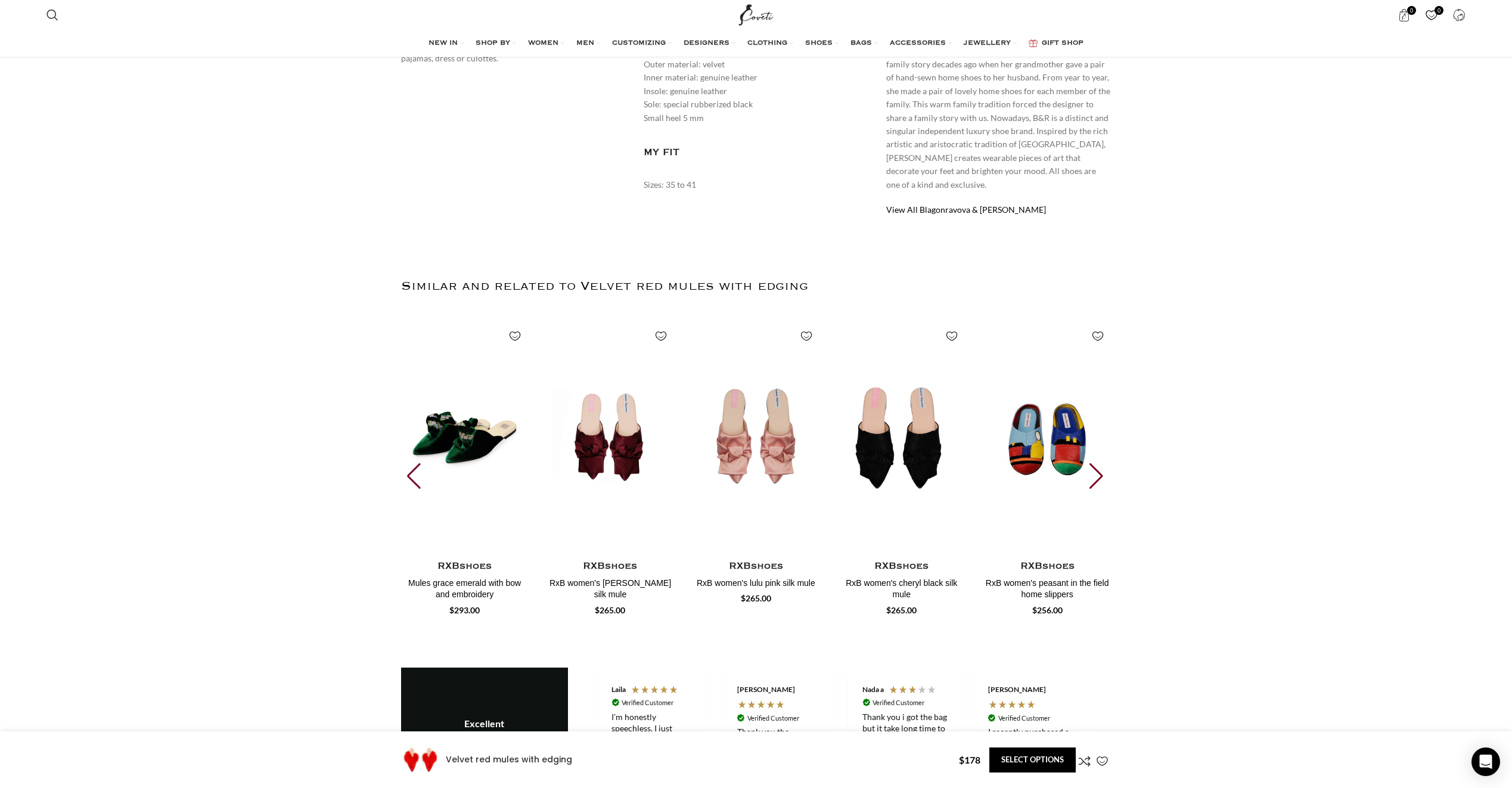
click at [1103, 466] on div "Next slide" at bounding box center [1098, 476] width 16 height 26
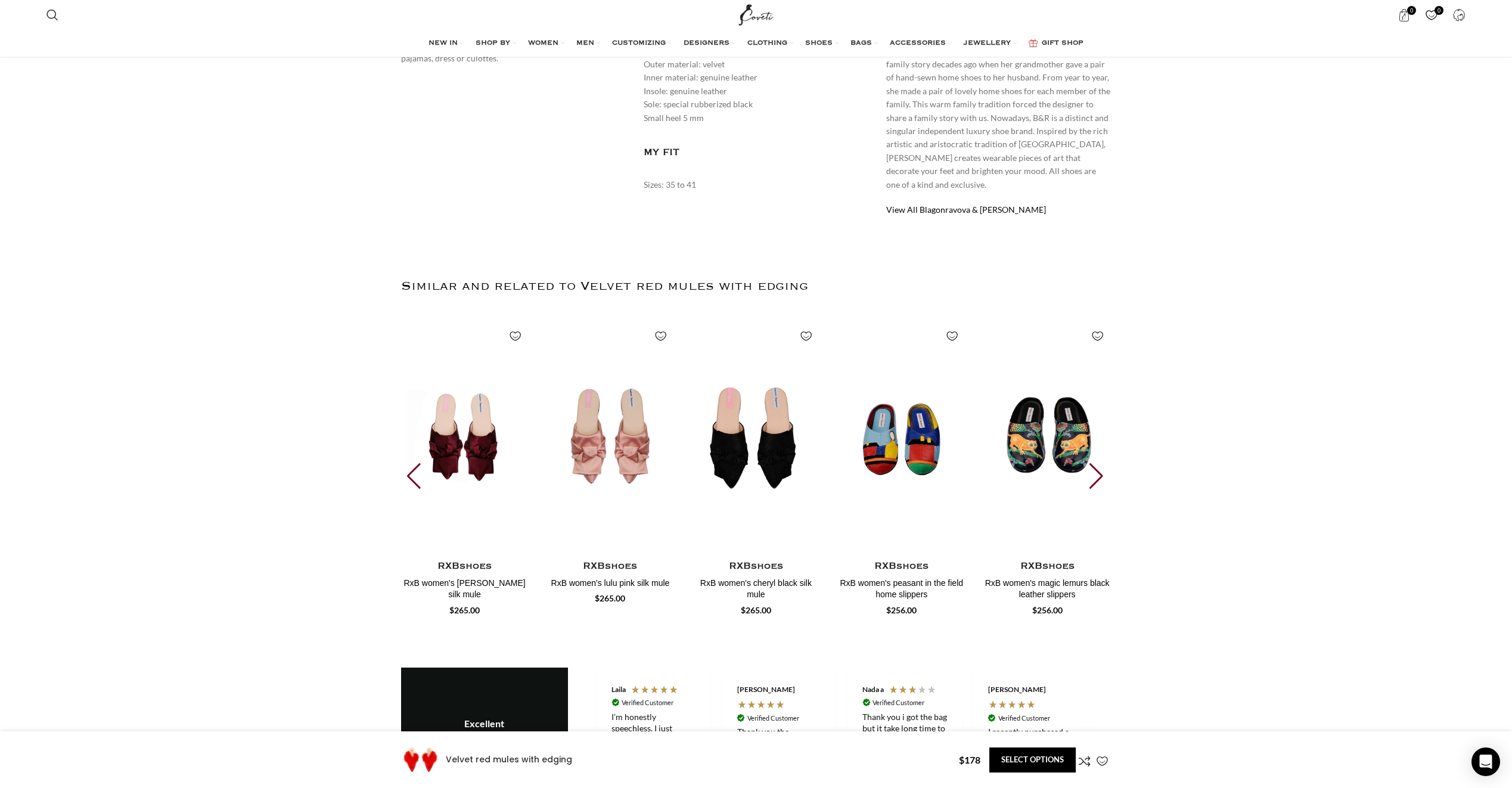
click at [1103, 466] on div "Next slide" at bounding box center [1098, 476] width 16 height 26
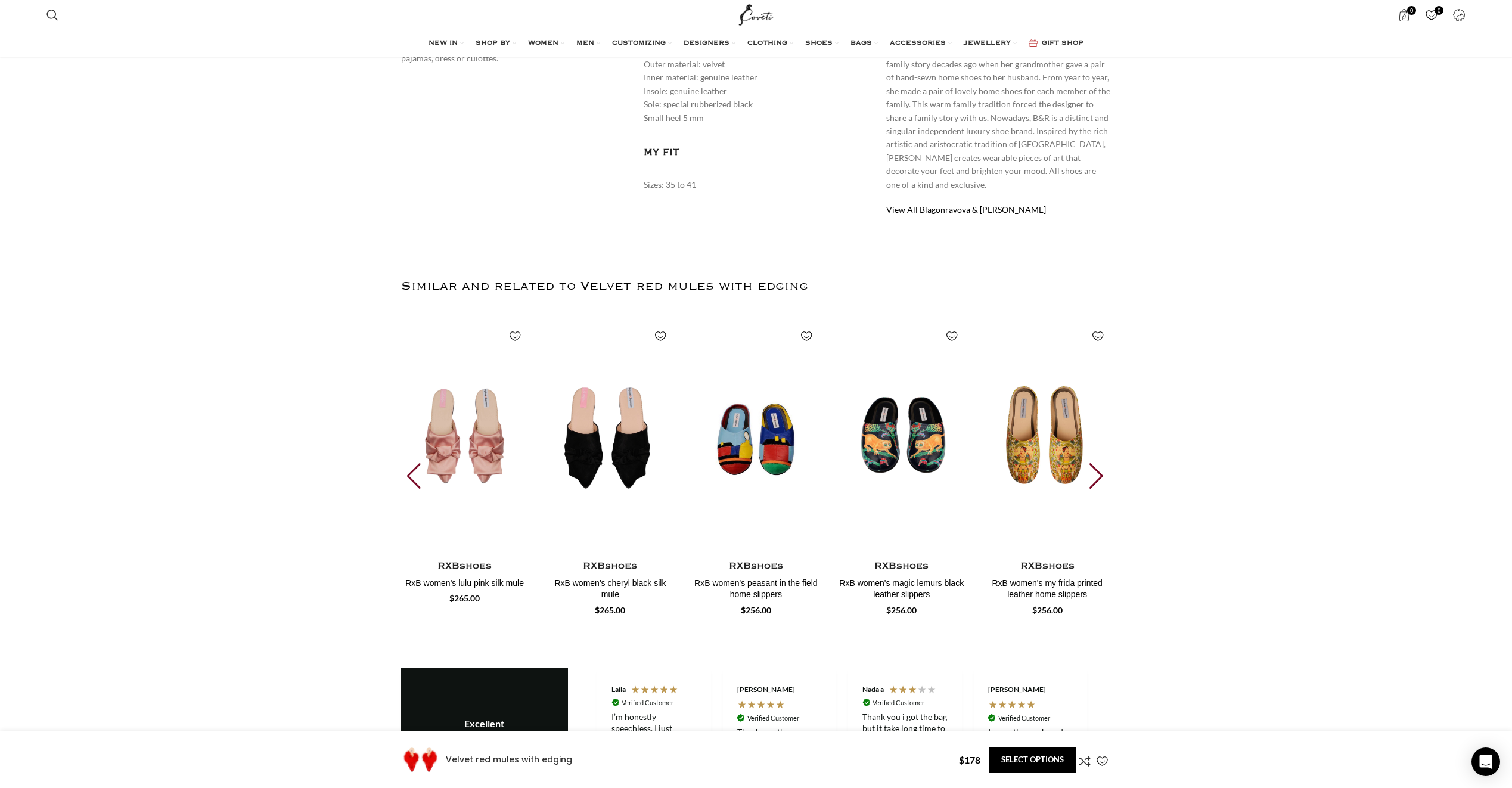
click at [1103, 466] on div "Next slide" at bounding box center [1098, 476] width 16 height 26
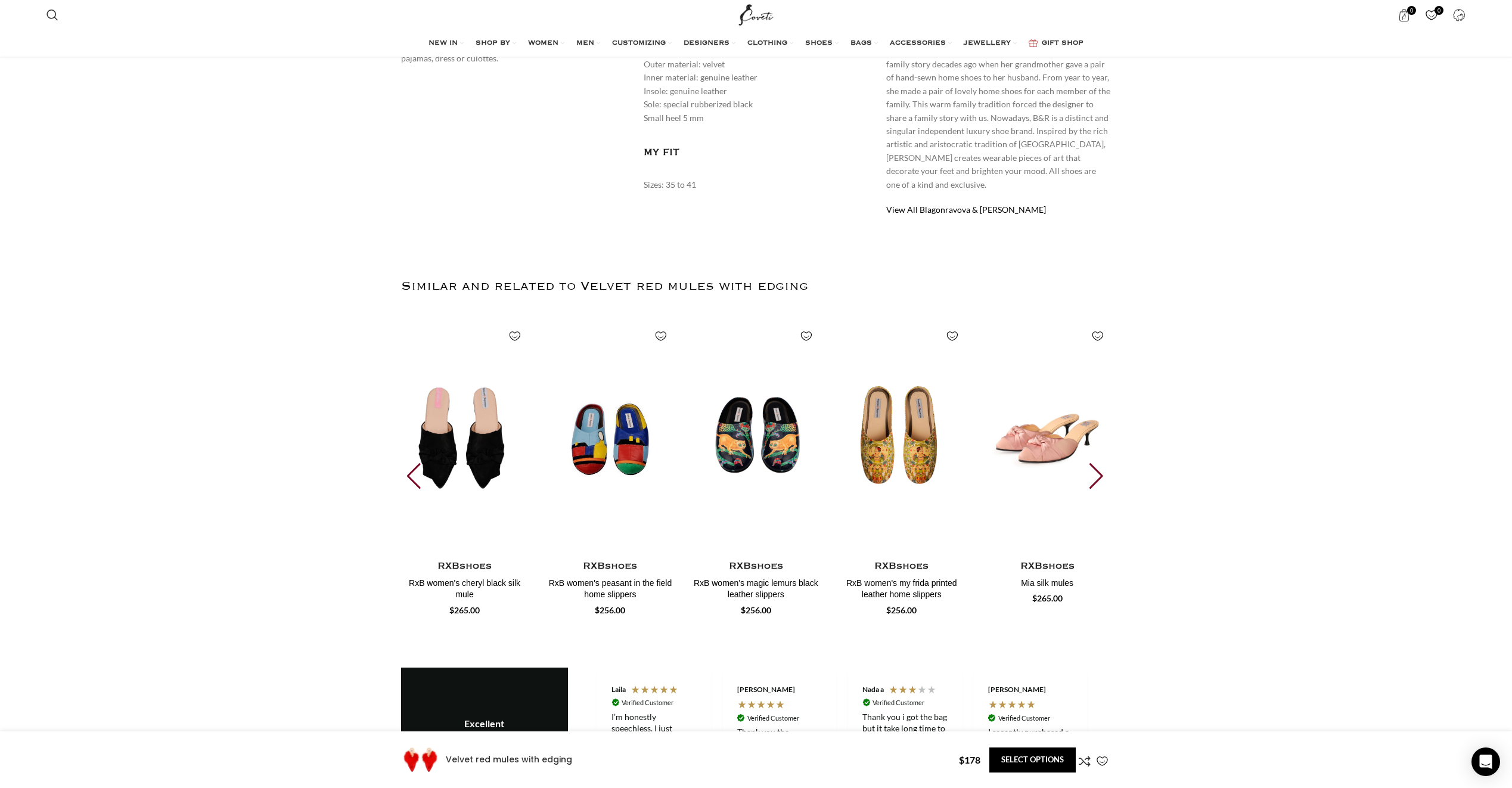
click at [1103, 466] on div "Next slide" at bounding box center [1098, 476] width 16 height 26
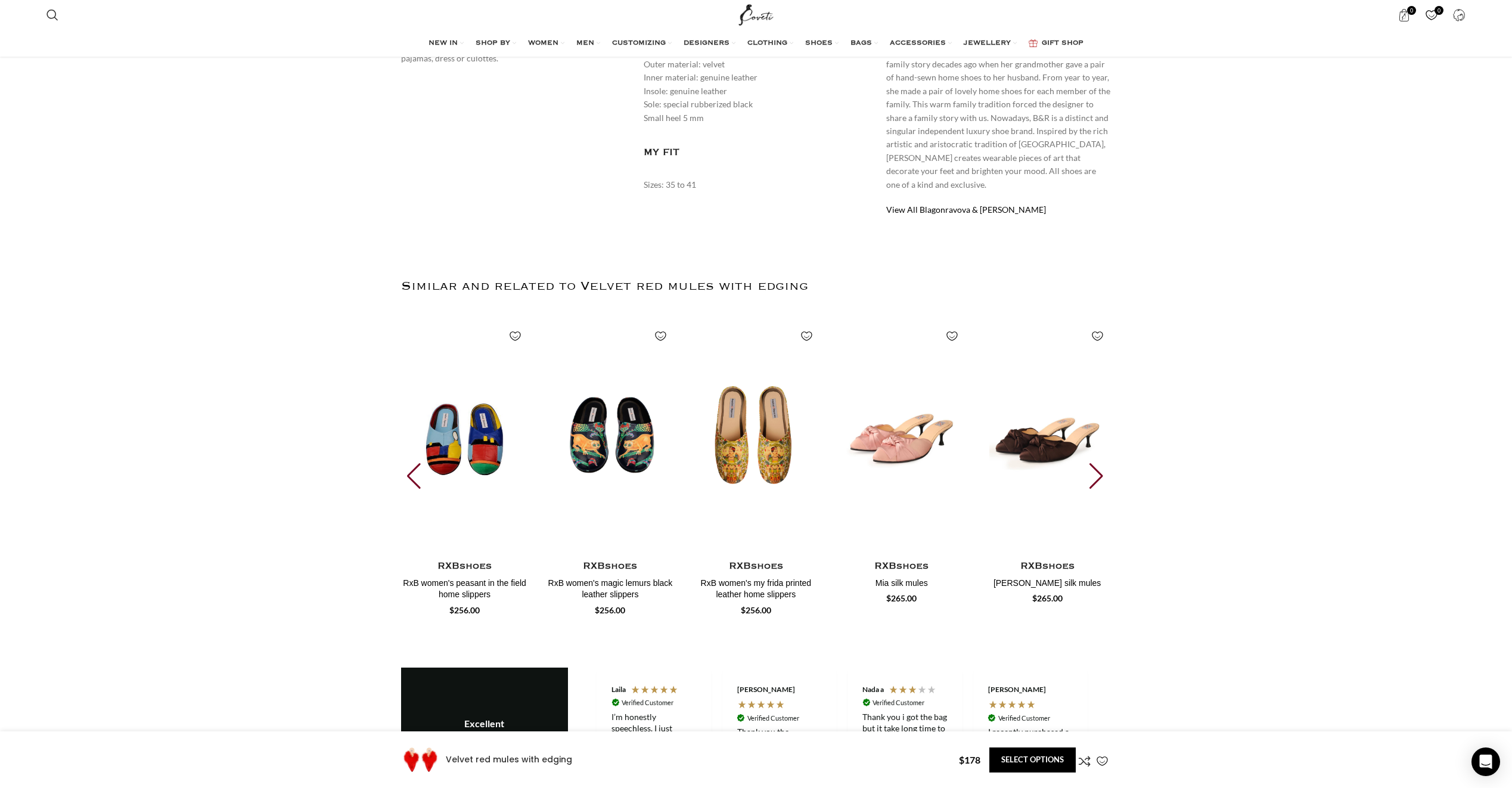
click at [1103, 466] on div "Next slide" at bounding box center [1098, 476] width 16 height 26
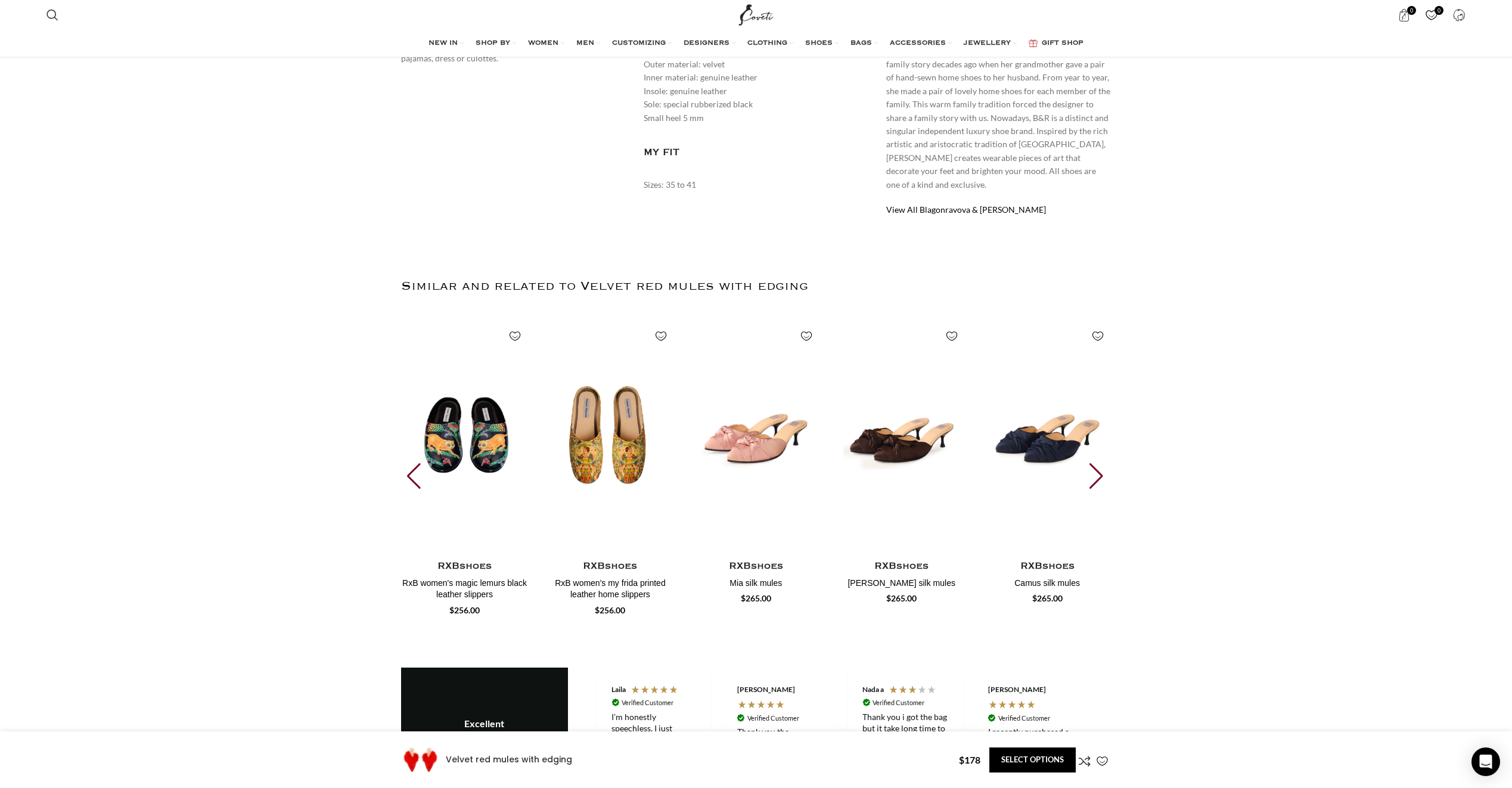
click at [1103, 466] on div "Next slide" at bounding box center [1098, 476] width 16 height 26
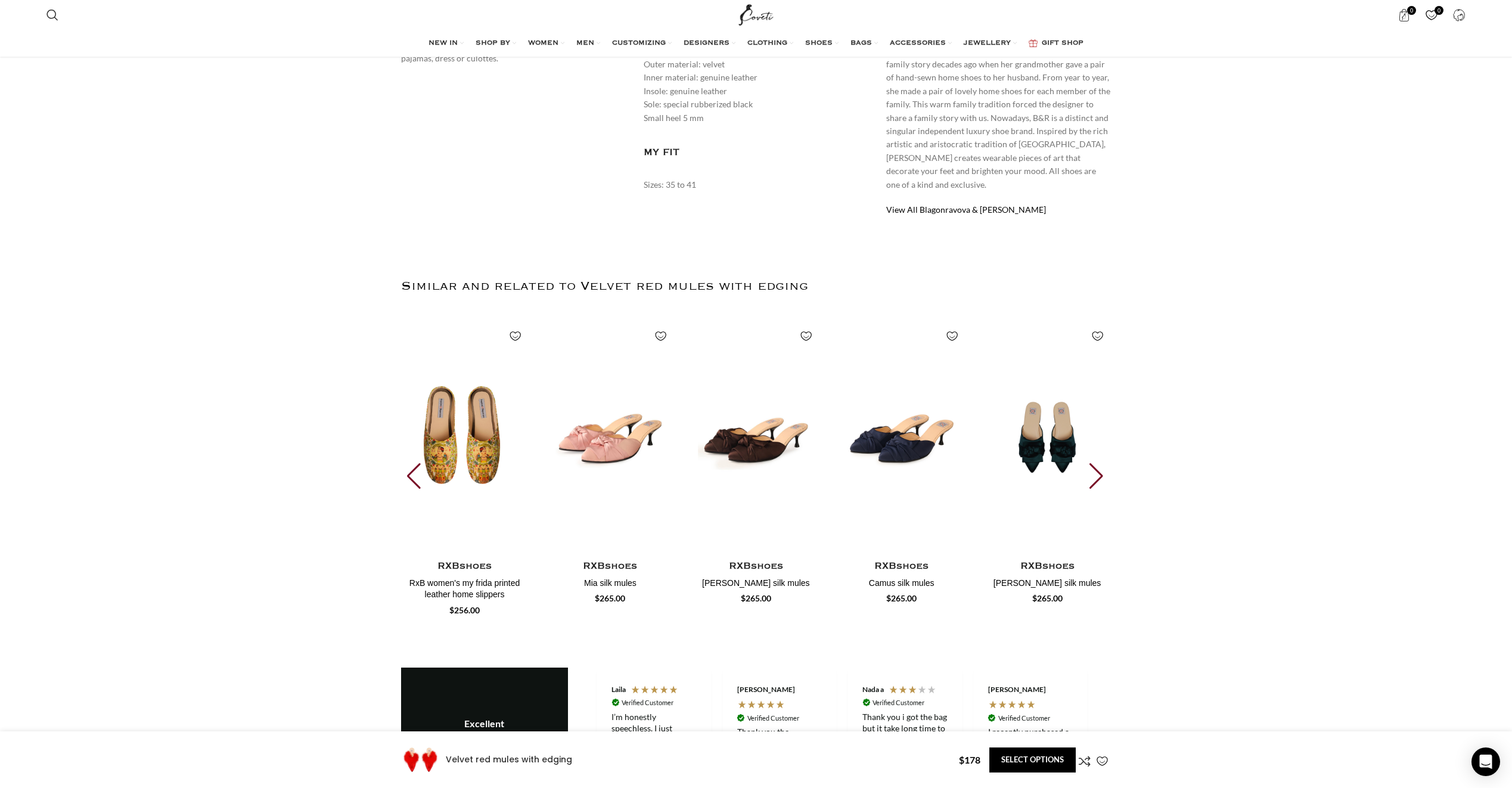
click at [1103, 466] on div "Next slide" at bounding box center [1098, 476] width 16 height 26
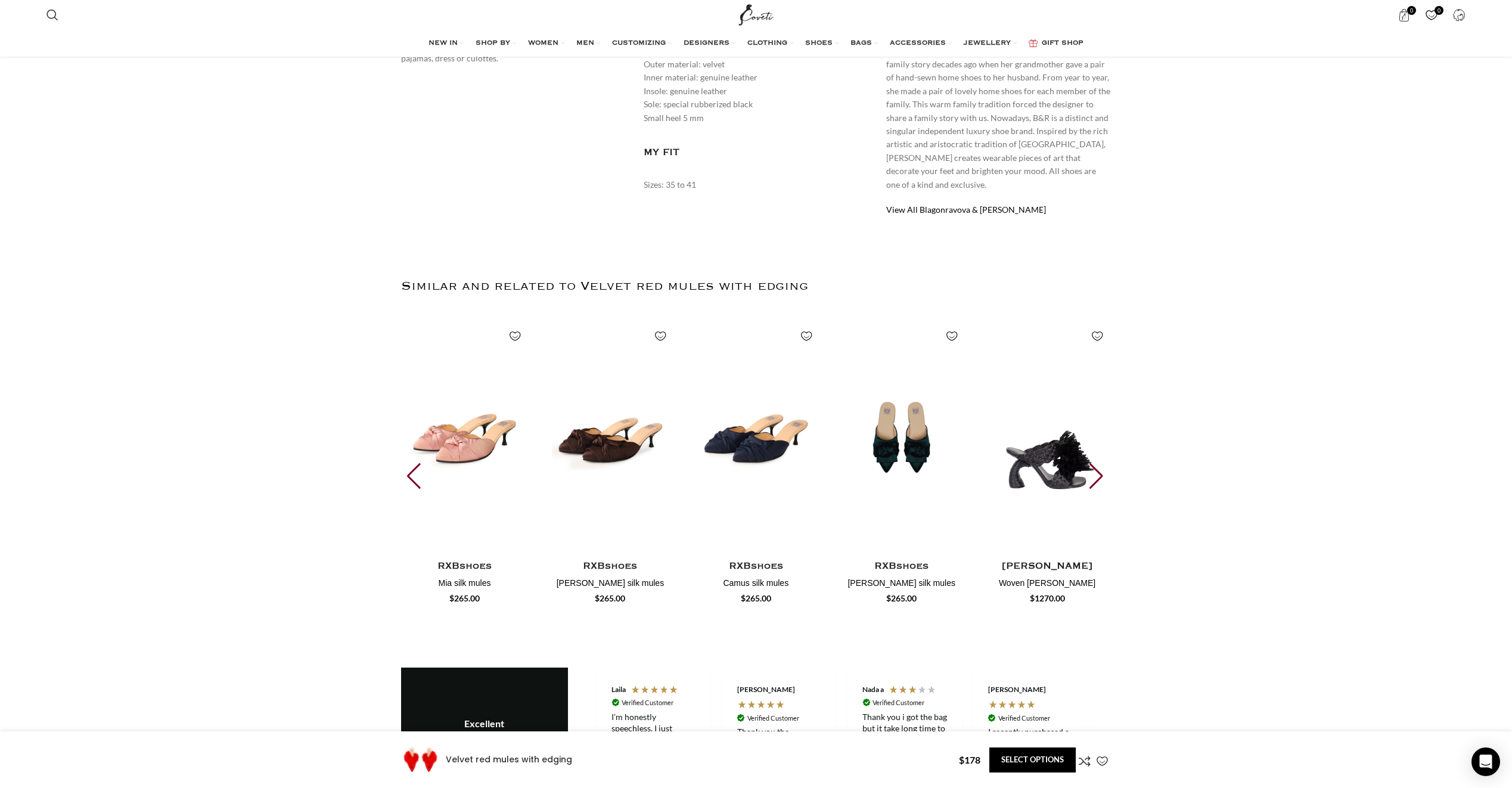
click at [1103, 466] on div "Next slide" at bounding box center [1098, 476] width 16 height 26
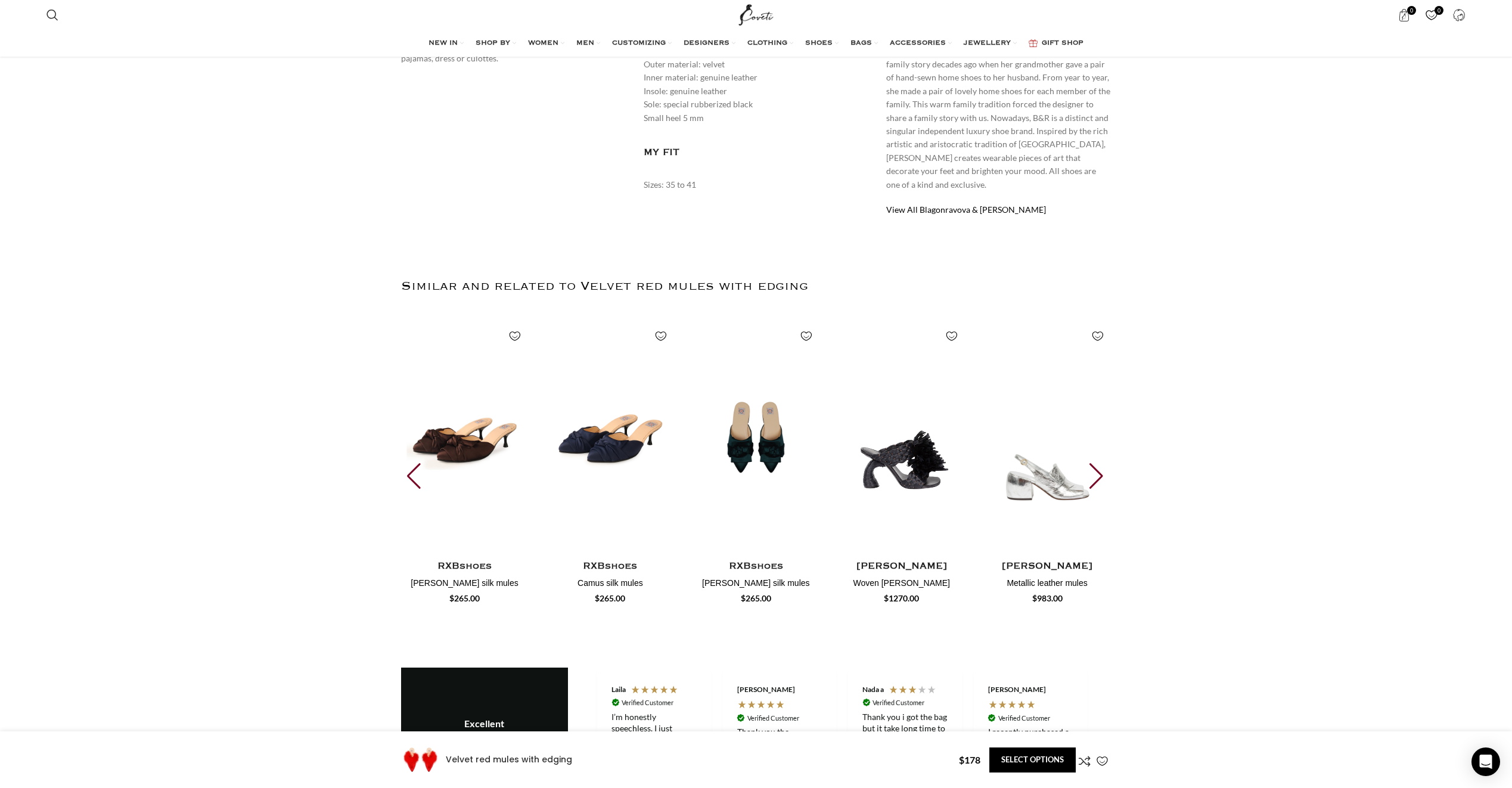
click at [1103, 466] on div "Next slide" at bounding box center [1098, 476] width 16 height 26
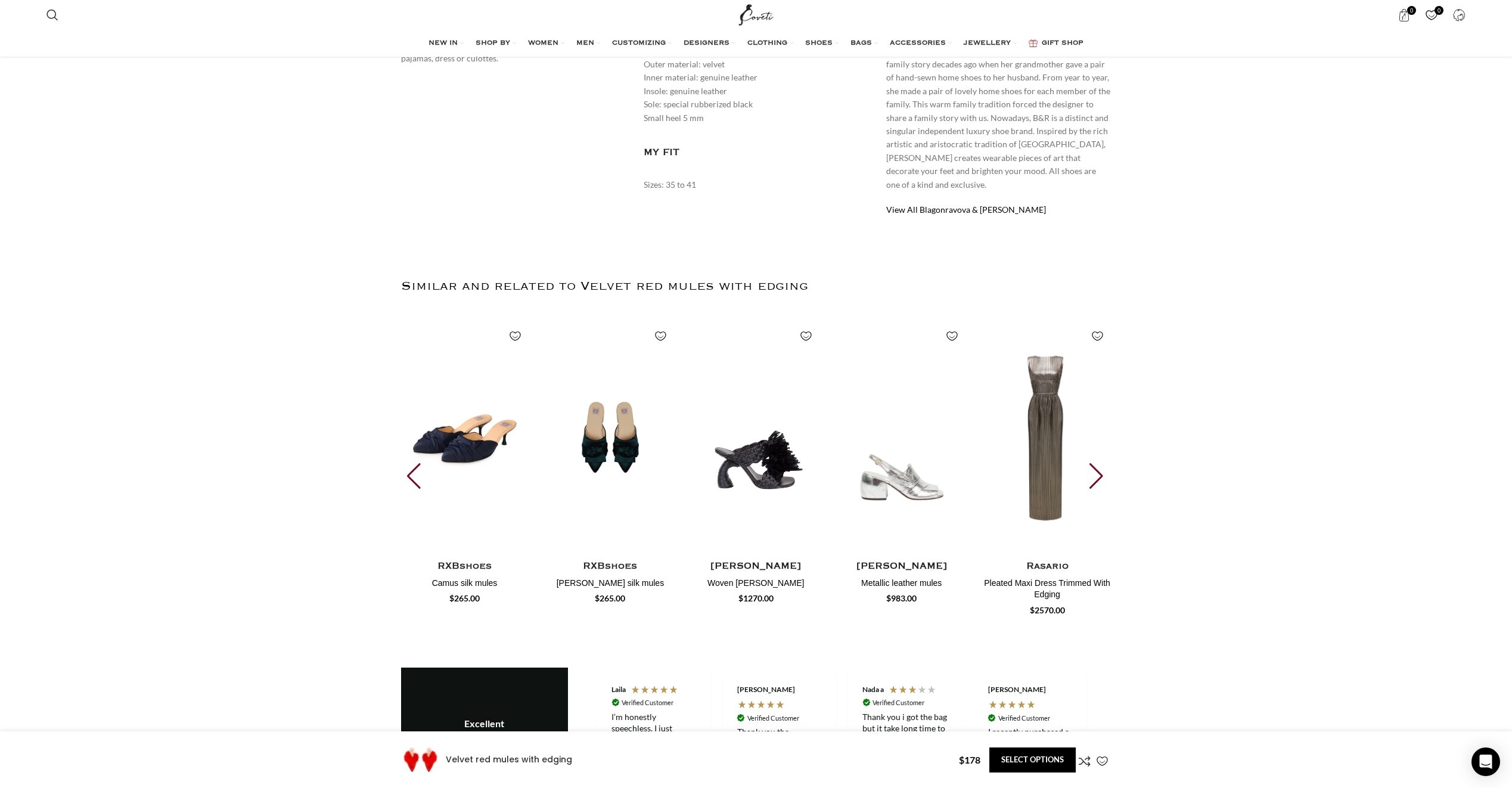
click at [1103, 466] on div "Next slide" at bounding box center [1098, 476] width 16 height 26
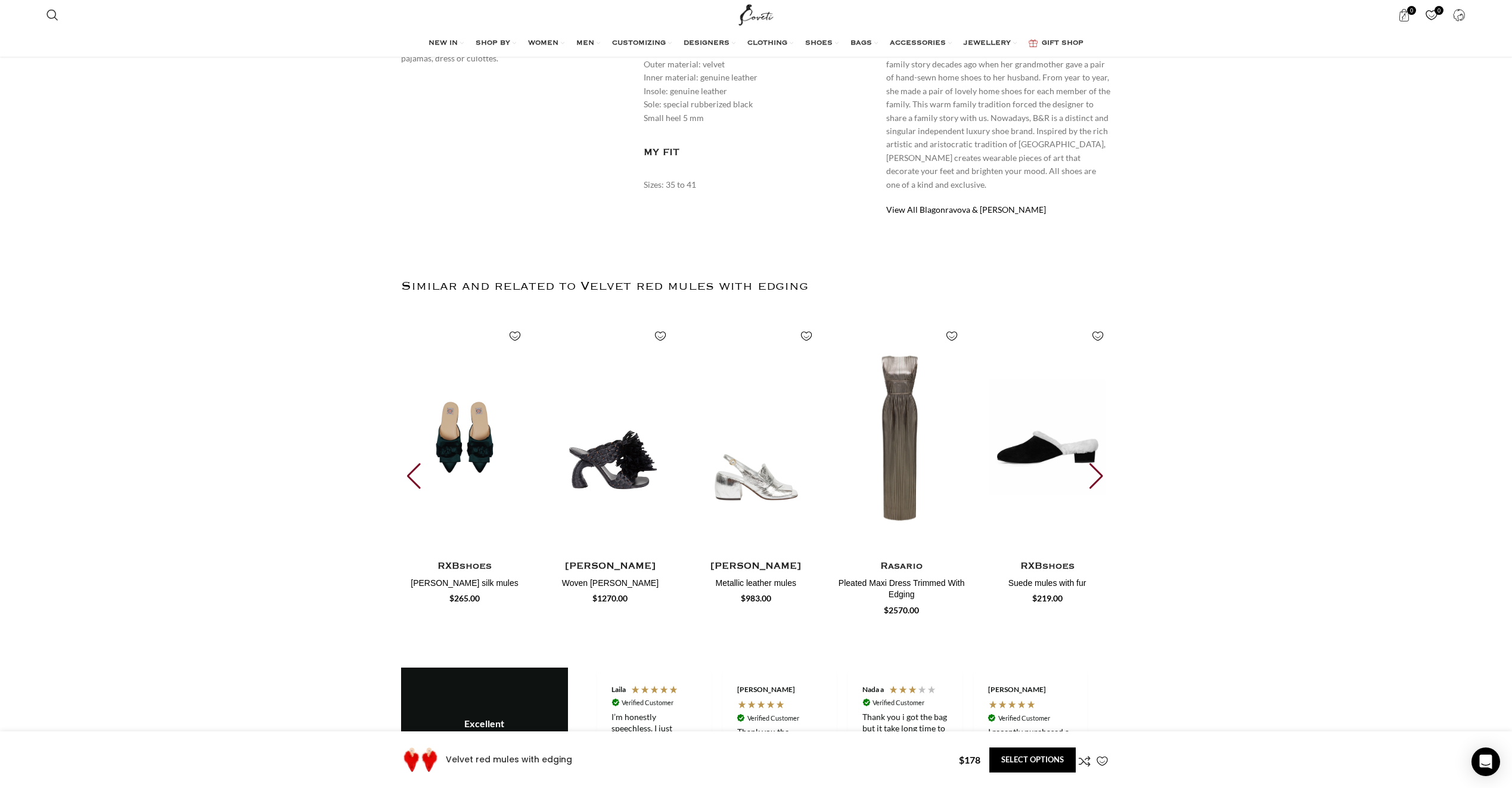
click at [1103, 466] on div "Next slide" at bounding box center [1098, 476] width 16 height 26
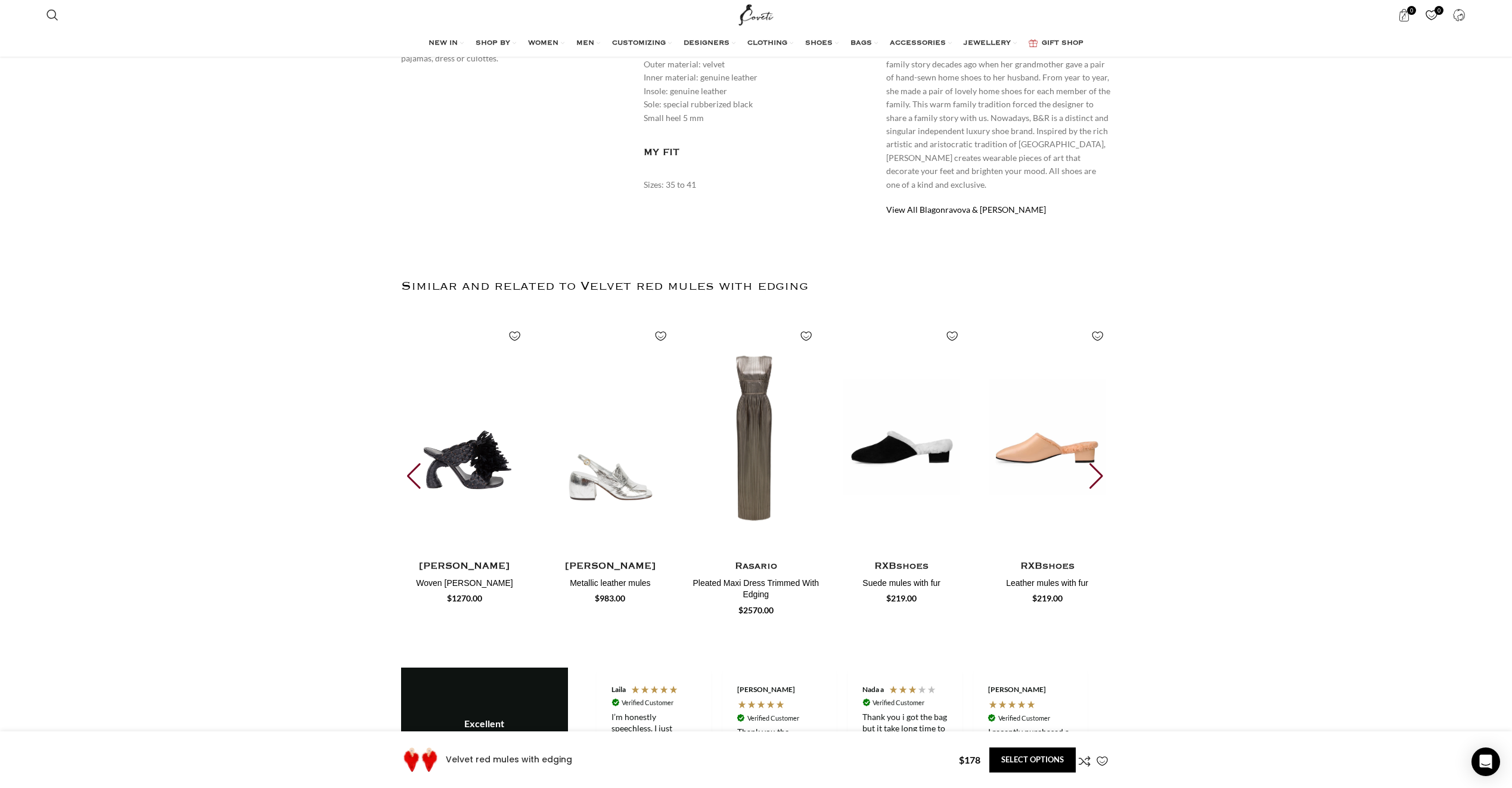
click at [1103, 466] on div "Next slide" at bounding box center [1098, 476] width 16 height 26
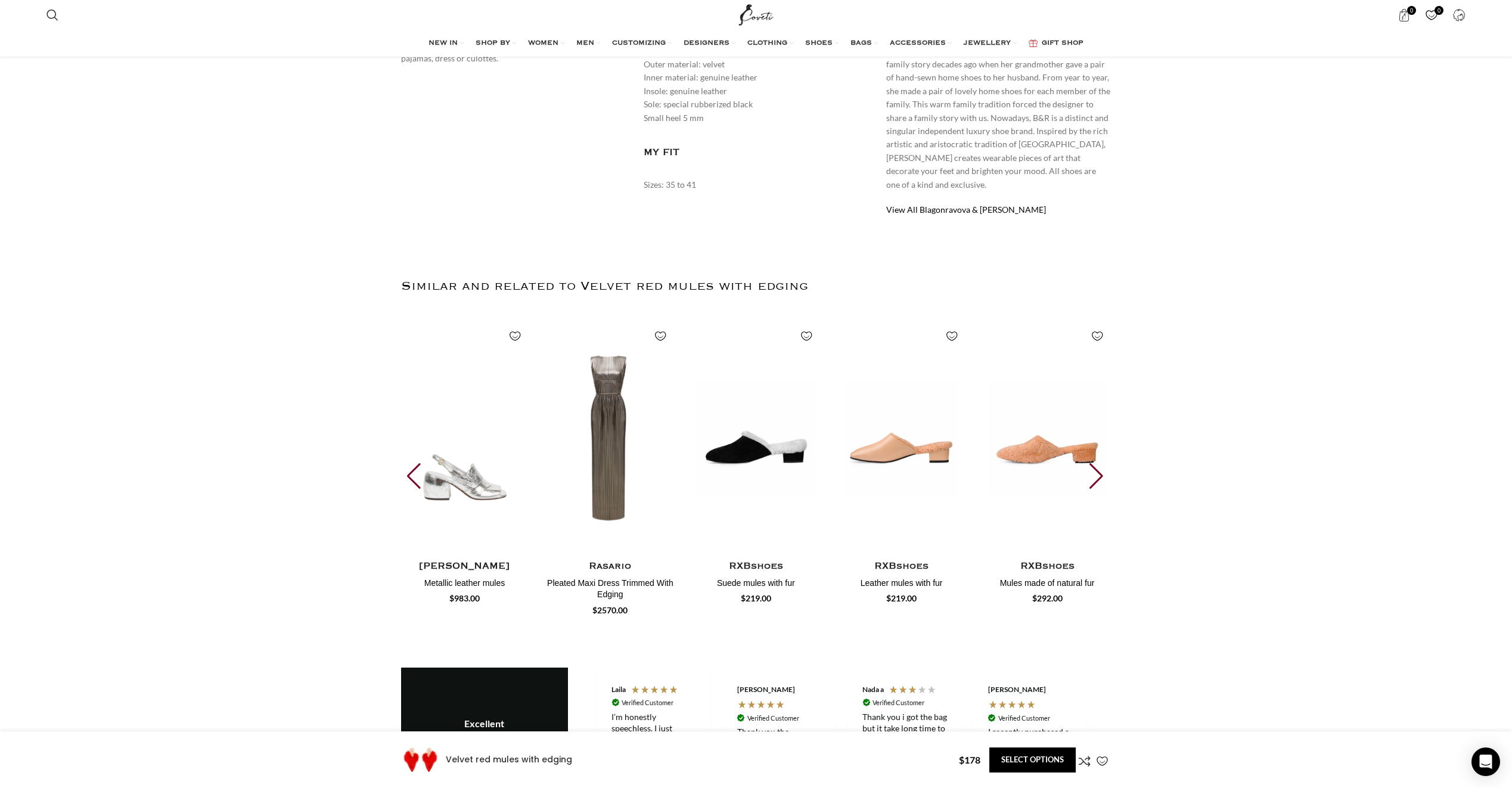
click at [1103, 466] on div "Next slide" at bounding box center [1098, 476] width 16 height 26
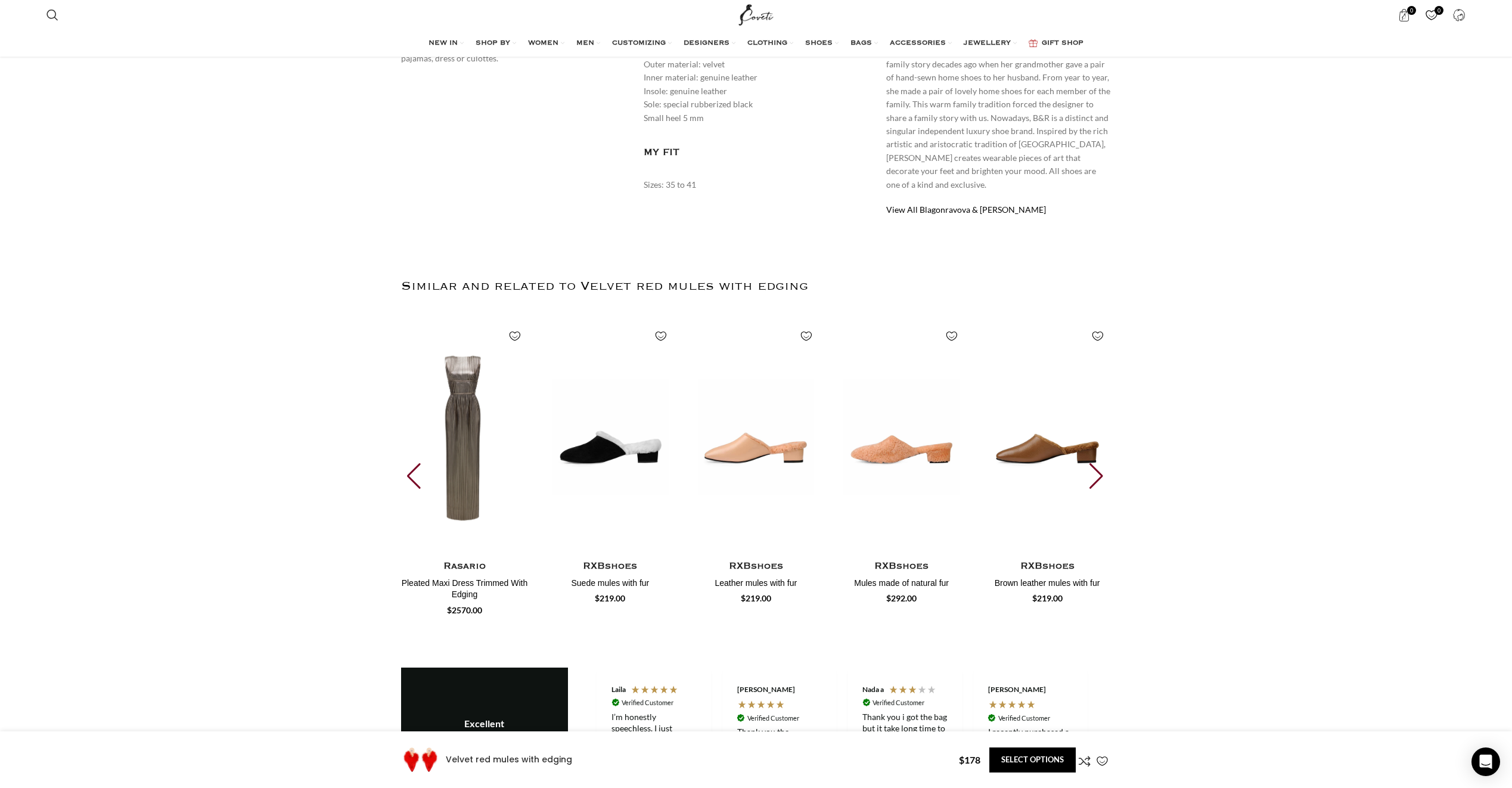
click at [1103, 466] on div "Next slide" at bounding box center [1098, 476] width 16 height 26
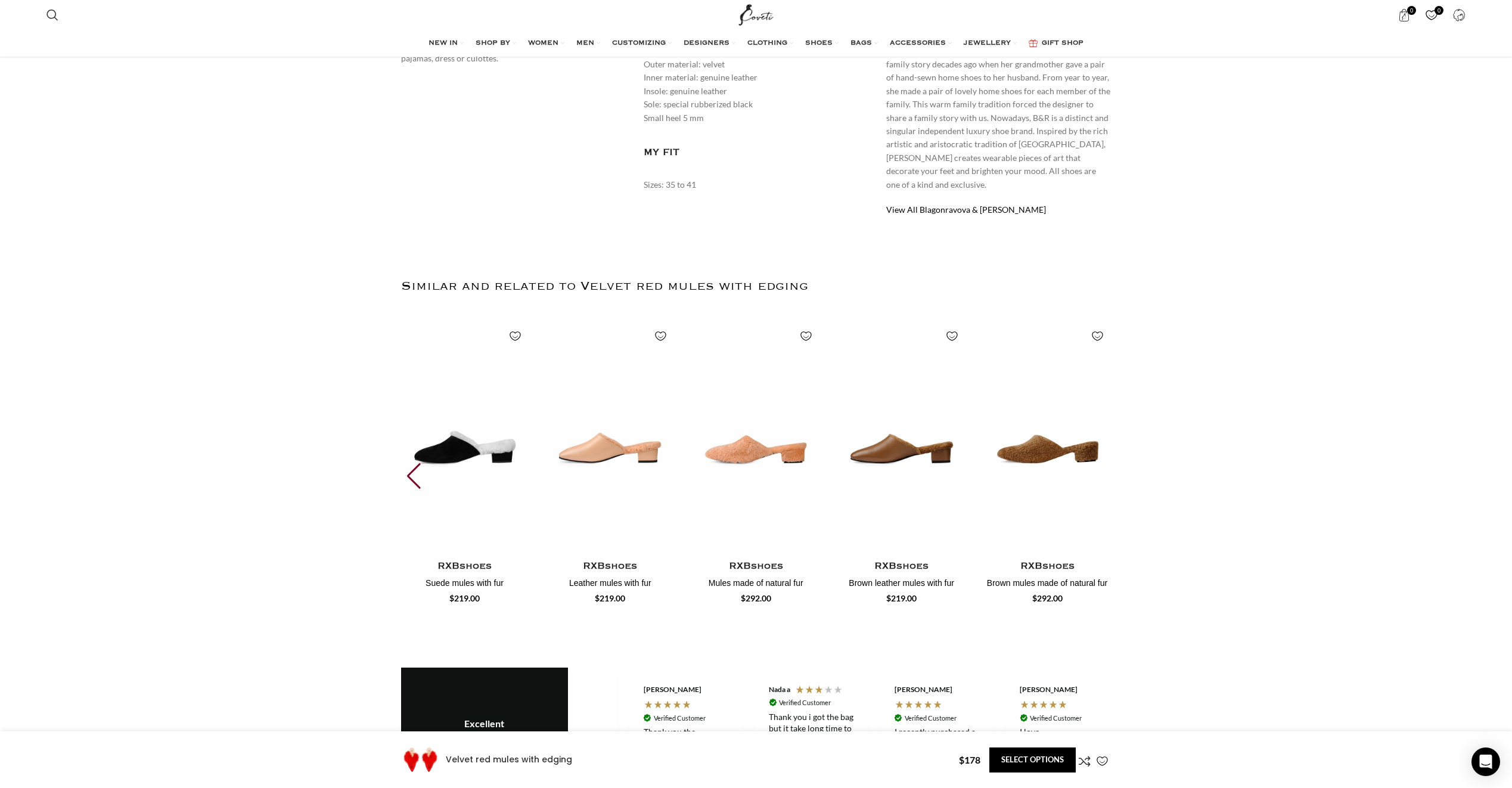
scroll to position [0, 251]
click at [1103, 556] on img "30 / 30" at bounding box center [1047, 675] width 128 height 238
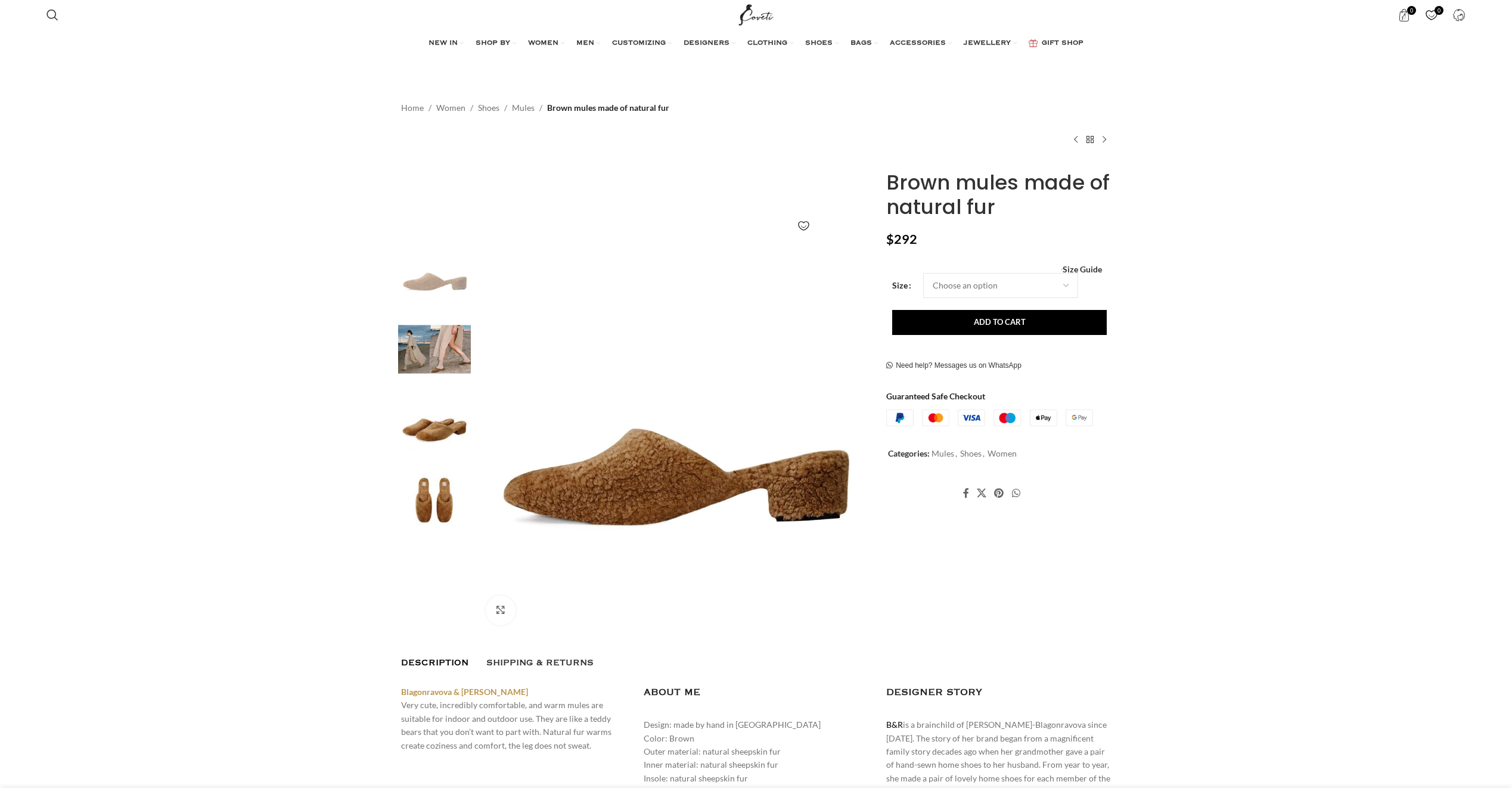
click at [579, 437] on img at bounding box center [674, 436] width 396 height 395
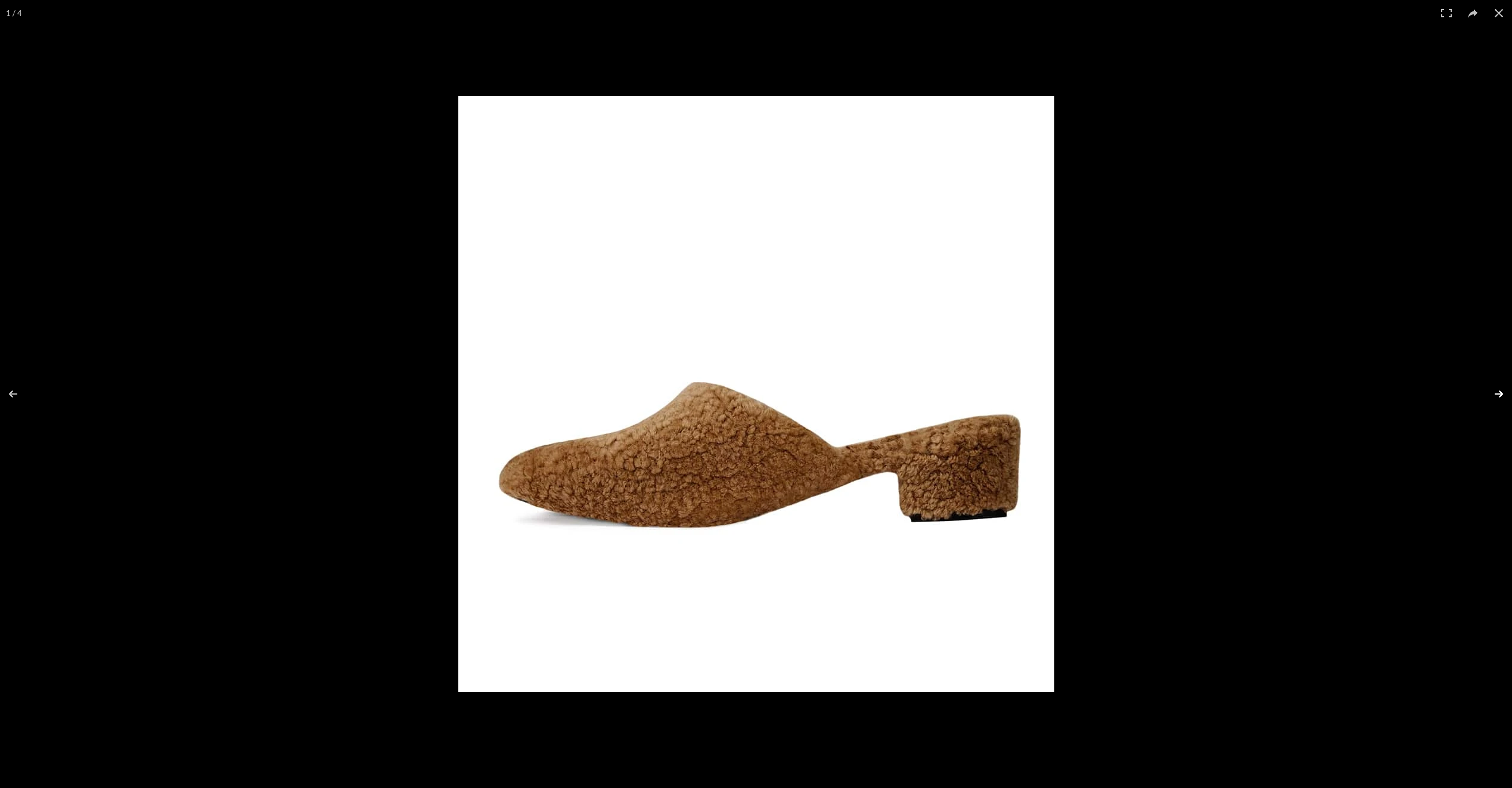
click at [1490, 396] on button at bounding box center [1491, 394] width 42 height 59
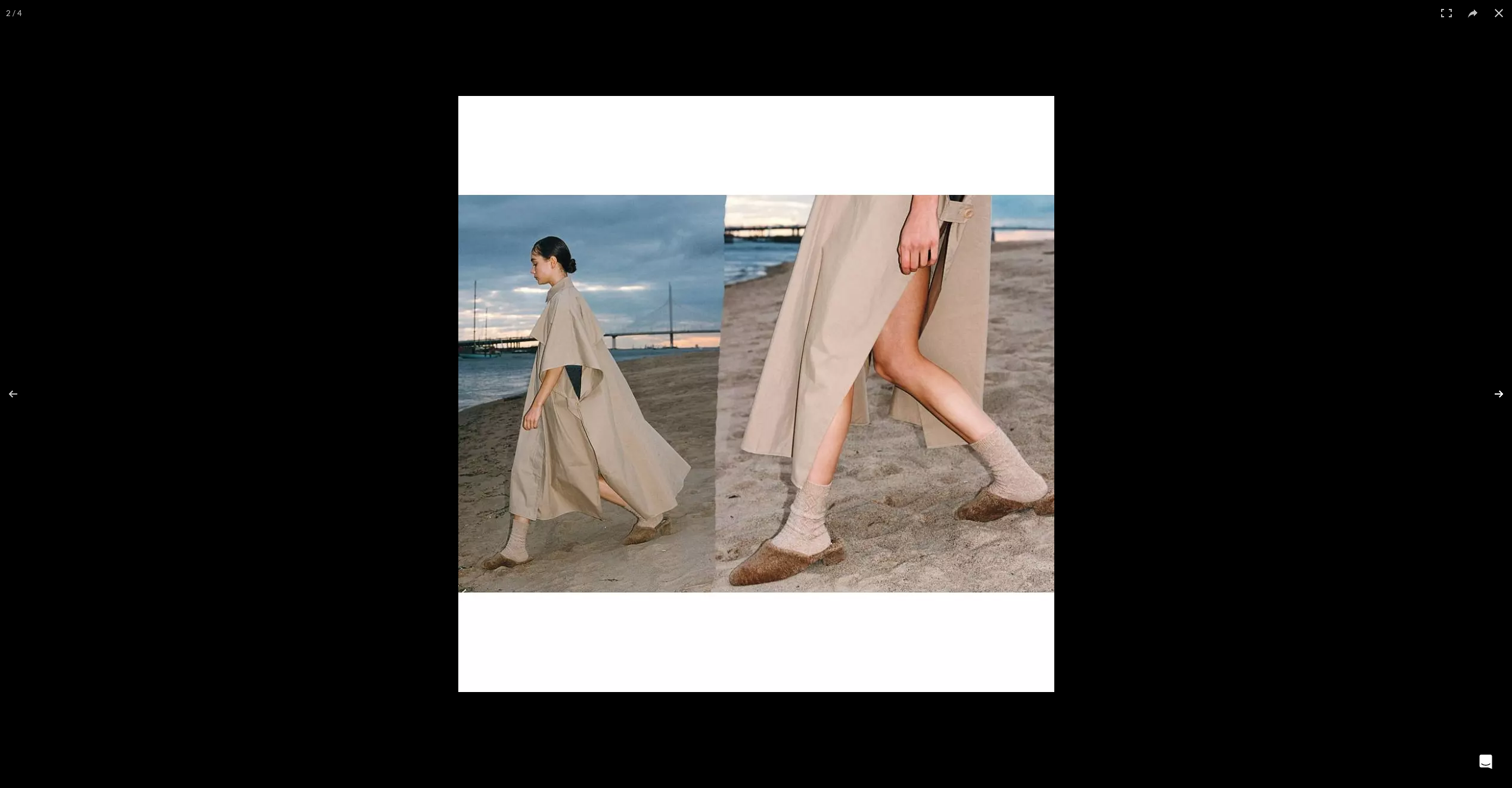
click at [1490, 395] on button at bounding box center [1491, 394] width 42 height 59
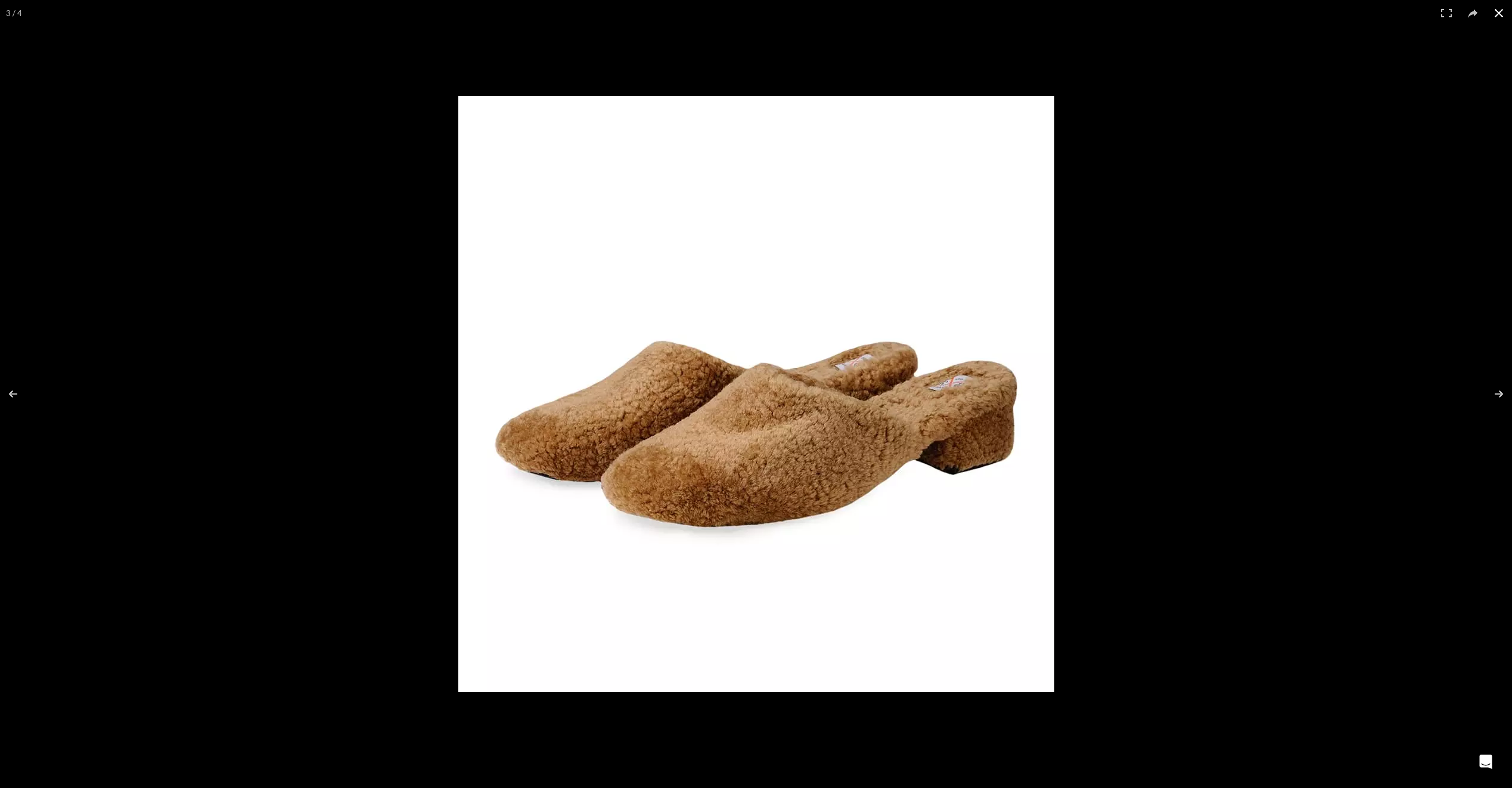
click at [1498, 14] on button at bounding box center [1499, 13] width 26 height 26
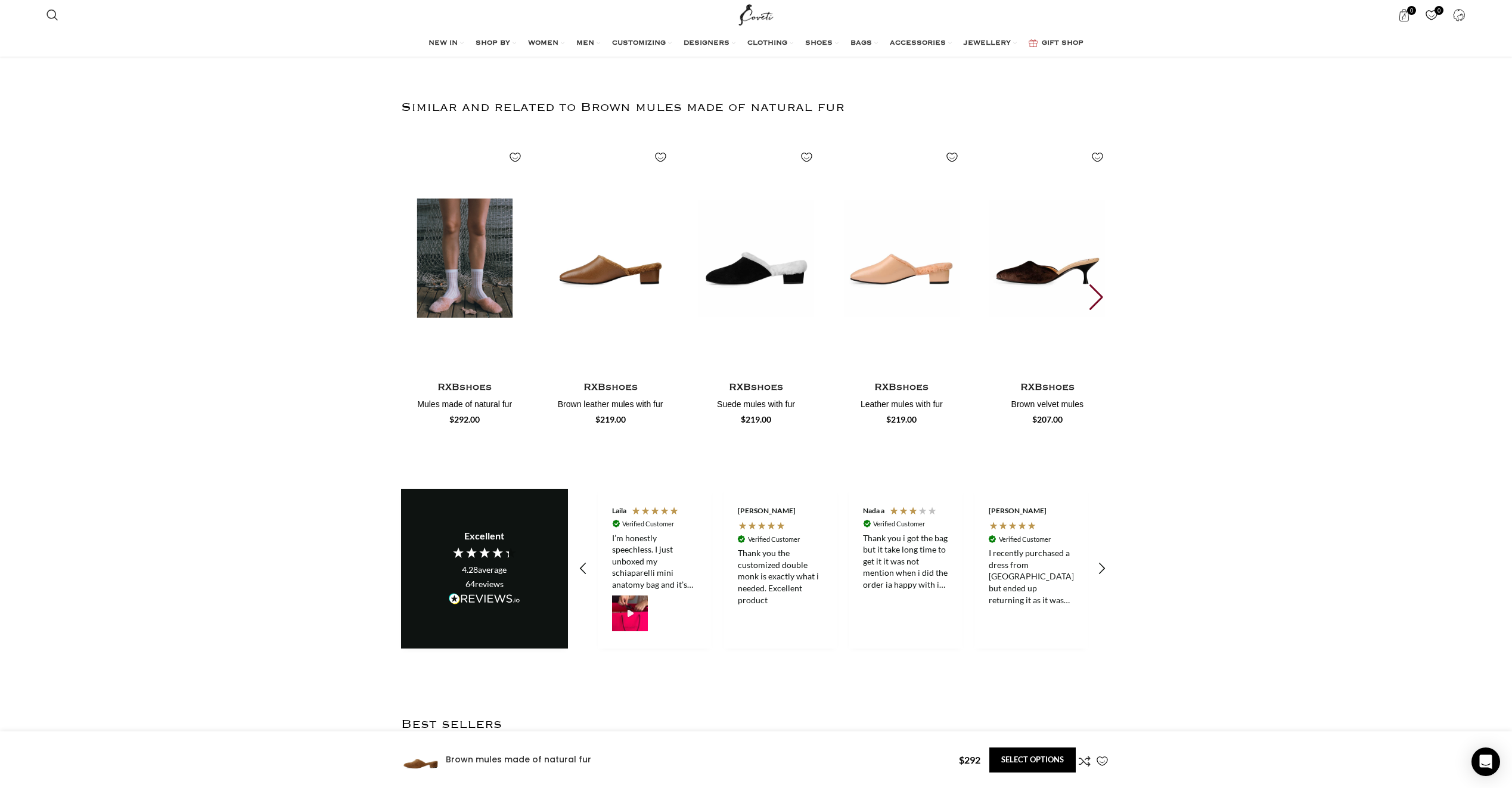
scroll to position [0, 126]
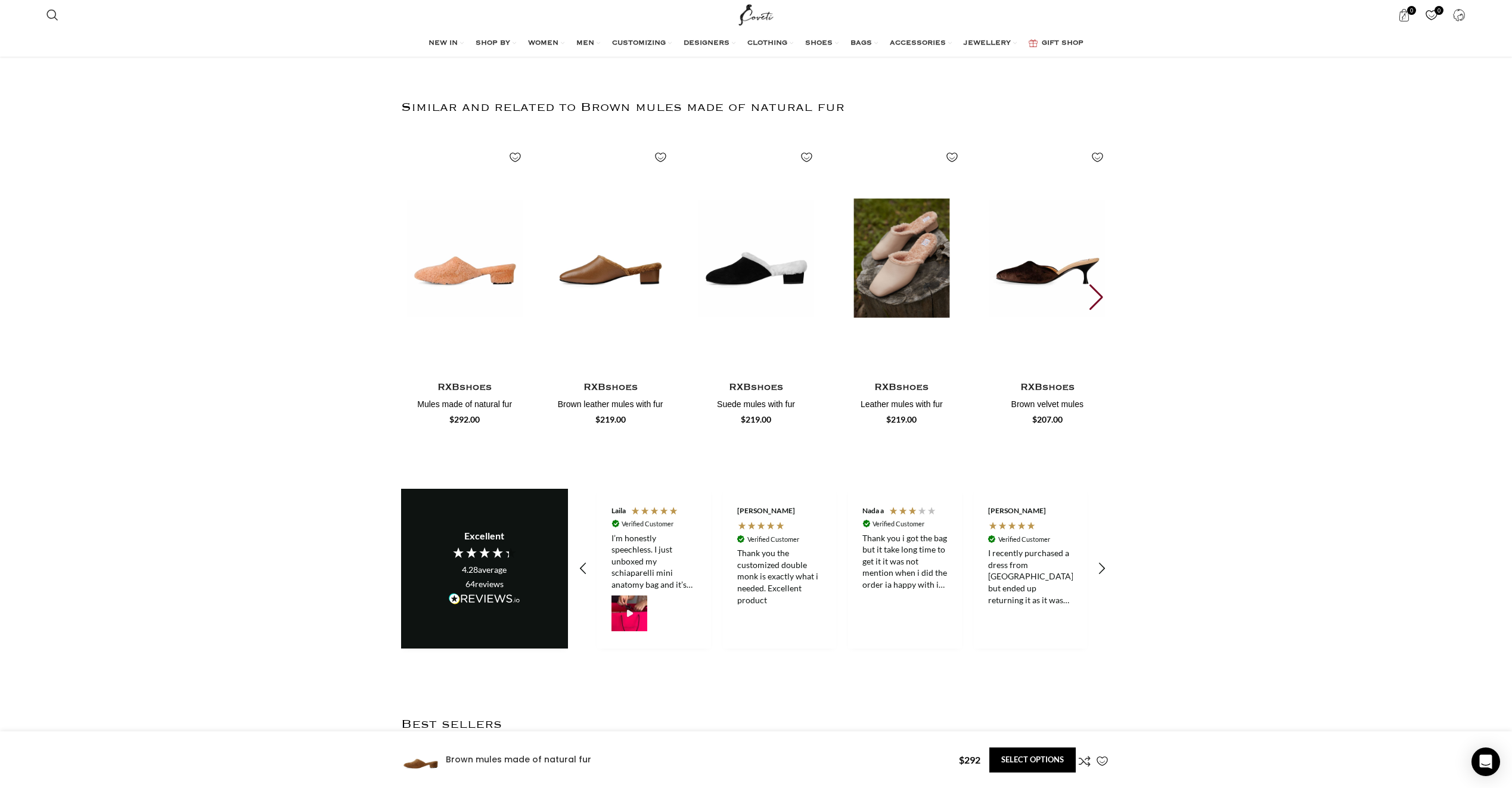
click at [903, 264] on img "4 / 30" at bounding box center [901, 258] width 132 height 246
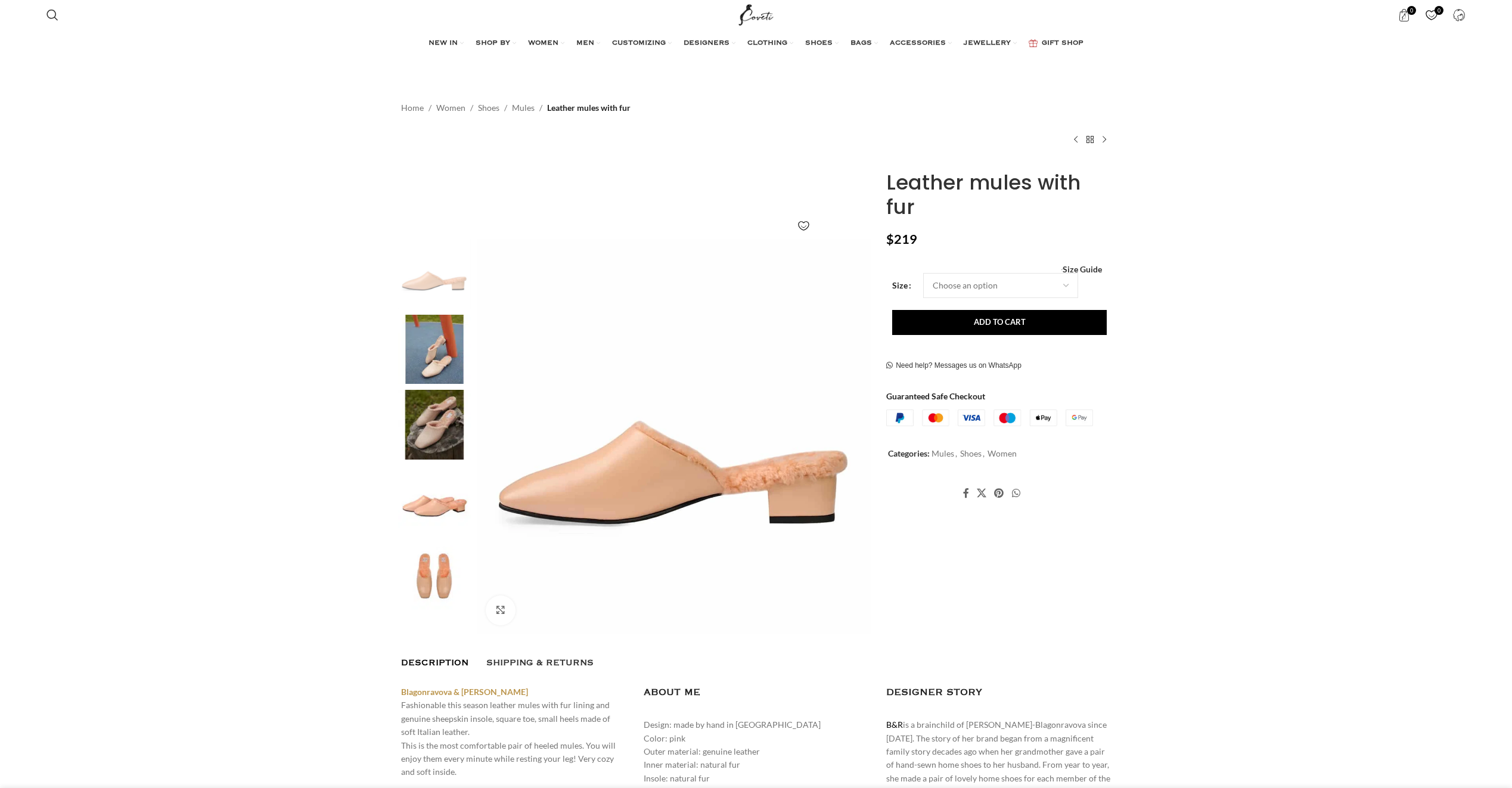
click at [445, 363] on img at bounding box center [434, 349] width 72 height 69
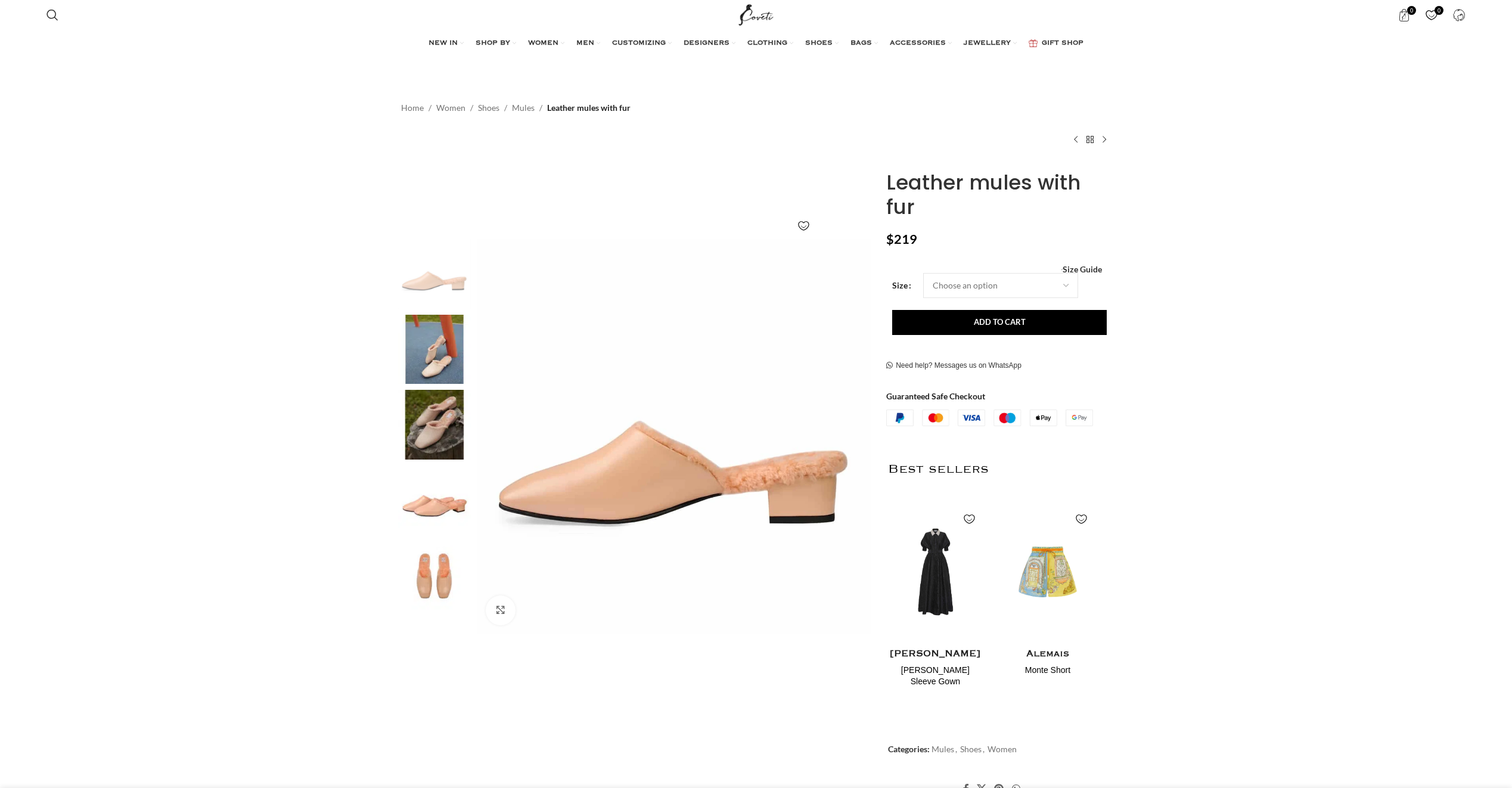
click at [678, 394] on img at bounding box center [674, 436] width 396 height 395
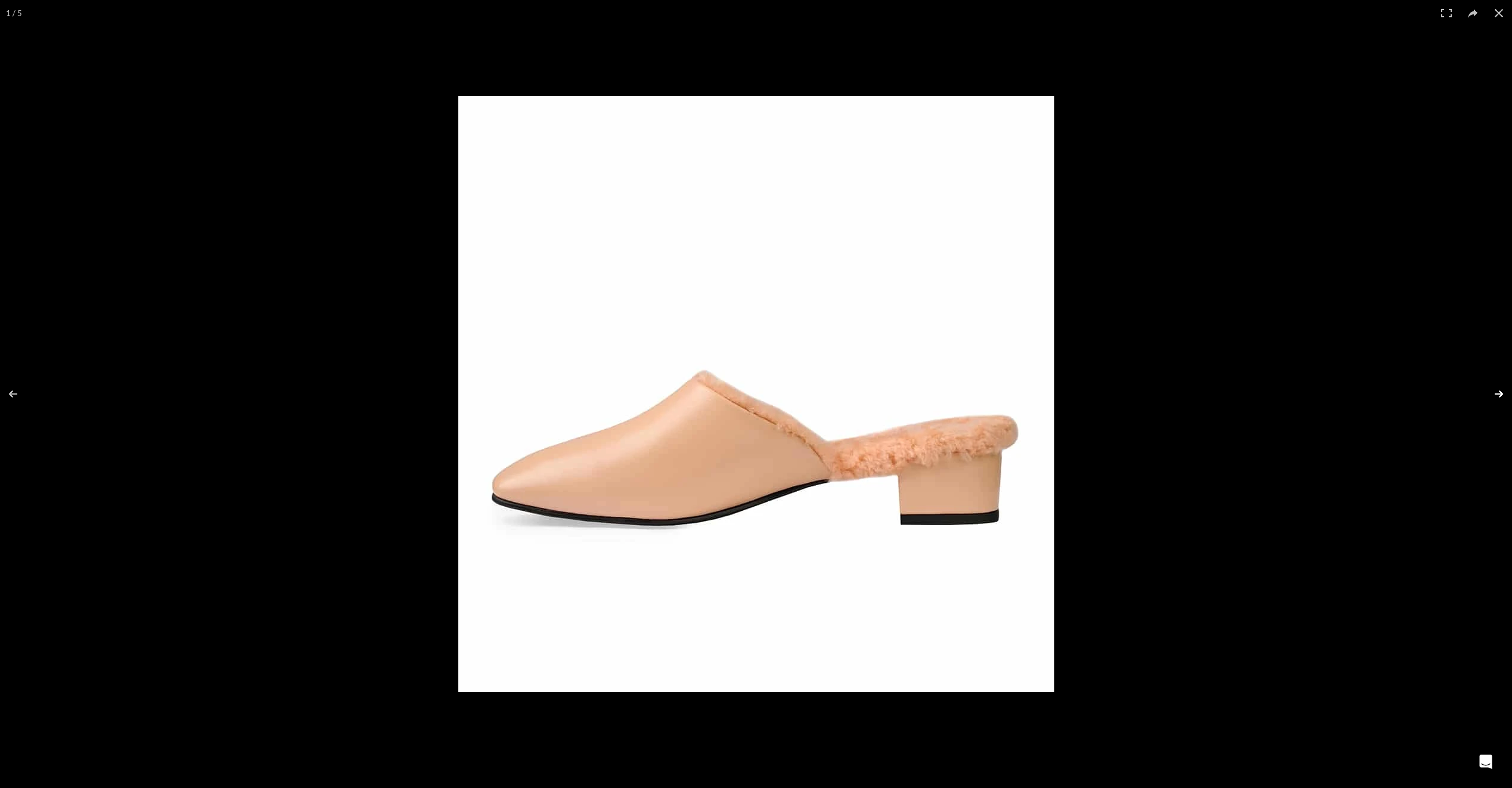
click at [1503, 394] on button at bounding box center [1491, 394] width 42 height 59
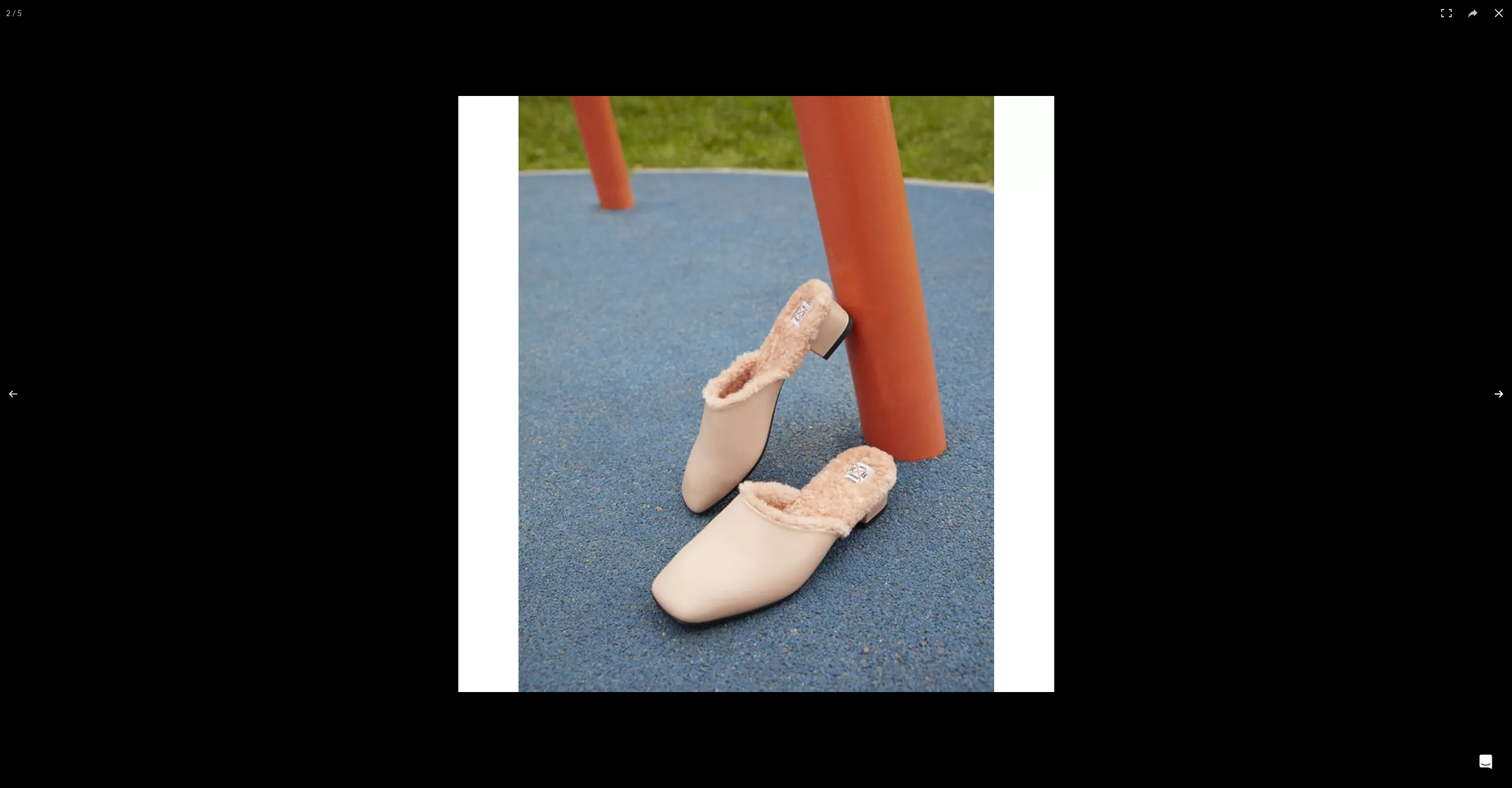
click at [1503, 394] on button at bounding box center [1491, 394] width 42 height 59
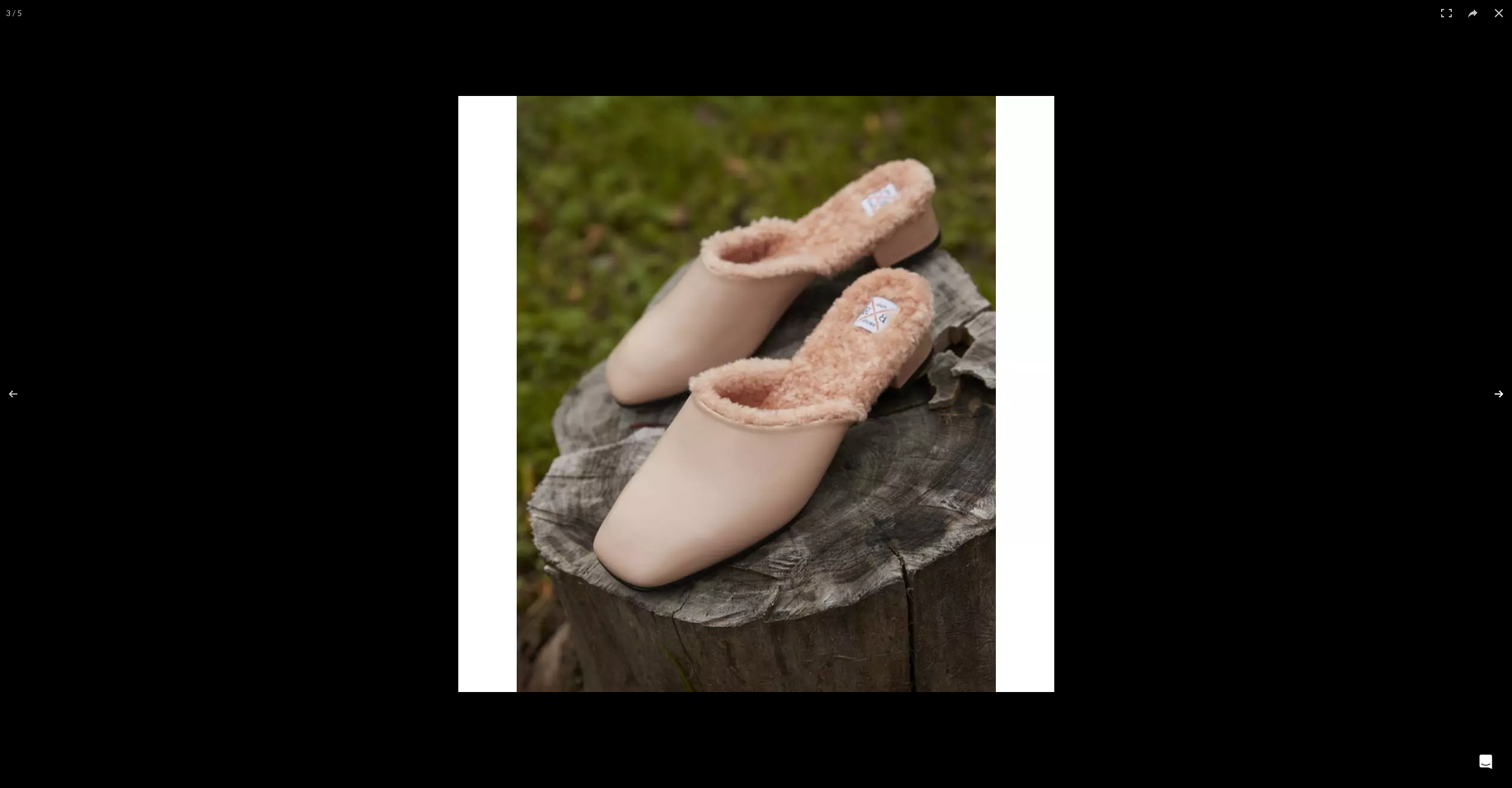
click at [1503, 394] on button at bounding box center [1491, 394] width 42 height 59
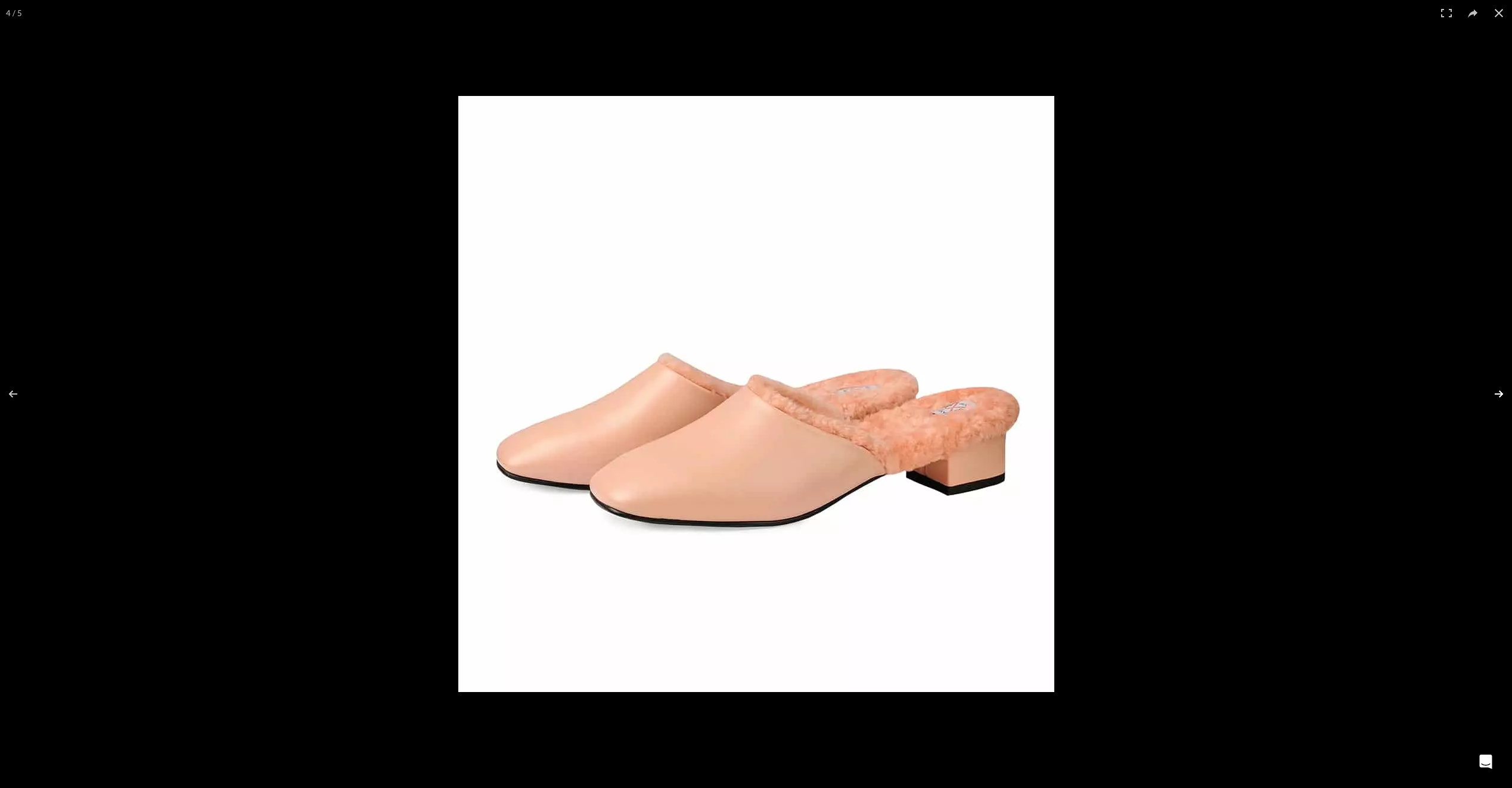
click at [1503, 394] on button at bounding box center [1491, 394] width 42 height 59
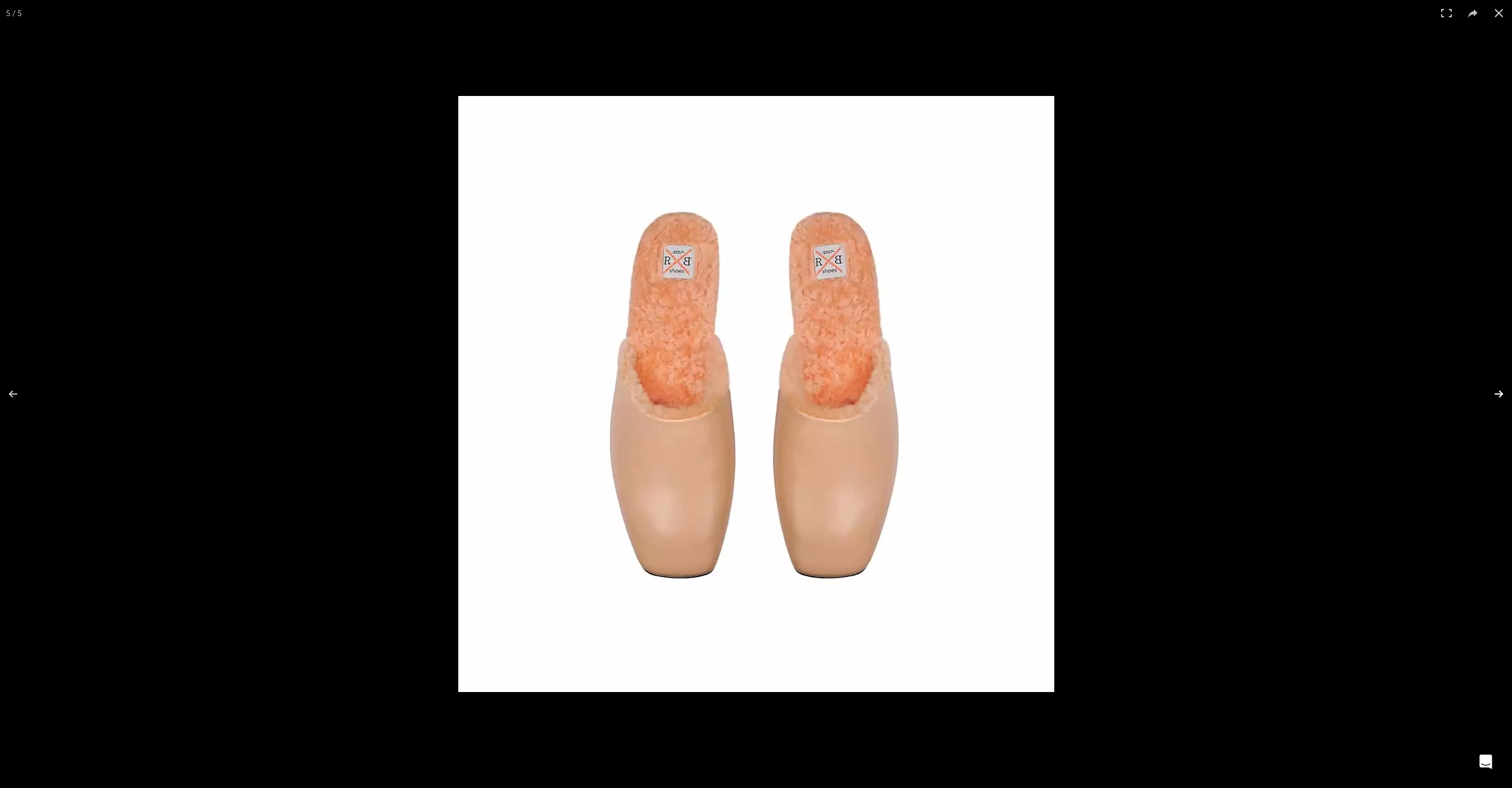
click at [1503, 394] on button at bounding box center [1491, 394] width 42 height 59
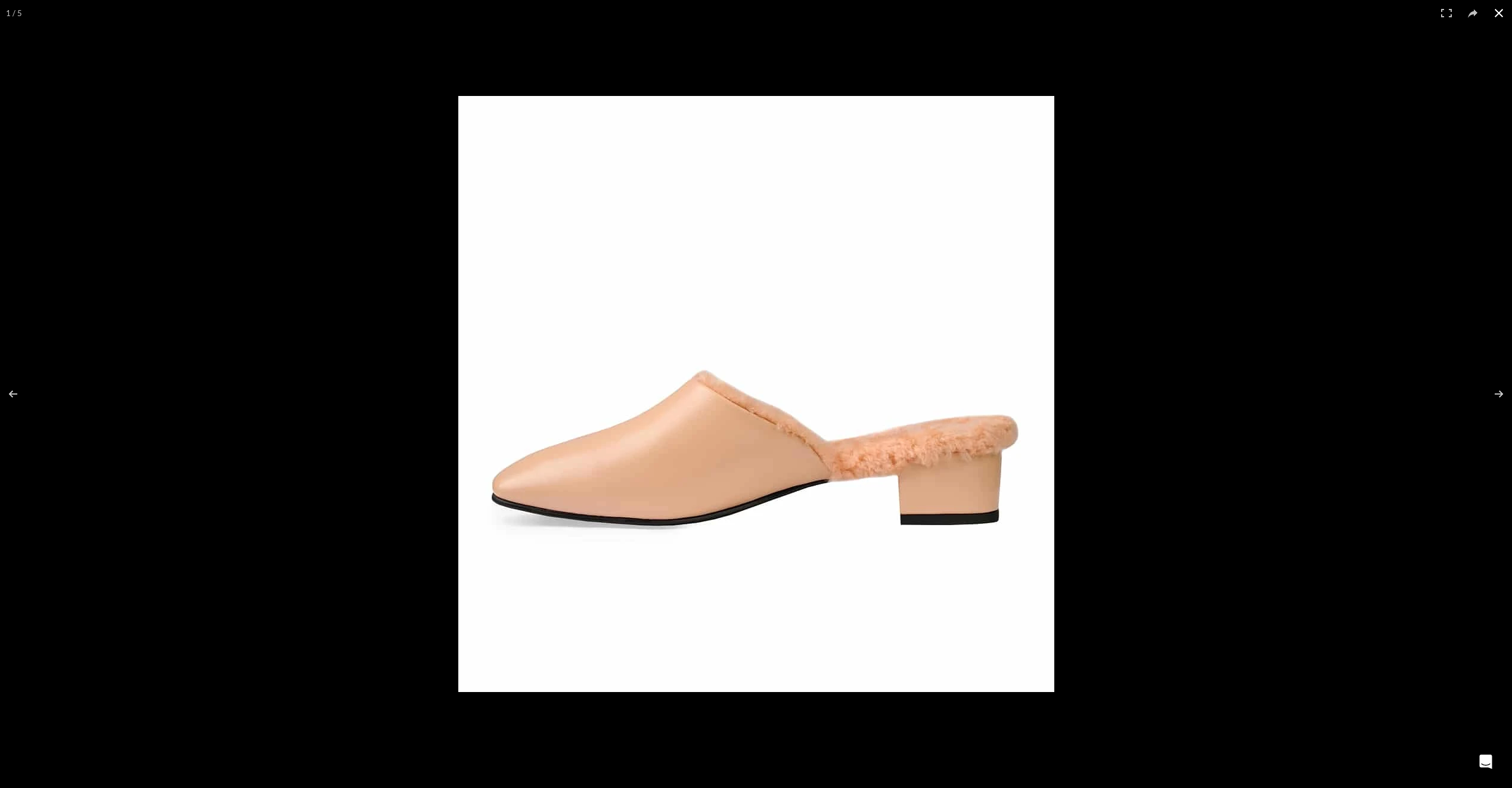
click at [1501, 16] on button at bounding box center [1499, 13] width 26 height 26
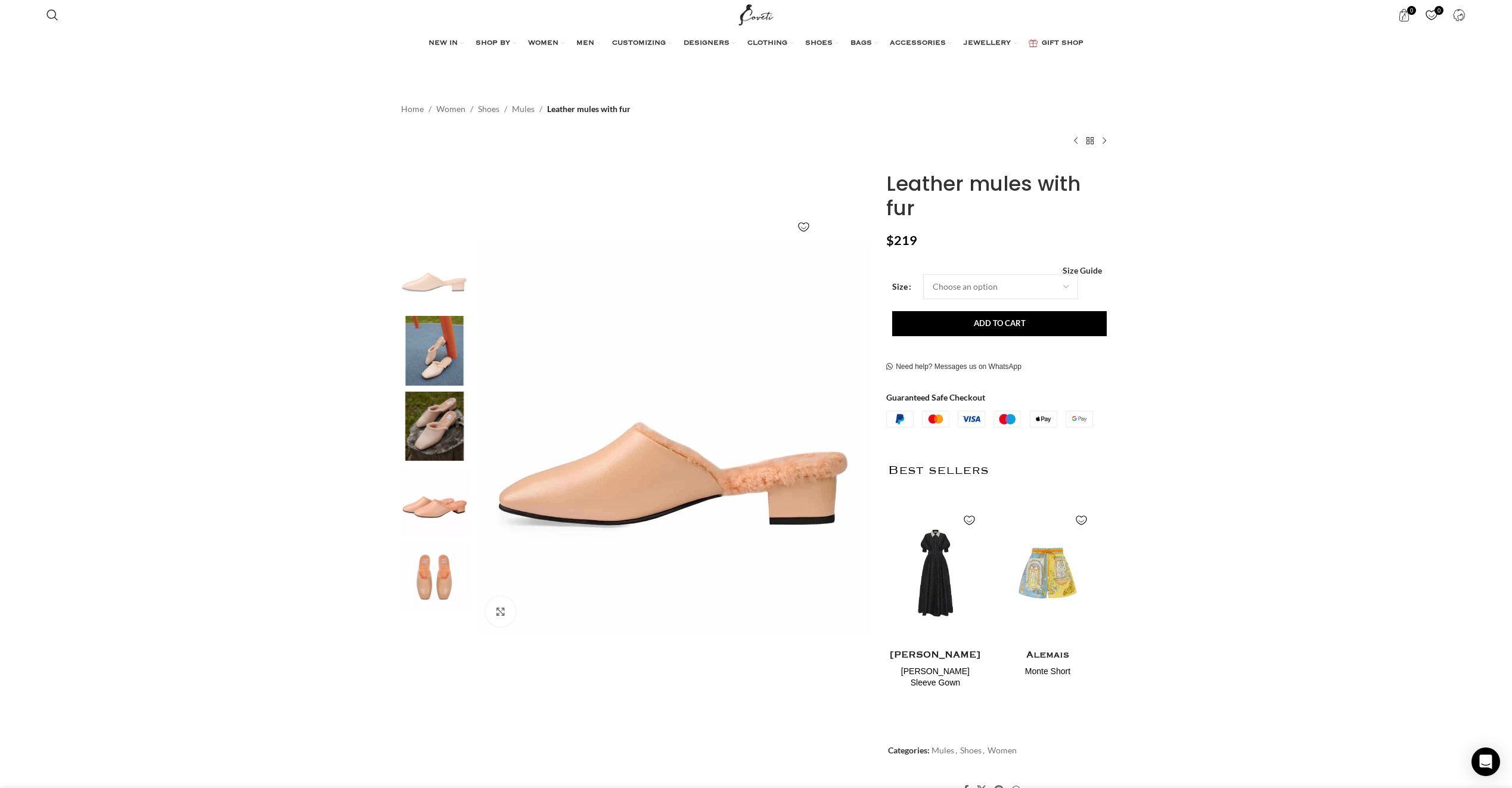
scroll to position [0, 1254]
